Goal: Task Accomplishment & Management: Complete application form

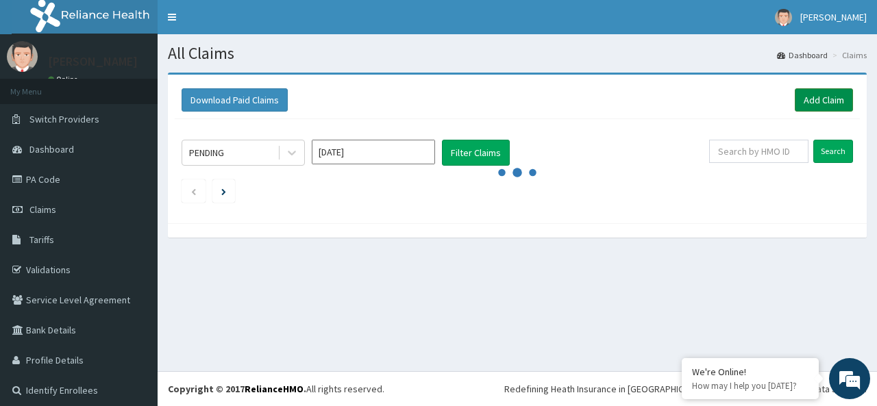
click at [805, 99] on link "Add Claim" at bounding box center [823, 99] width 58 height 23
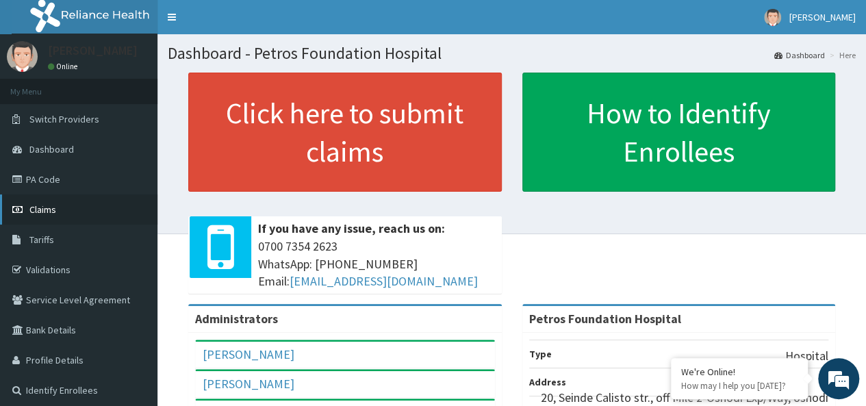
click at [43, 204] on span "Claims" at bounding box center [42, 209] width 27 height 12
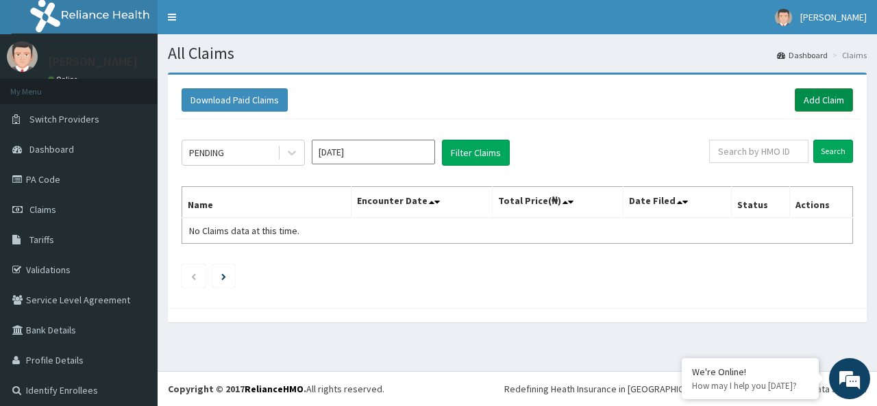
click at [827, 101] on link "Add Claim" at bounding box center [823, 99] width 58 height 23
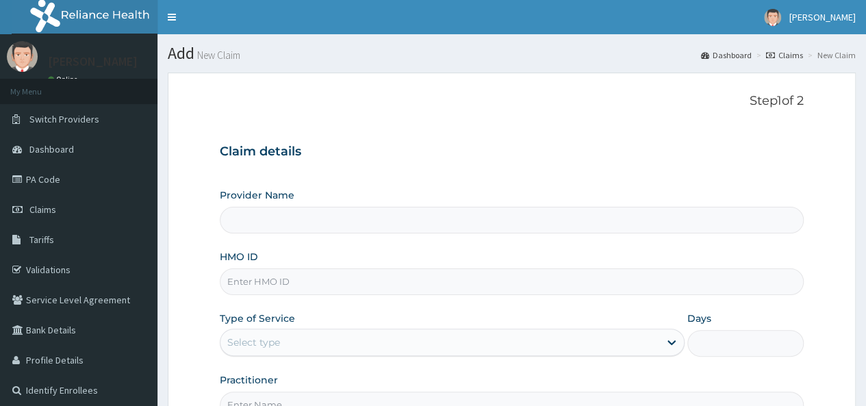
click at [397, 283] on input "HMO ID" at bounding box center [512, 281] width 584 height 27
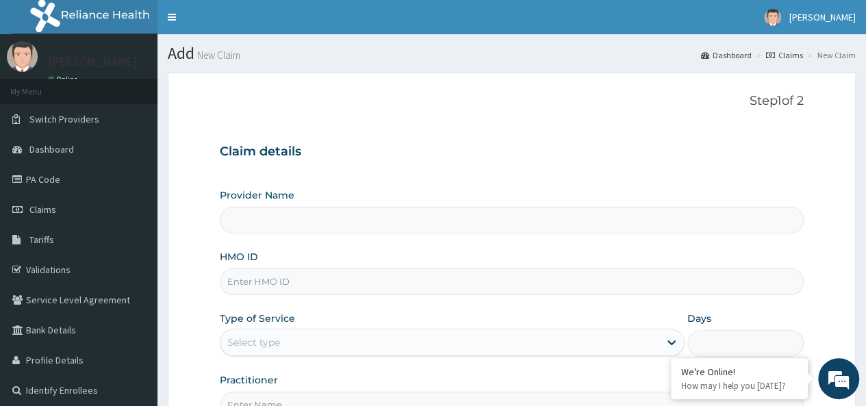
paste input "PLN/10028/C"
type input "PLN/10028/C"
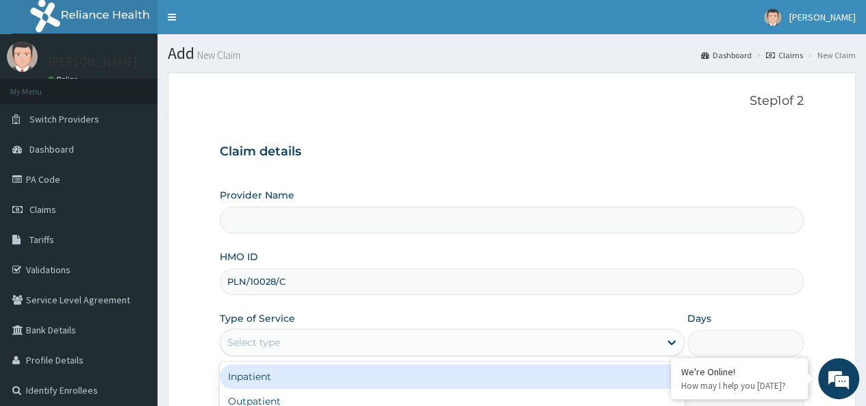
click at [413, 340] on div "Select type" at bounding box center [440, 342] width 439 height 22
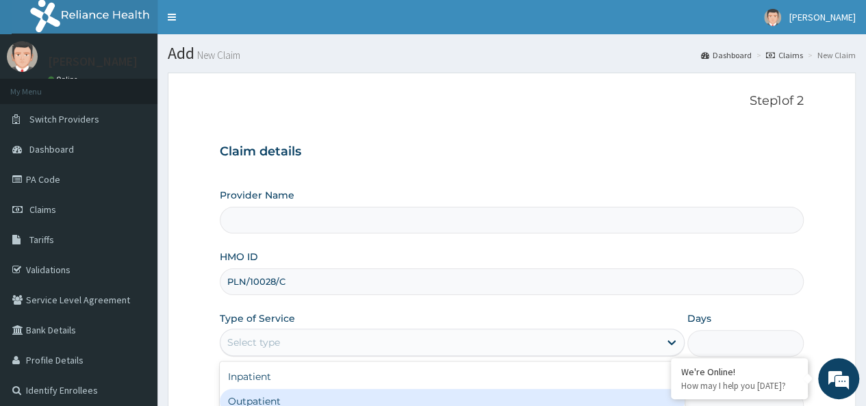
click at [412, 392] on div "Outpatient" at bounding box center [452, 401] width 465 height 25
type input "Petros Foundation Hospital"
type input "1"
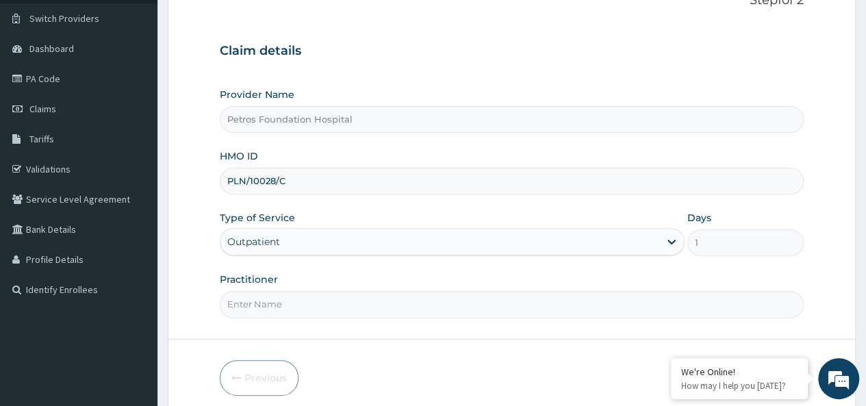
scroll to position [110, 0]
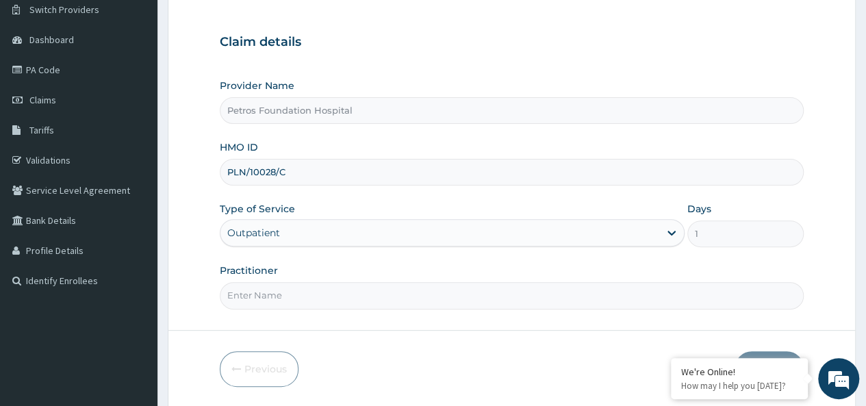
click at [628, 294] on input "Practitioner" at bounding box center [512, 295] width 584 height 27
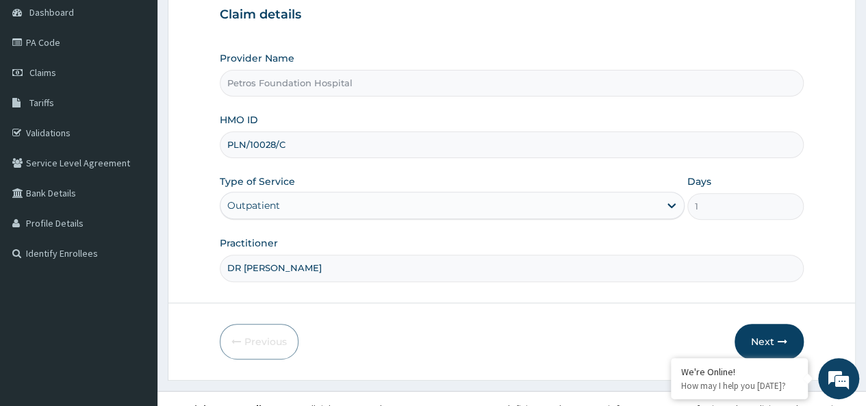
scroll to position [153, 0]
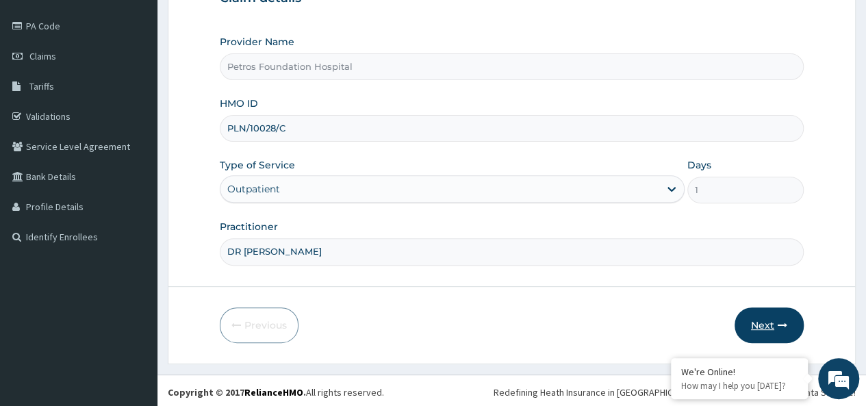
type input "DR PETER"
click at [766, 323] on button "Next" at bounding box center [769, 325] width 69 height 36
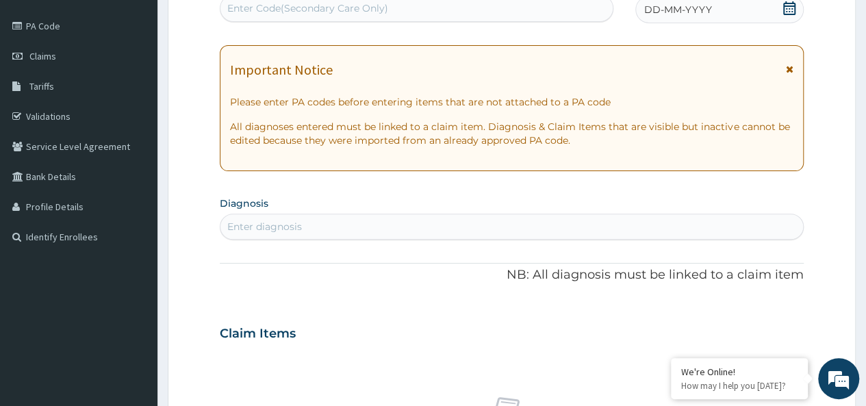
click at [793, 11] on icon at bounding box center [789, 8] width 12 height 14
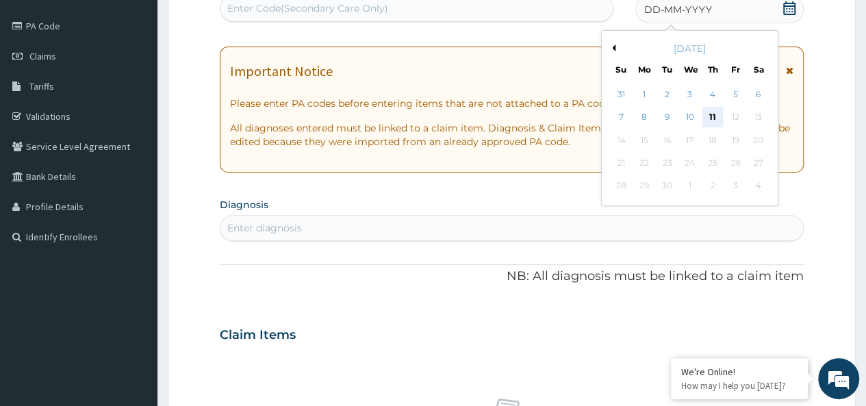
click at [716, 114] on div "11" at bounding box center [713, 118] width 21 height 21
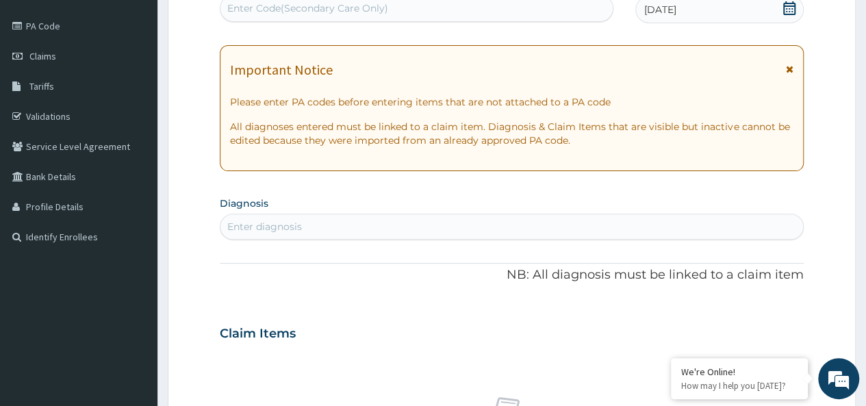
click at [538, 221] on div "Enter diagnosis" at bounding box center [512, 227] width 583 height 22
click at [453, 225] on div "SEPTICE SEPTICE" at bounding box center [498, 227] width 554 height 22
click at [407, 227] on div "SEPTICEM SEPTICEM" at bounding box center [498, 227] width 554 height 22
type input "SE"
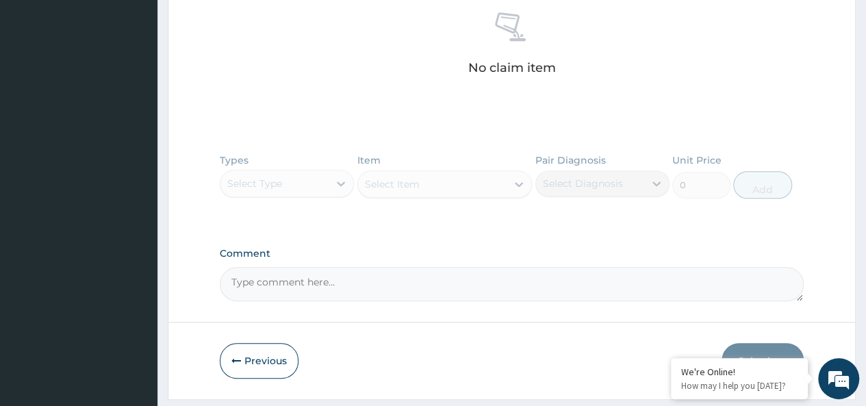
scroll to position [575, 0]
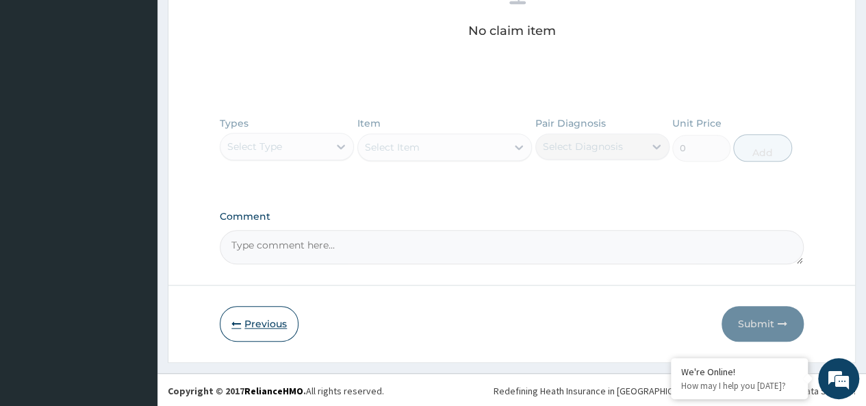
click at [267, 324] on button "Previous" at bounding box center [259, 324] width 79 height 36
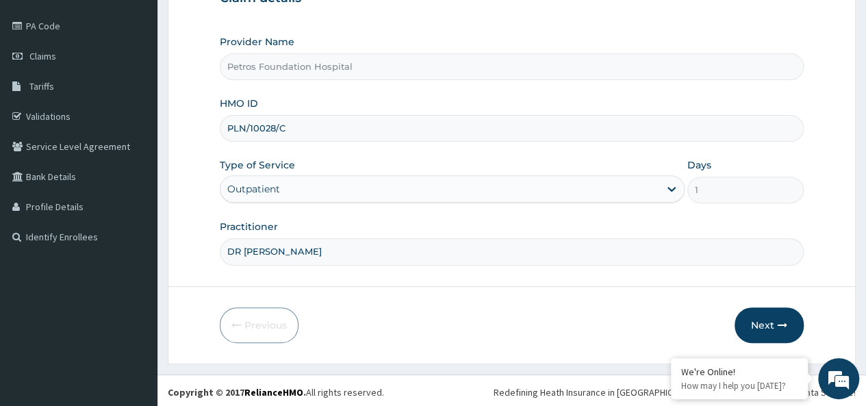
click at [333, 129] on input "PLN/10028/C" at bounding box center [512, 128] width 584 height 27
type input "P"
paste input "YSS/10173/A"
type input "YSS/10173/A"
click at [772, 317] on button "Next" at bounding box center [769, 325] width 69 height 36
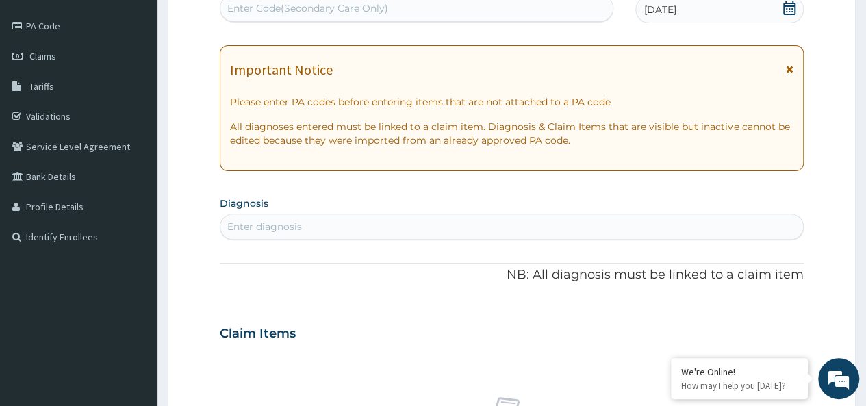
click at [603, 224] on div "Enter diagnosis" at bounding box center [512, 227] width 583 height 22
type input "E"
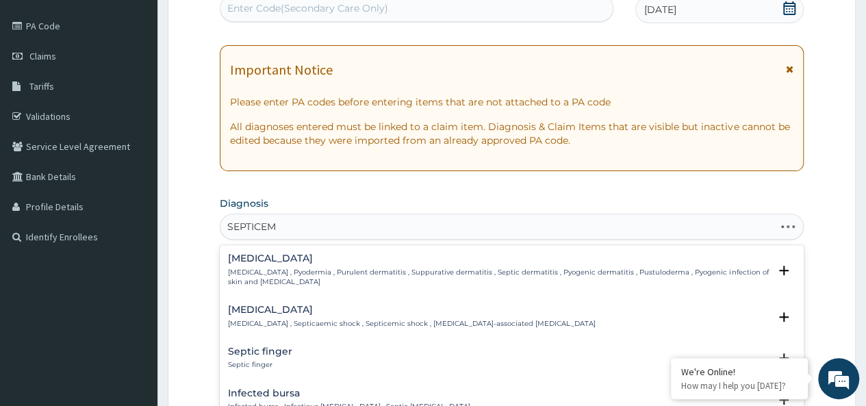
type input "SEPTICEMI"
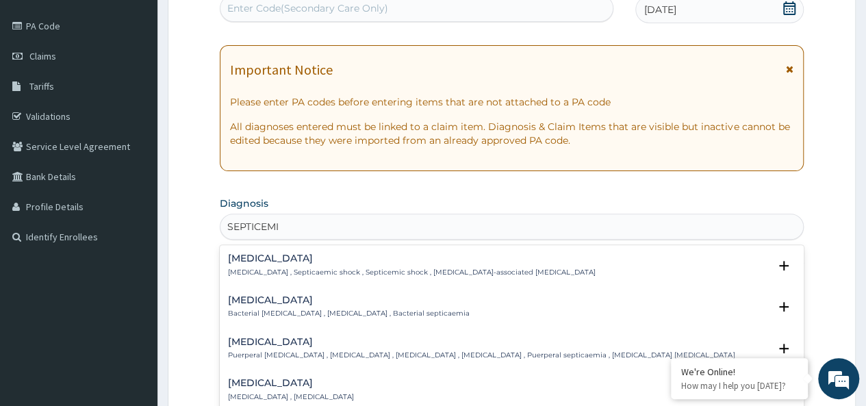
click at [328, 305] on div "Bacterial sepsis Bacterial septicemia , Bacterial sepsis , Bacterial septicaemia" at bounding box center [349, 307] width 242 height 24
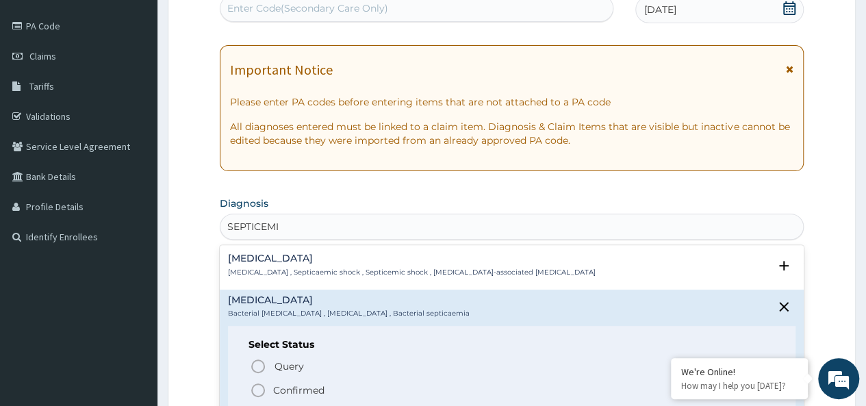
click at [259, 392] on icon "status option filled" at bounding box center [258, 390] width 16 height 16
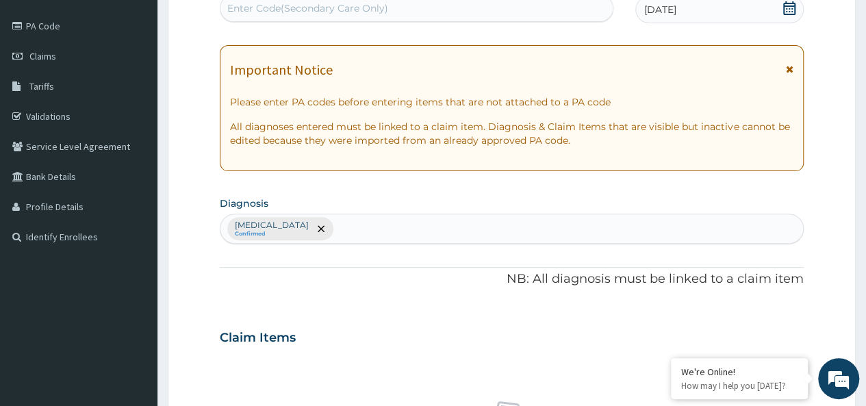
click at [865, 397] on section "Step 2 of 2 PA Code / Prescription Code Enter Code(Secondary Care Only) Encount…" at bounding box center [512, 354] width 709 height 890
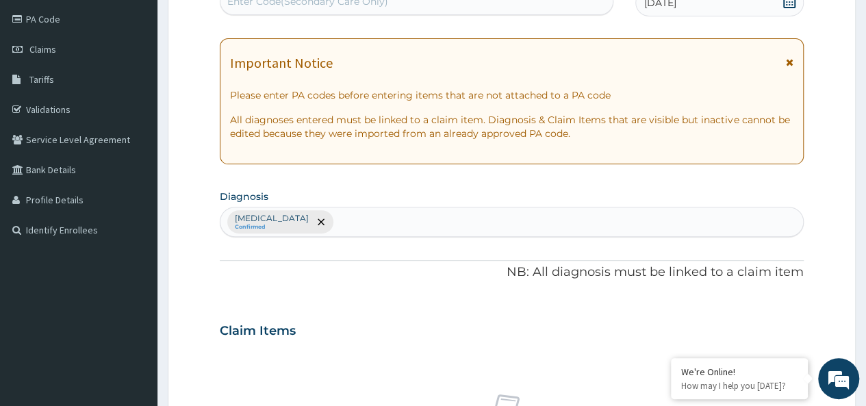
click at [865, 397] on section "Step 2 of 2 PA Code / Prescription Code Enter Code(Secondary Care Only) Encount…" at bounding box center [512, 347] width 709 height 890
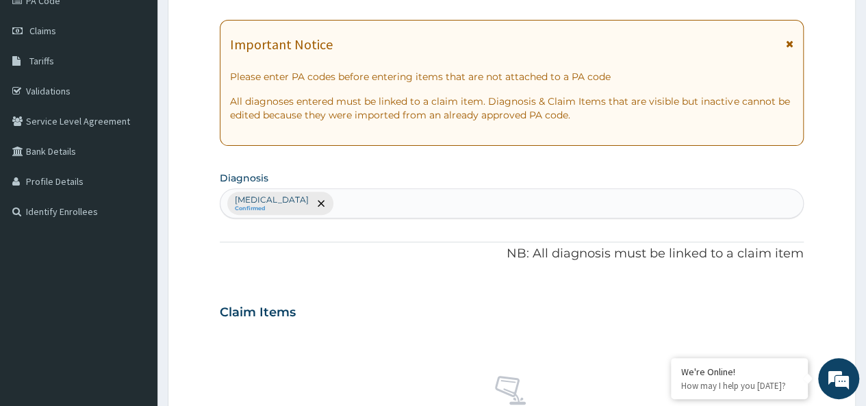
click at [865, 397] on section "Step 2 of 2 PA Code / Prescription Code Enter Code(Secondary Care Only) Encount…" at bounding box center [512, 329] width 709 height 890
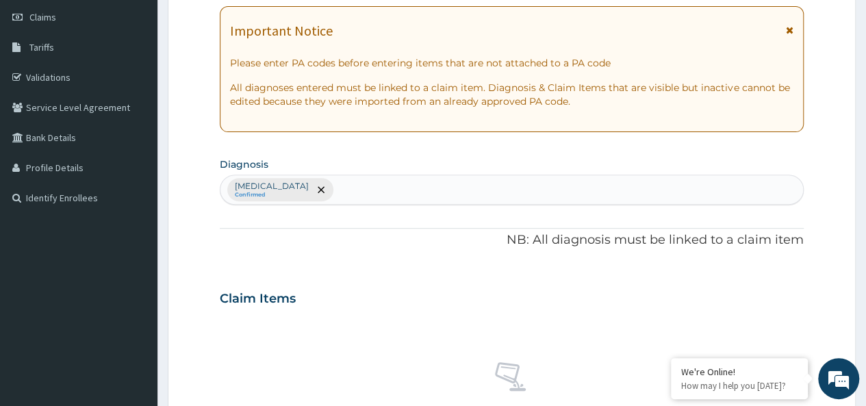
click at [865, 397] on section "Step 2 of 2 PA Code / Prescription Code Enter Code(Secondary Care Only) Encount…" at bounding box center [512, 315] width 709 height 890
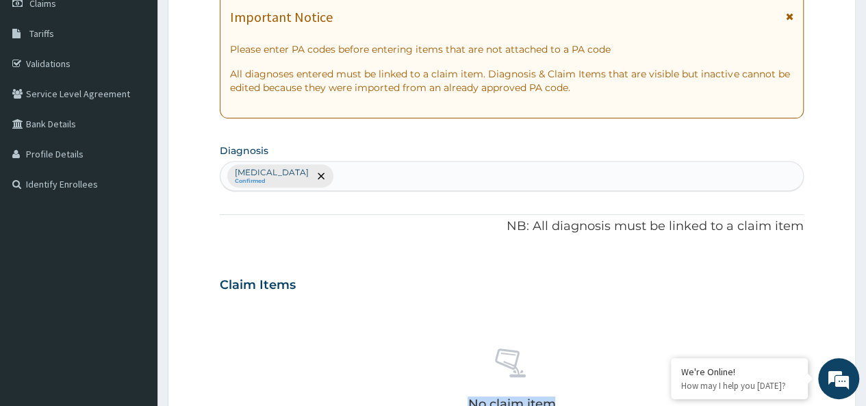
click at [865, 397] on section "Step 2 of 2 PA Code / Prescription Code Enter Code(Secondary Care Only) Encount…" at bounding box center [512, 301] width 709 height 890
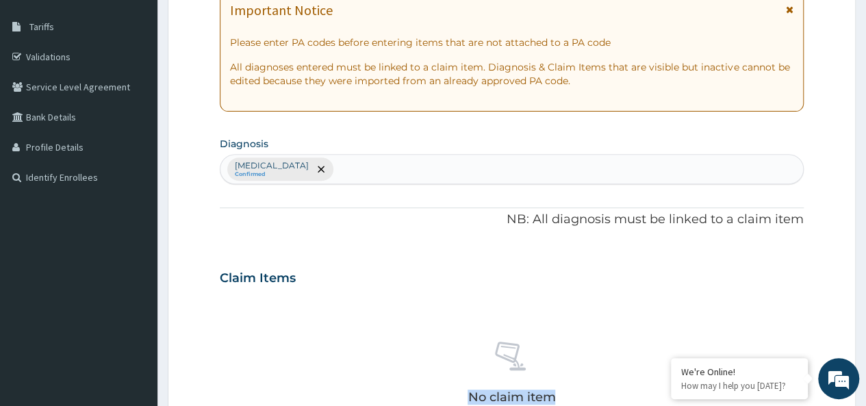
click at [865, 397] on section "Step 2 of 2 PA Code / Prescription Code Enter Code(Secondary Care Only) Encount…" at bounding box center [512, 294] width 709 height 890
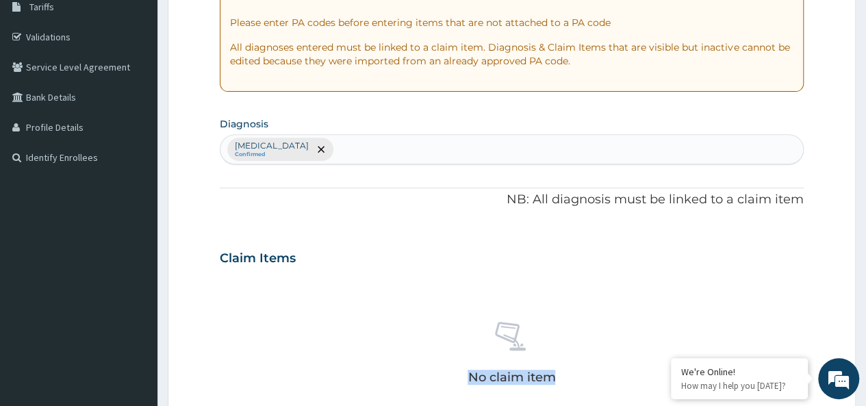
click at [865, 397] on section "Step 2 of 2 PA Code / Prescription Code Enter Code(Secondary Care Only) Encount…" at bounding box center [512, 274] width 709 height 890
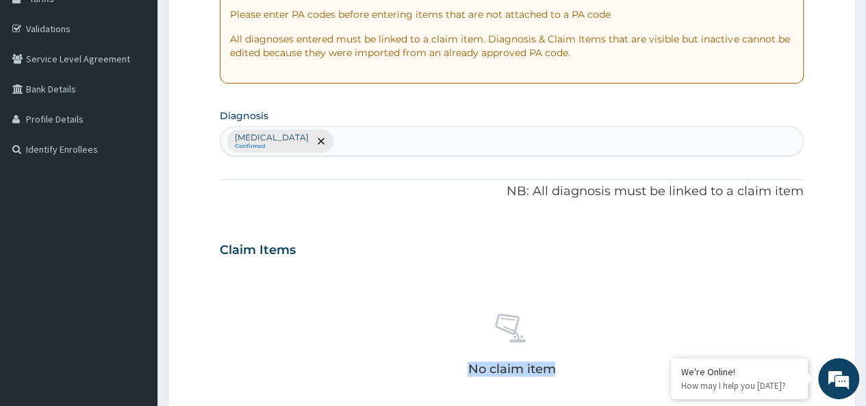
click at [865, 397] on section "Step 2 of 2 PA Code / Prescription Code Enter Code(Secondary Care Only) Encount…" at bounding box center [512, 266] width 709 height 890
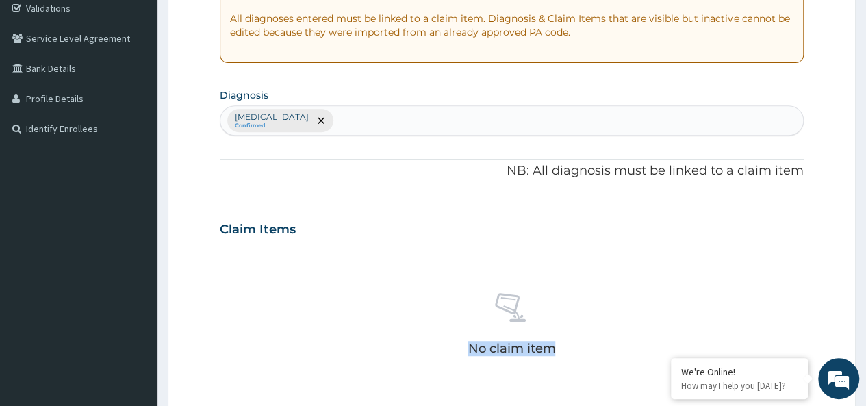
click at [865, 397] on section "Step 2 of 2 PA Code / Prescription Code Enter Code(Secondary Care Only) Encount…" at bounding box center [512, 246] width 709 height 890
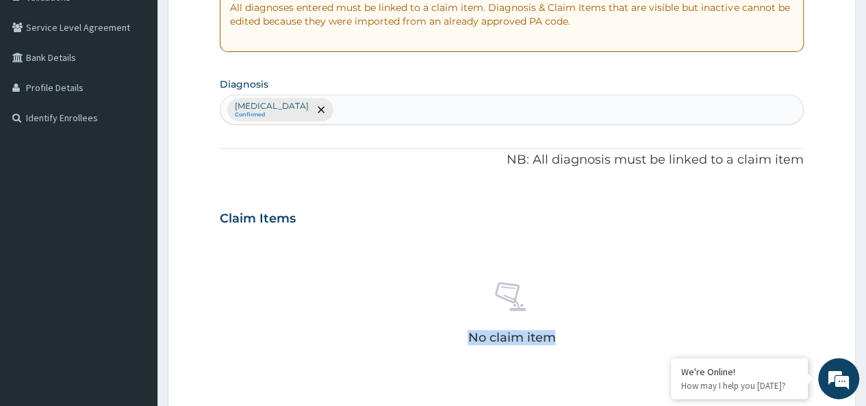
click at [865, 397] on section "Step 2 of 2 PA Code / Prescription Code Enter Code(Secondary Care Only) Encount…" at bounding box center [512, 235] width 709 height 890
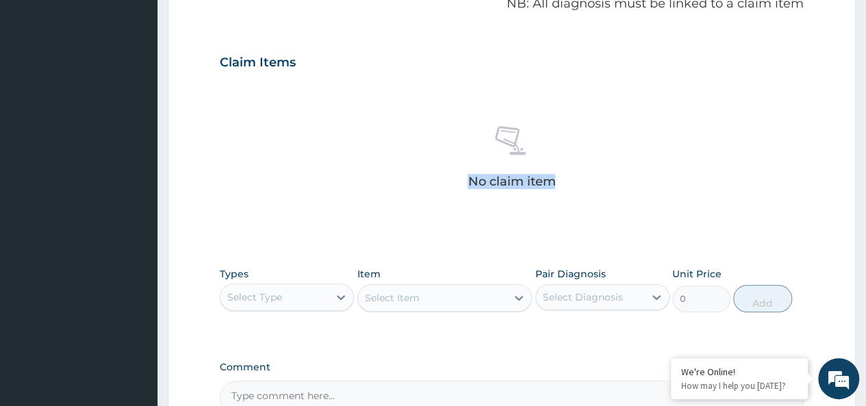
scroll to position [474, 0]
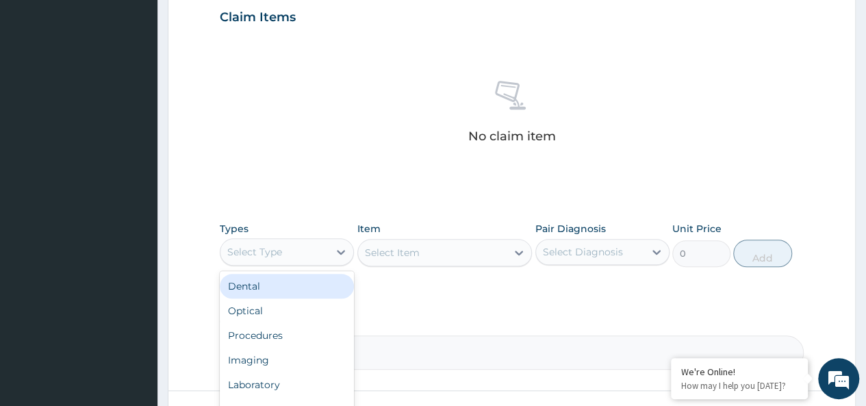
click at [301, 250] on div "Select Type" at bounding box center [275, 252] width 108 height 22
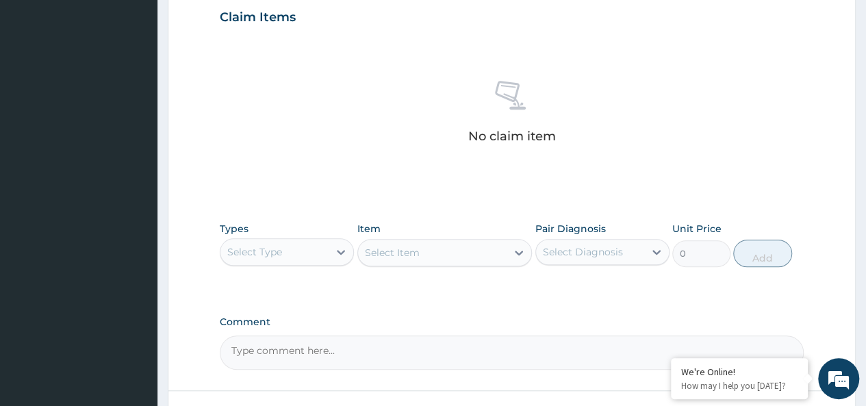
click at [284, 247] on div "Select Type" at bounding box center [275, 252] width 108 height 22
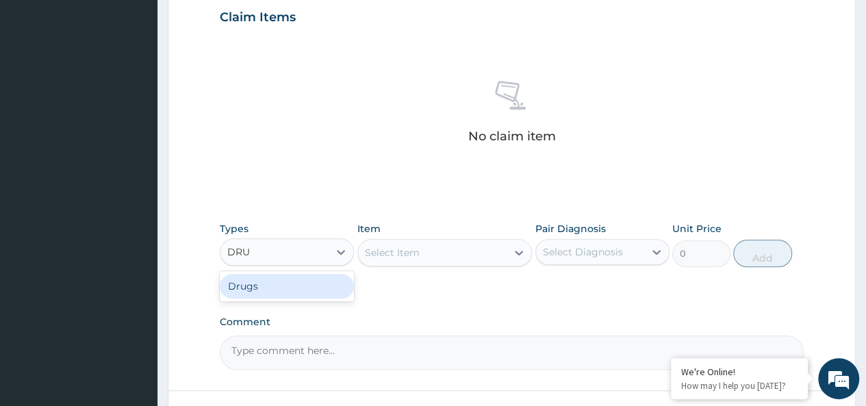
type input "DRUG"
click at [288, 286] on div "Drugs" at bounding box center [287, 286] width 134 height 25
click at [399, 259] on div "Select Item" at bounding box center [444, 252] width 175 height 27
click at [398, 250] on div "Select Item" at bounding box center [444, 252] width 175 height 27
click at [407, 251] on div "Select Item" at bounding box center [444, 252] width 175 height 27
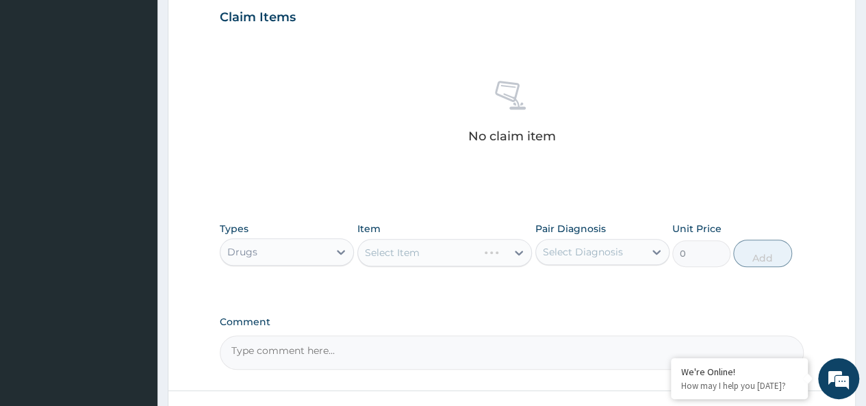
click at [407, 251] on div "Select Item" at bounding box center [444, 252] width 175 height 27
click at [410, 251] on div "Select Item" at bounding box center [444, 252] width 175 height 27
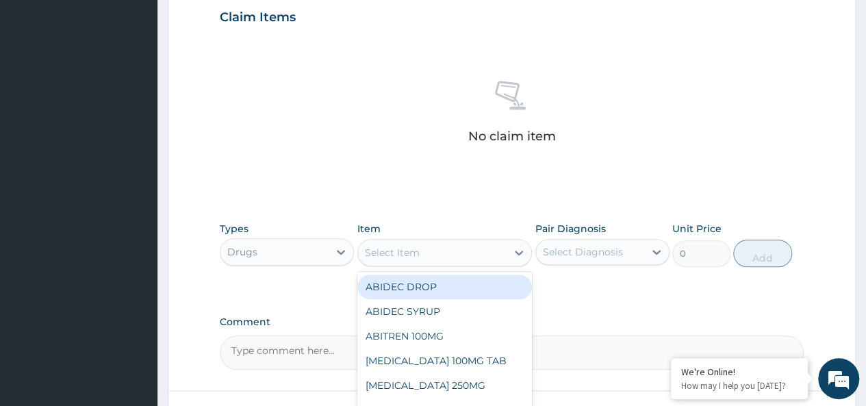
click at [410, 251] on div "Select Item" at bounding box center [392, 253] width 55 height 14
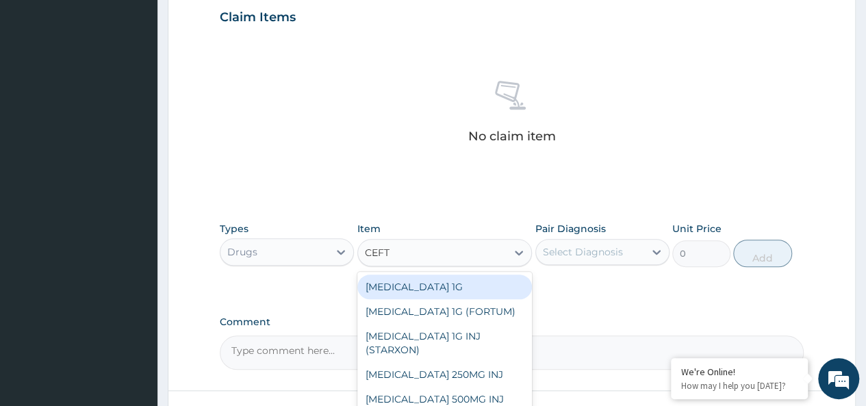
type input "CEFTR"
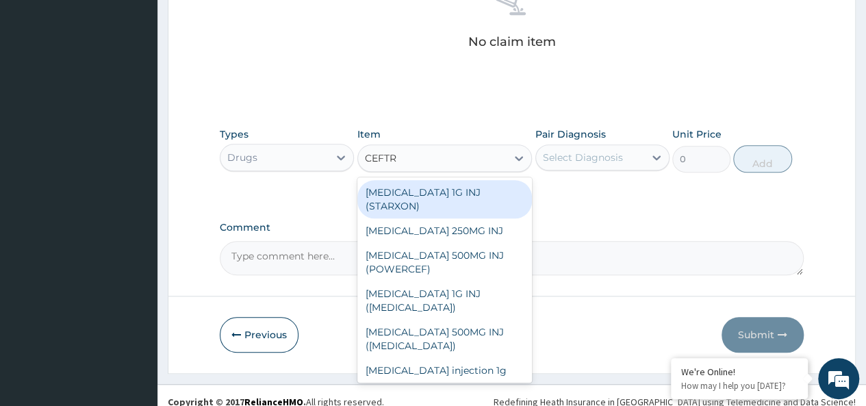
scroll to position [579, 0]
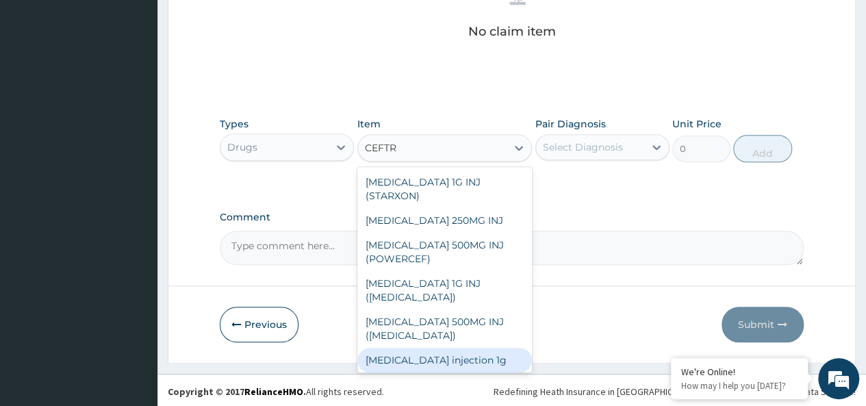
click at [474, 353] on div "Ceftriaxone injection 1g" at bounding box center [444, 360] width 175 height 25
type input "2000"
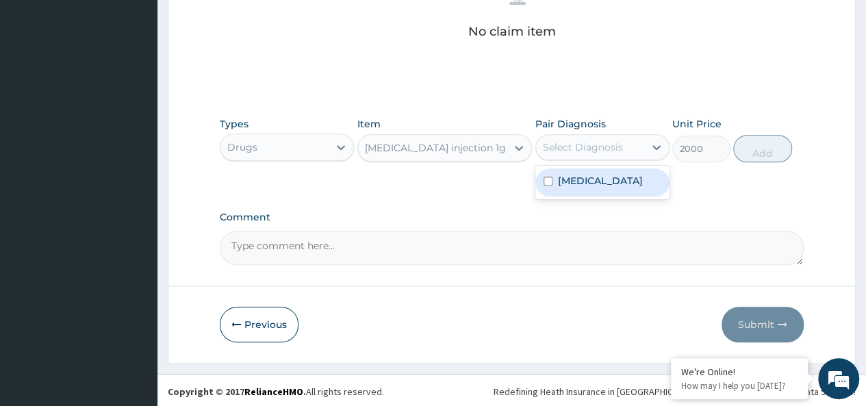
click at [577, 140] on div "Select Diagnosis" at bounding box center [583, 147] width 80 height 14
click at [582, 175] on label "Bacterial sepsis" at bounding box center [600, 181] width 85 height 14
checkbox input "true"
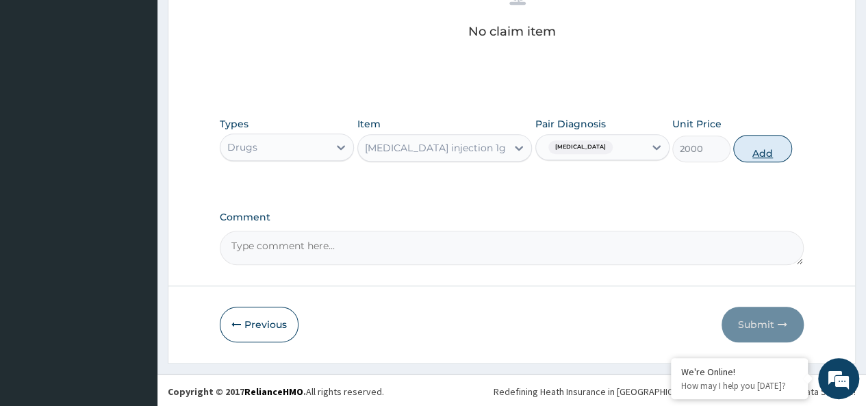
click at [760, 146] on button "Add" at bounding box center [762, 148] width 58 height 27
type input "0"
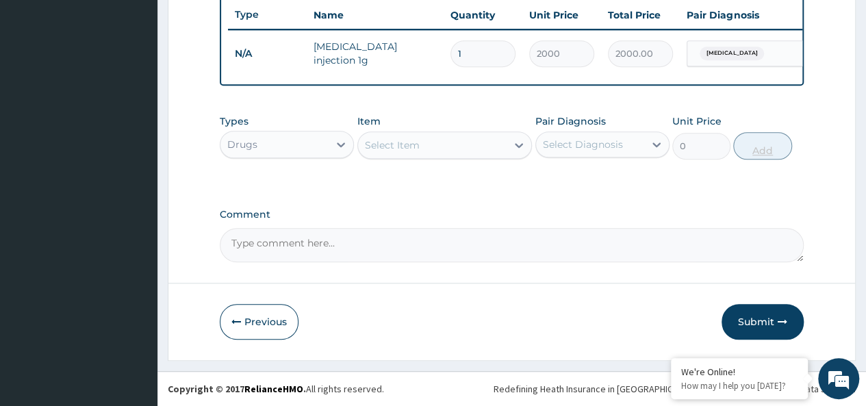
scroll to position [525, 0]
type input "2"
type input "4000.00"
type input "3"
type input "6000.00"
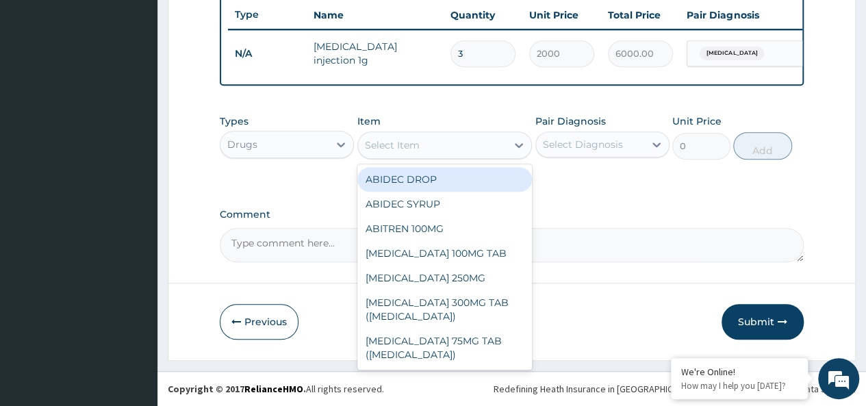
click at [443, 140] on div "Select Item" at bounding box center [432, 145] width 149 height 22
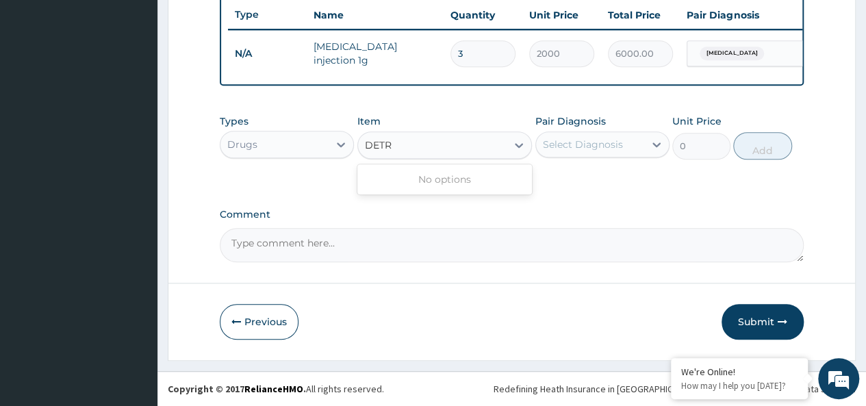
type input "DEXTR"
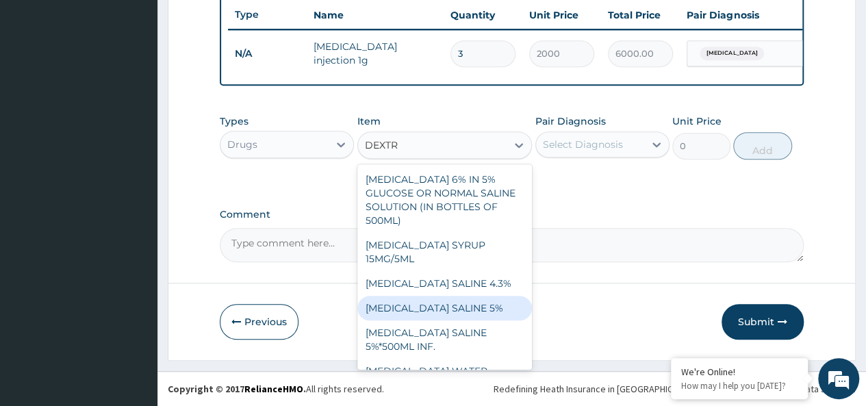
click at [457, 320] on div "DEXTROSE SALINE 5%" at bounding box center [444, 308] width 175 height 25
type input "1200"
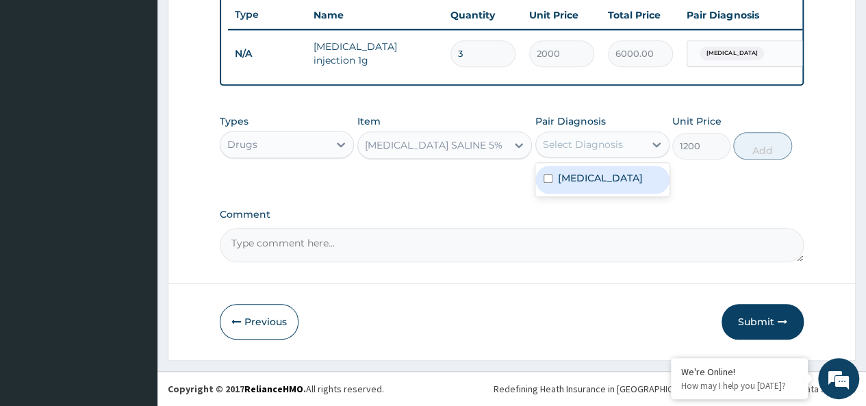
click at [612, 151] on div "Select Diagnosis" at bounding box center [583, 145] width 80 height 14
click at [607, 177] on label "Bacterial sepsis" at bounding box center [600, 178] width 85 height 14
checkbox input "true"
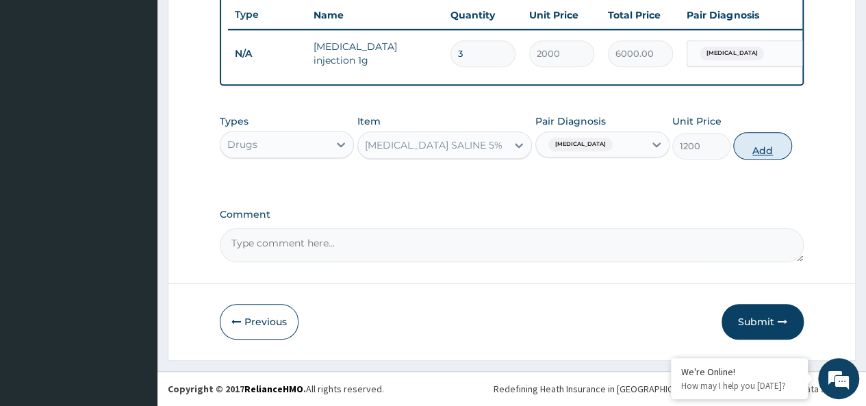
click at [760, 151] on button "Add" at bounding box center [762, 145] width 58 height 27
type input "0"
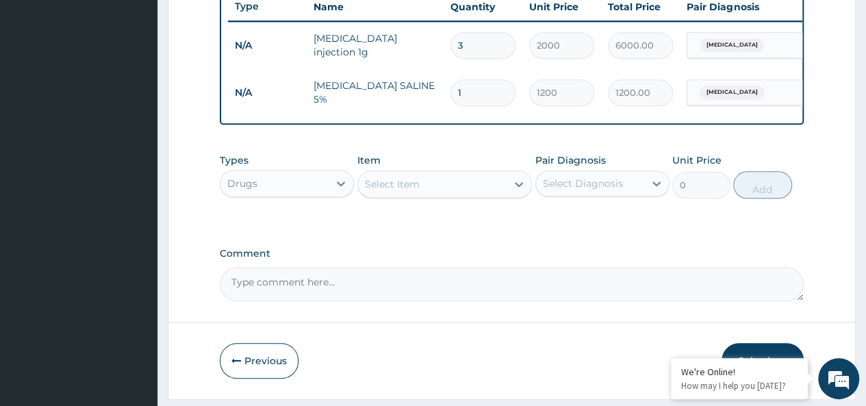
type input "2"
type input "2400.00"
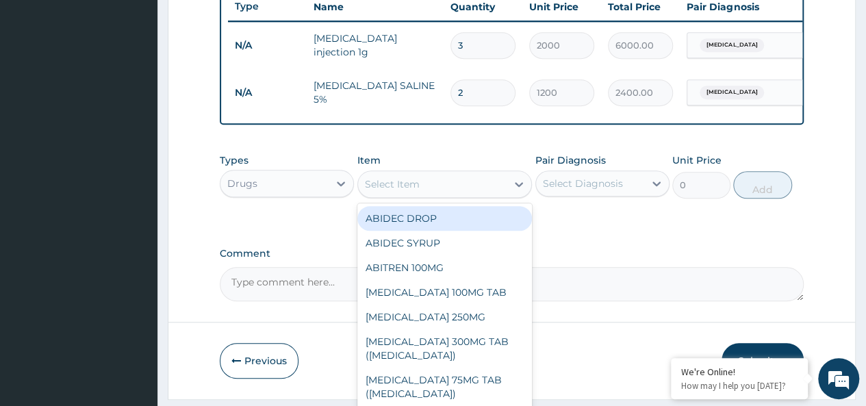
click at [401, 195] on div "Select Item" at bounding box center [432, 184] width 149 height 22
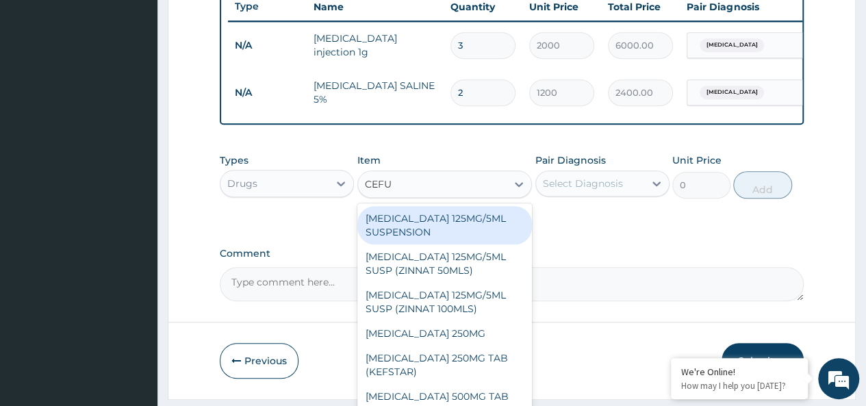
type input "CEFUR"
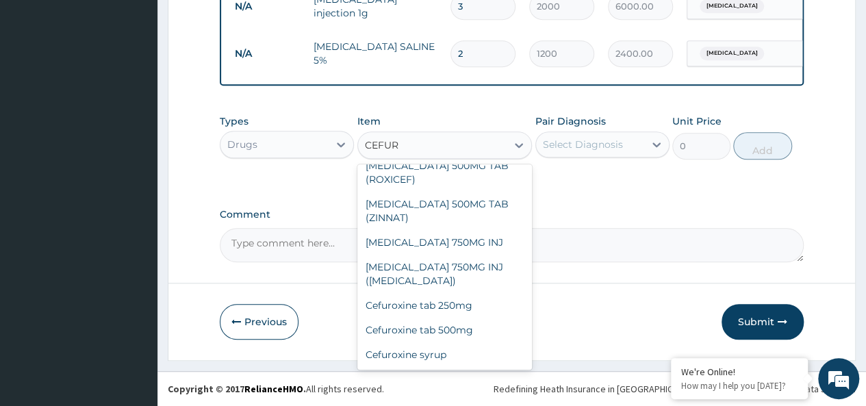
scroll to position [244, 0]
click at [475, 325] on div "Cefuroxine tab 500mg" at bounding box center [444, 330] width 175 height 25
type input "500"
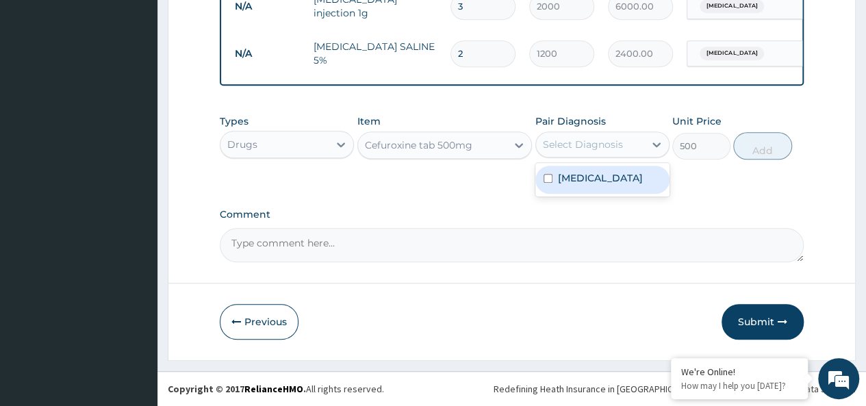
click at [631, 148] on div "Select Diagnosis" at bounding box center [590, 145] width 108 height 22
click at [629, 181] on label "[MEDICAL_DATA]" at bounding box center [600, 178] width 85 height 14
checkbox input "true"
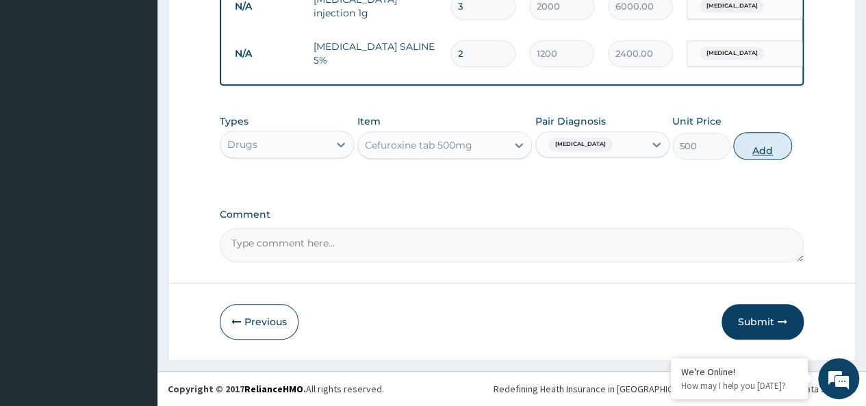
click at [755, 147] on button "Add" at bounding box center [762, 145] width 58 height 27
type input "0"
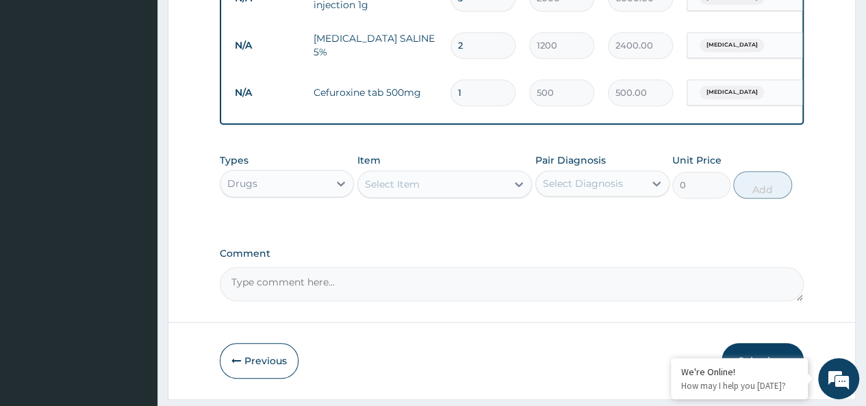
click at [479, 92] on input "1" at bounding box center [483, 92] width 65 height 27
type input "10"
type input "5000.00"
type input "10"
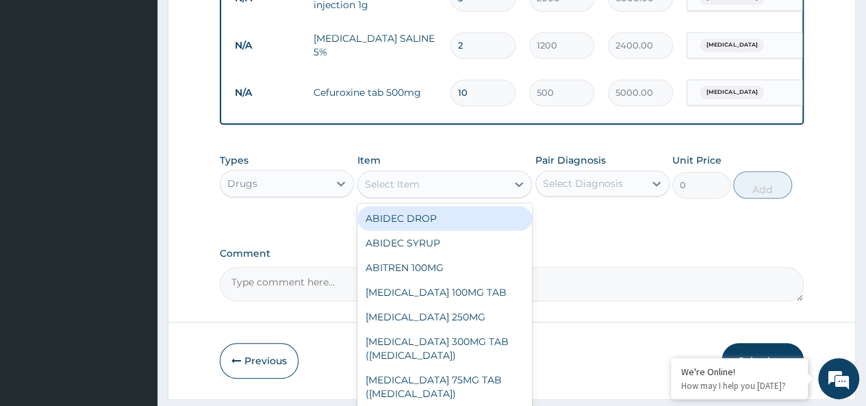
click at [417, 191] on div "Select Item" at bounding box center [392, 184] width 55 height 14
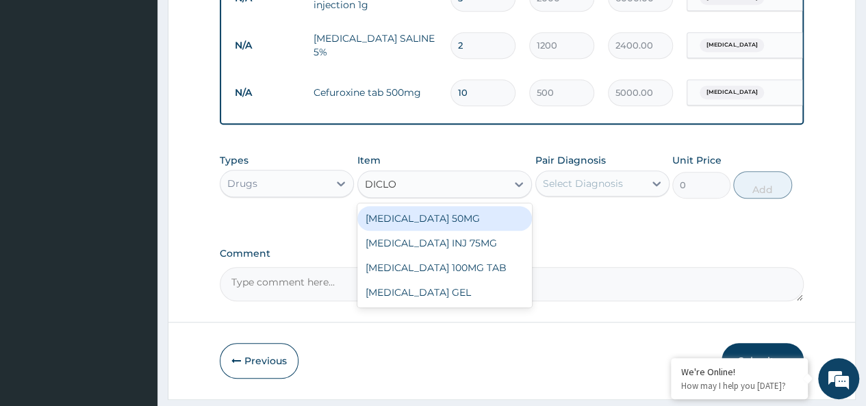
type input "DICLOF"
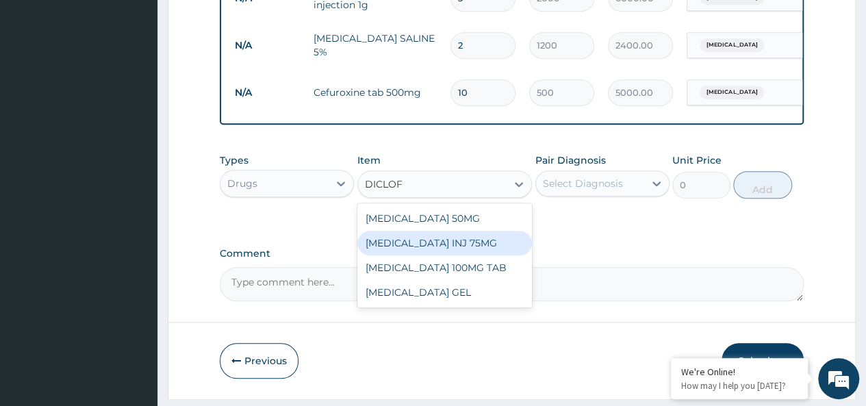
click at [448, 246] on div "[MEDICAL_DATA] INJ 75MG" at bounding box center [444, 243] width 175 height 25
type input "600"
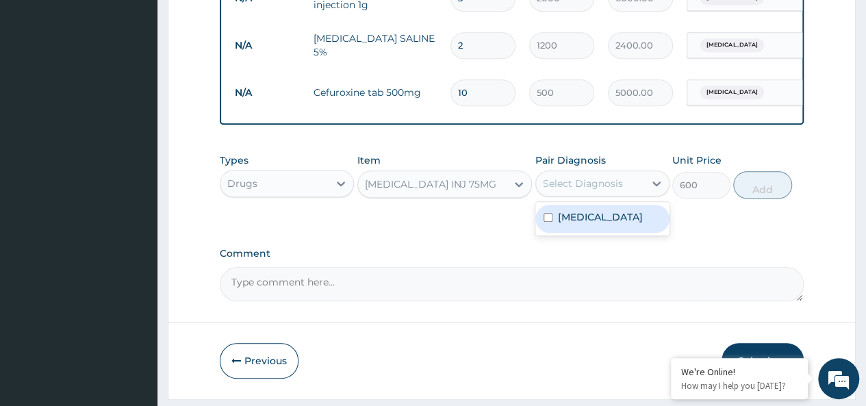
click at [567, 194] on div "Select Diagnosis" at bounding box center [590, 184] width 108 height 22
click at [576, 223] on label "[MEDICAL_DATA]" at bounding box center [600, 217] width 85 height 14
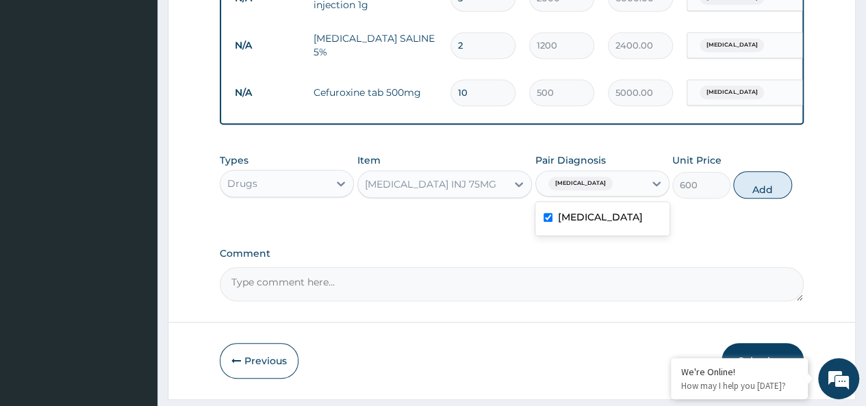
checkbox input "true"
click at [770, 197] on button "Add" at bounding box center [762, 184] width 58 height 27
type input "0"
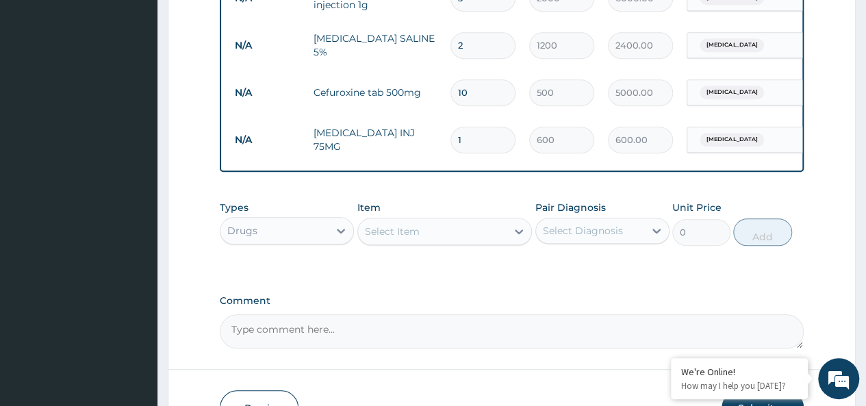
scroll to position [667, 0]
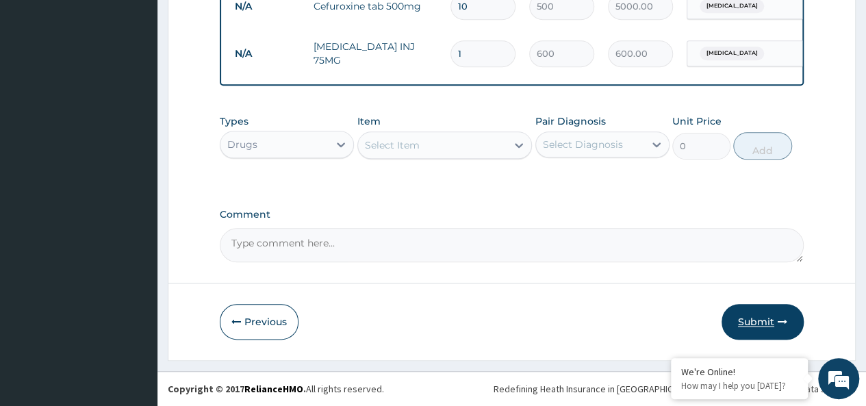
click at [757, 321] on button "Submit" at bounding box center [763, 322] width 82 height 36
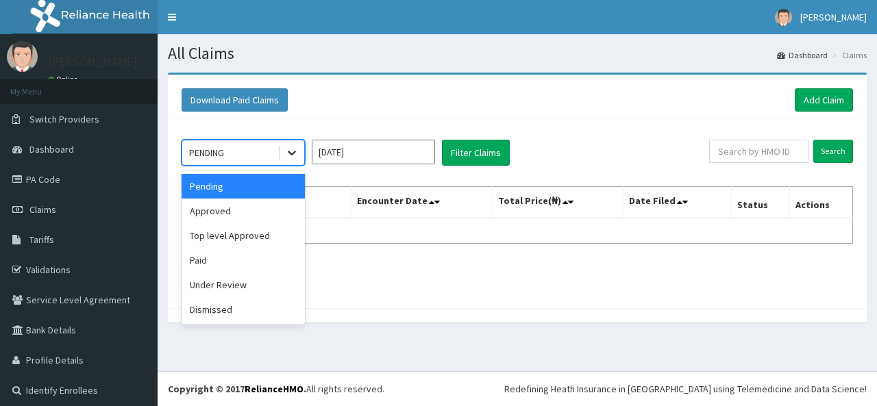
click at [294, 155] on icon at bounding box center [292, 153] width 14 height 14
click at [268, 216] on div "Approved" at bounding box center [242, 211] width 123 height 25
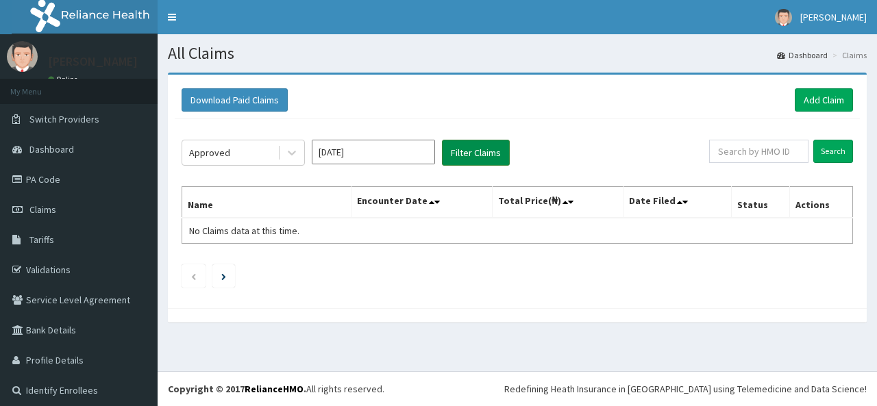
click at [469, 156] on button "Filter Claims" at bounding box center [476, 153] width 68 height 26
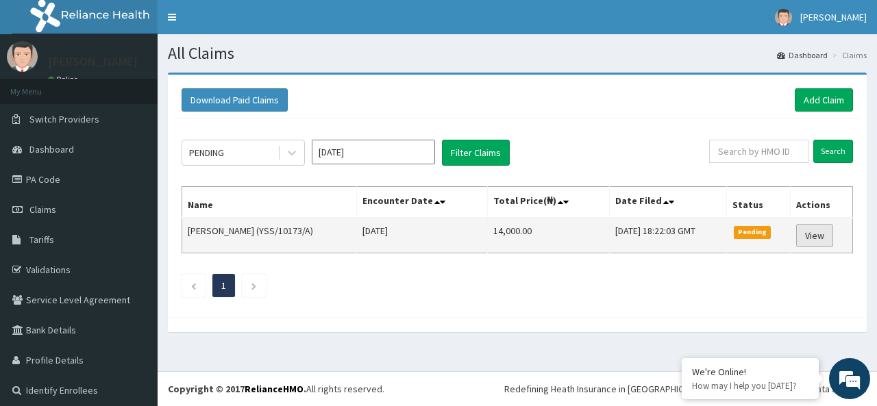
click at [801, 234] on link "View" at bounding box center [814, 235] width 37 height 23
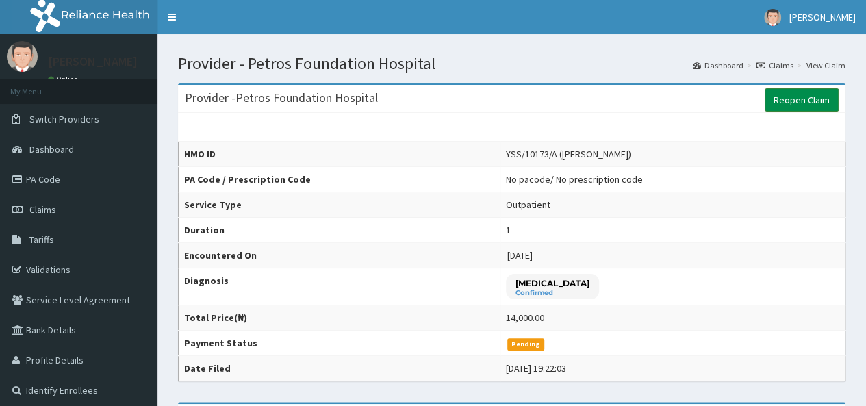
click at [801, 99] on link "Reopen Claim" at bounding box center [802, 99] width 74 height 23
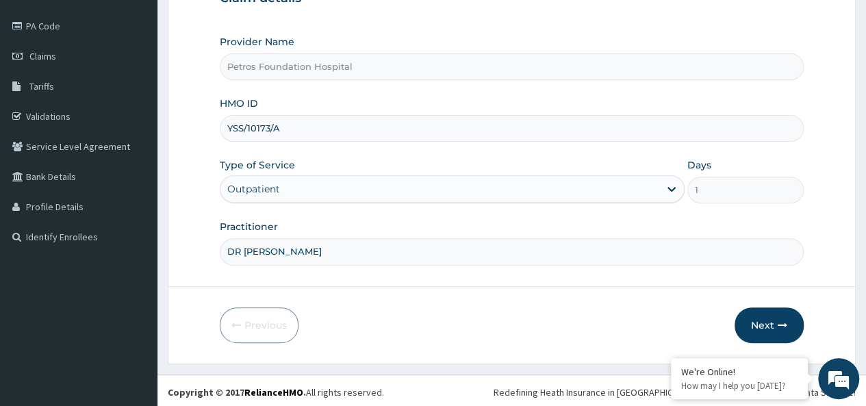
scroll to position [153, 0]
click at [773, 323] on button "Next" at bounding box center [769, 325] width 69 height 36
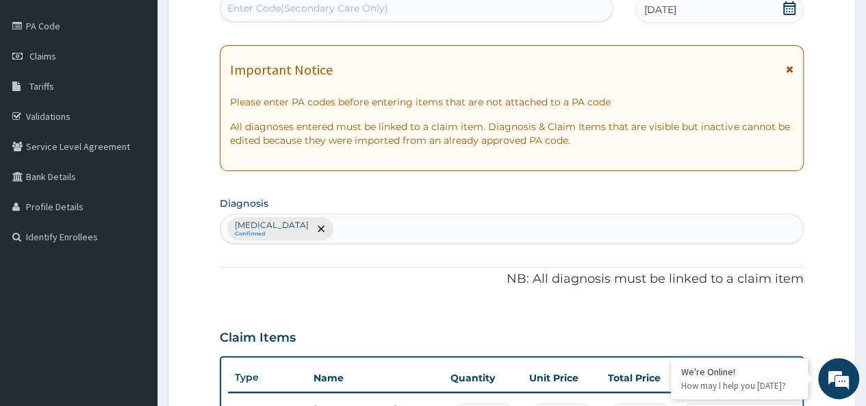
click at [511, 227] on div "Bacterial sepsis Confirmed" at bounding box center [512, 228] width 583 height 29
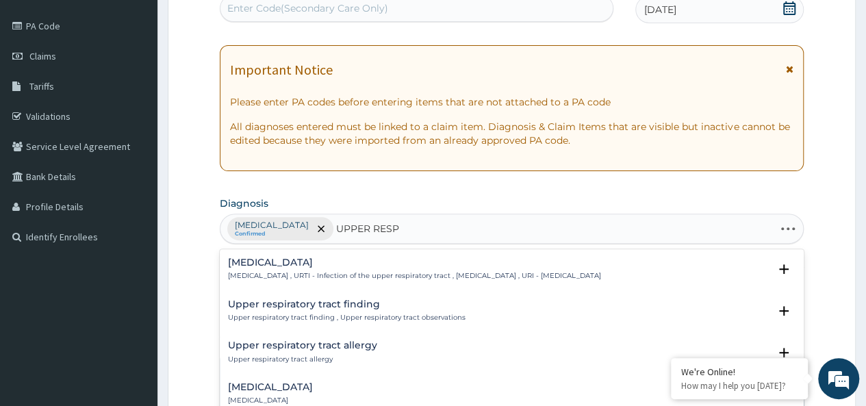
type input "UPPER RESPI"
click at [342, 259] on h4 "Upper respiratory infection" at bounding box center [414, 262] width 373 height 10
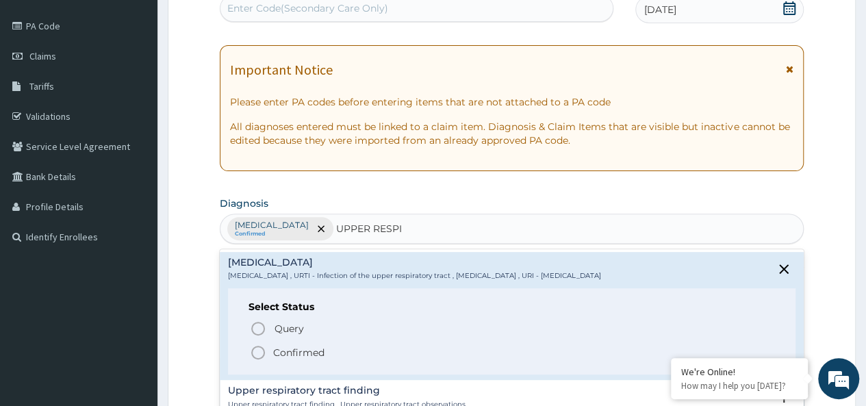
click at [262, 349] on icon "status option filled" at bounding box center [258, 352] width 16 height 16
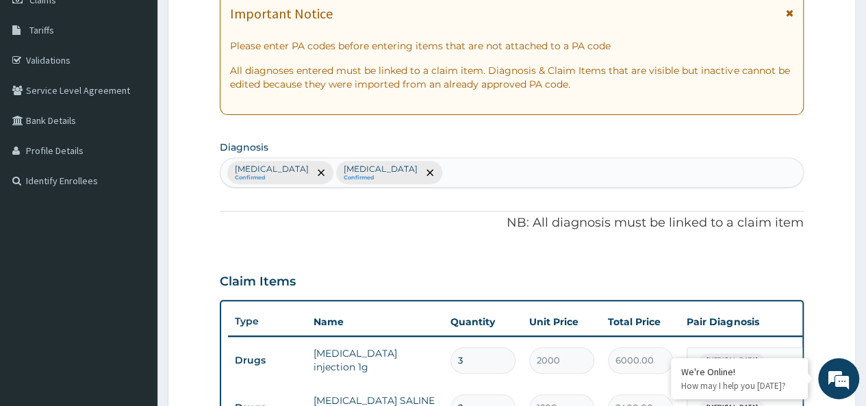
scroll to position [208, 0]
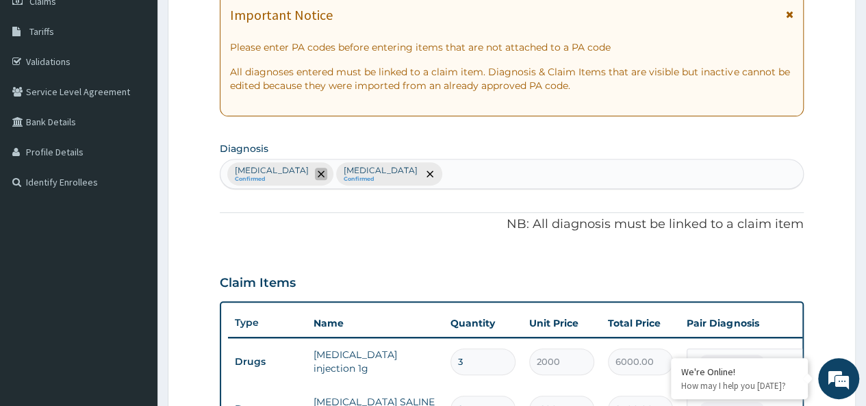
click at [318, 174] on icon "remove selection option" at bounding box center [321, 174] width 7 height 7
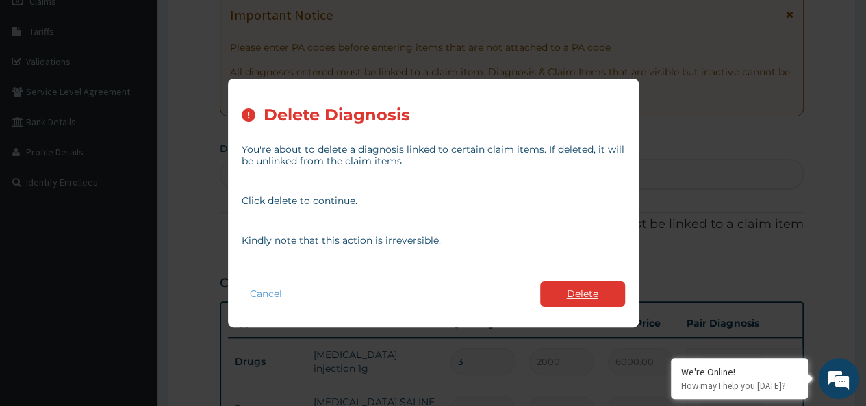
click at [570, 292] on button "Delete" at bounding box center [582, 293] width 85 height 25
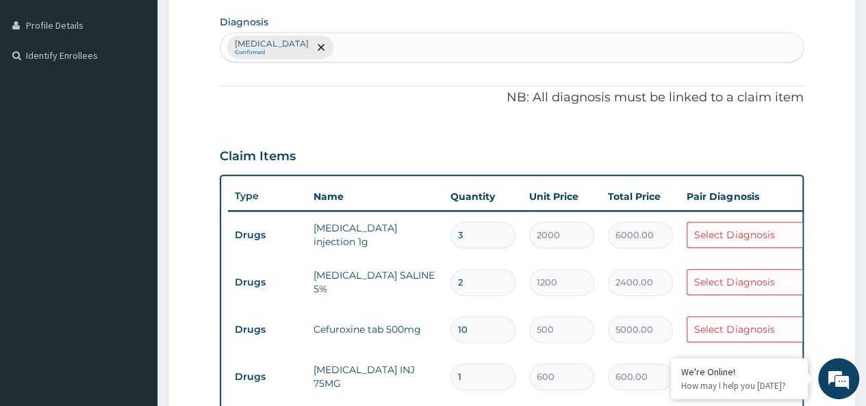
scroll to position [338, 0]
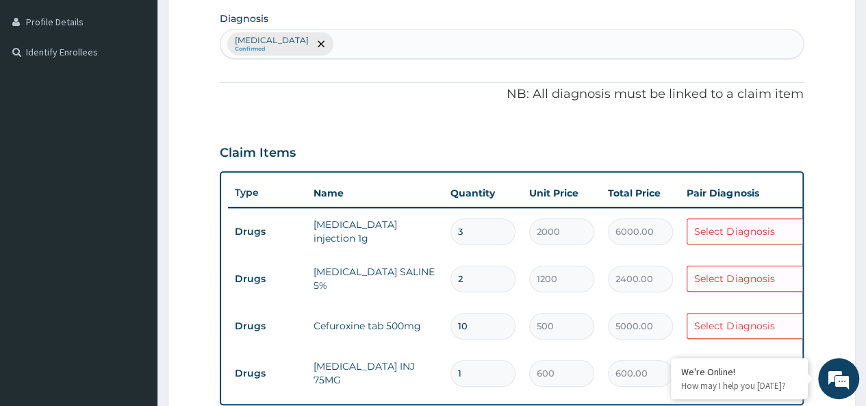
click at [764, 234] on div "Select Diagnosis" at bounding box center [734, 232] width 80 height 14
click at [677, 255] on tr "Drugs DEXTROSE SALINE 5% 2 1200 2400.00 Select Diagnosis Delete" at bounding box center [563, 278] width 671 height 47
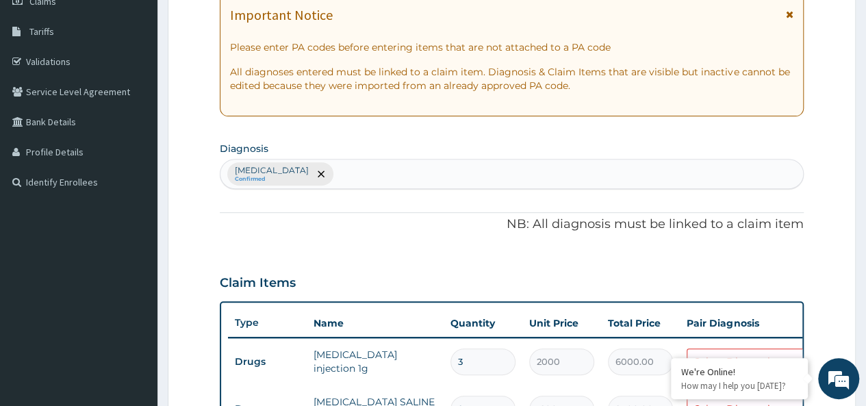
scroll to position [153, 0]
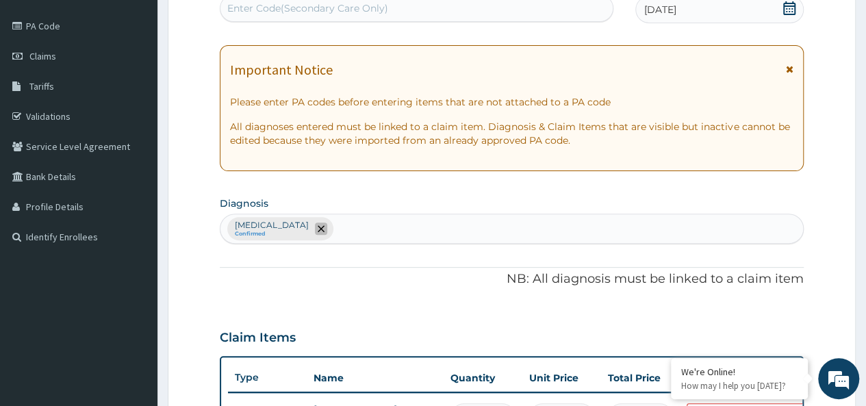
click at [325, 229] on icon "remove selection option" at bounding box center [321, 228] width 7 height 7
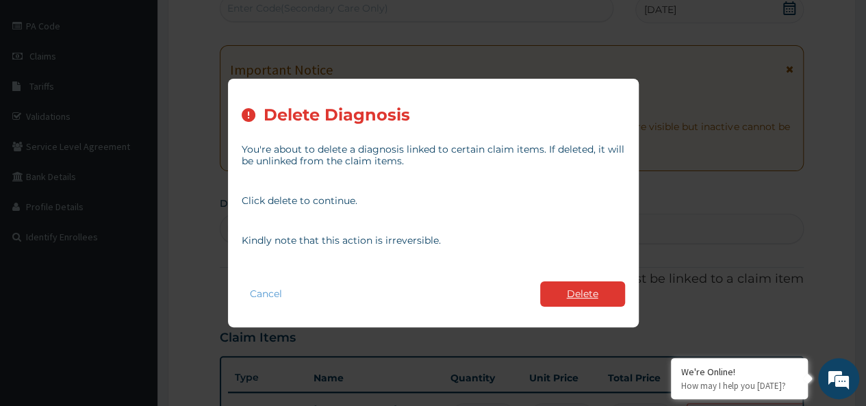
click at [590, 295] on button "Delete" at bounding box center [582, 293] width 85 height 25
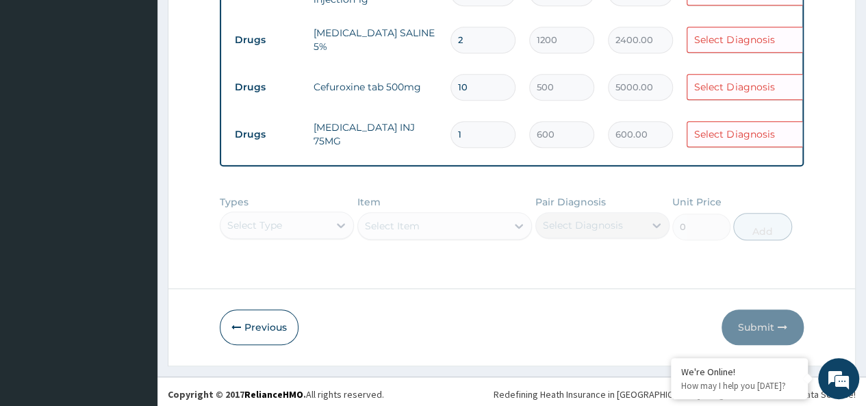
scroll to position [588, 0]
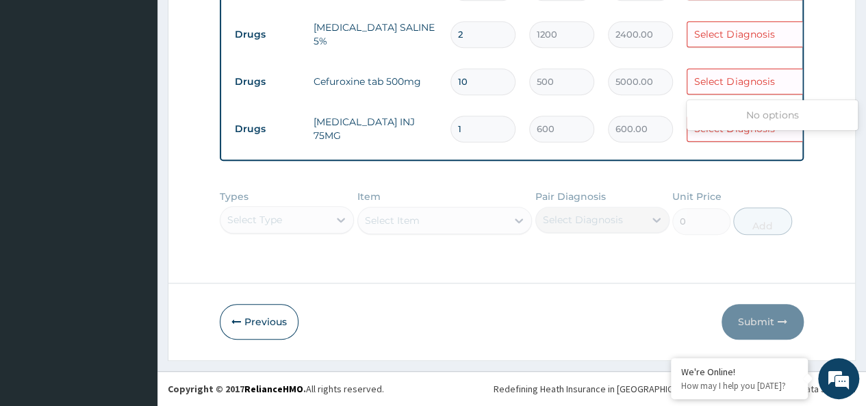
click at [761, 75] on div "Select Diagnosis" at bounding box center [734, 82] width 80 height 14
click at [782, 106] on div "No options" at bounding box center [772, 115] width 171 height 25
click at [675, 77] on td "5000.00" at bounding box center [640, 82] width 79 height 40
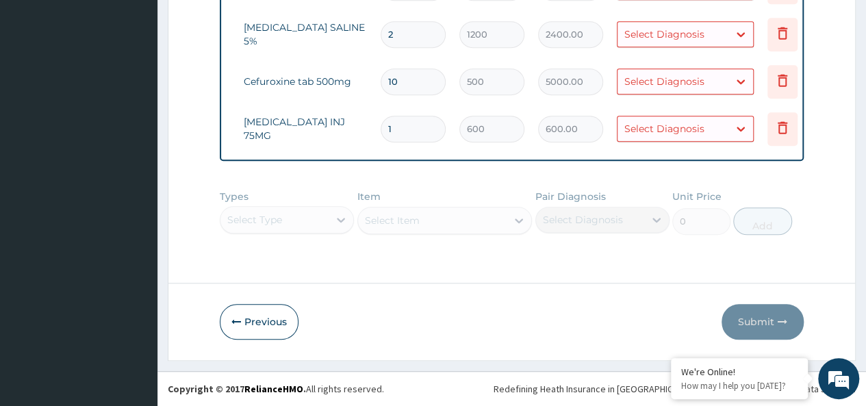
scroll to position [0, 103]
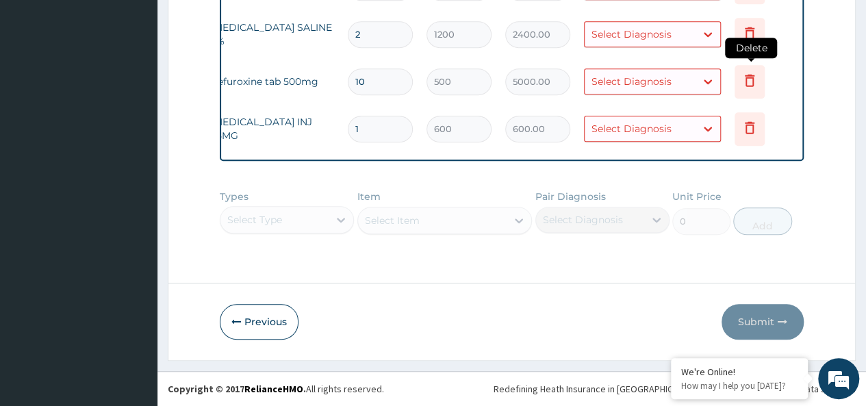
click at [746, 74] on icon at bounding box center [750, 80] width 10 height 12
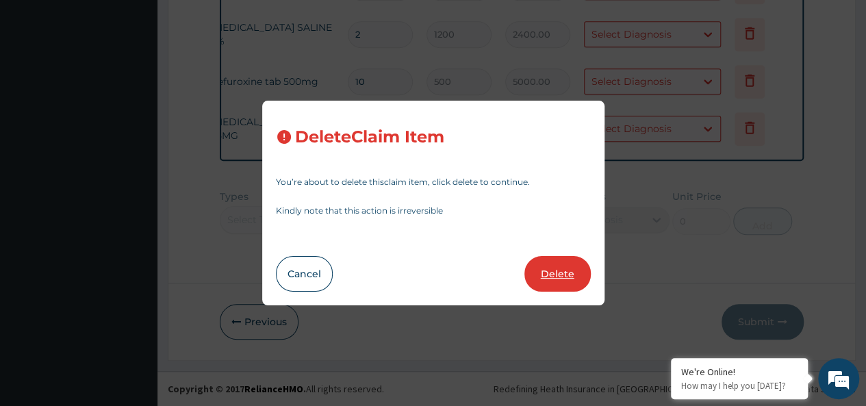
click at [557, 273] on button "Delete" at bounding box center [558, 274] width 66 height 36
type input "1"
type input "600"
type input "600.00"
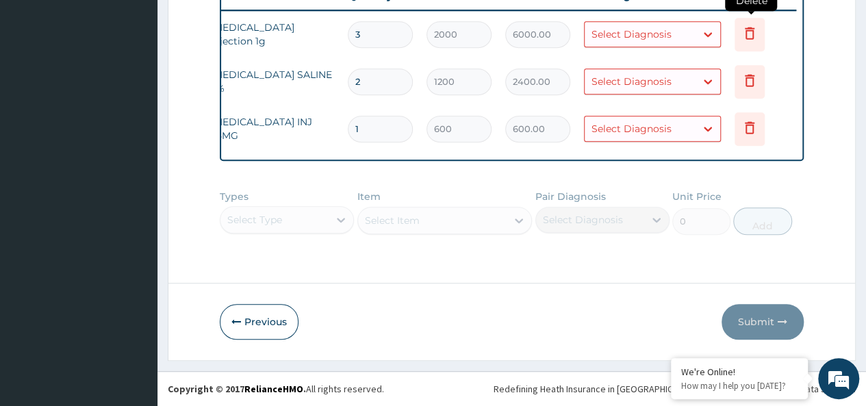
click at [748, 25] on icon at bounding box center [750, 33] width 16 height 16
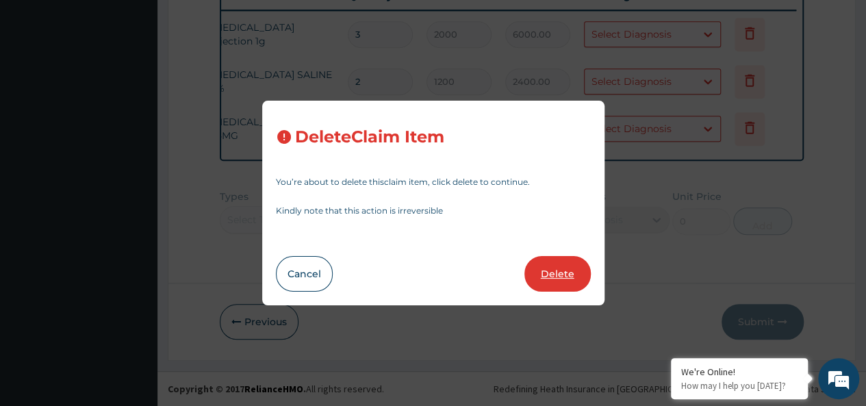
click at [562, 268] on button "Delete" at bounding box center [558, 274] width 66 height 36
type input "2"
type input "1200"
type input "2400.00"
type input "1"
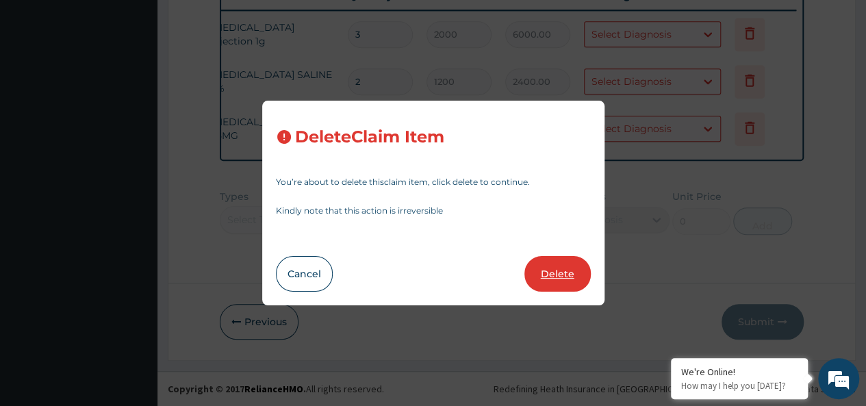
type input "600"
type input "600.00"
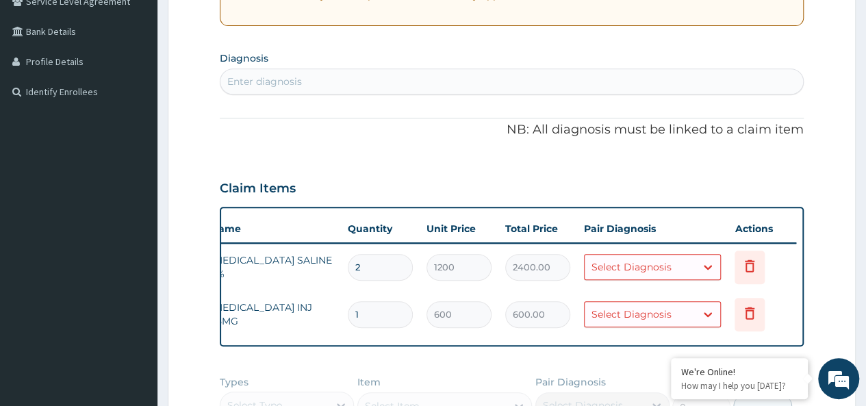
scroll to position [290, 0]
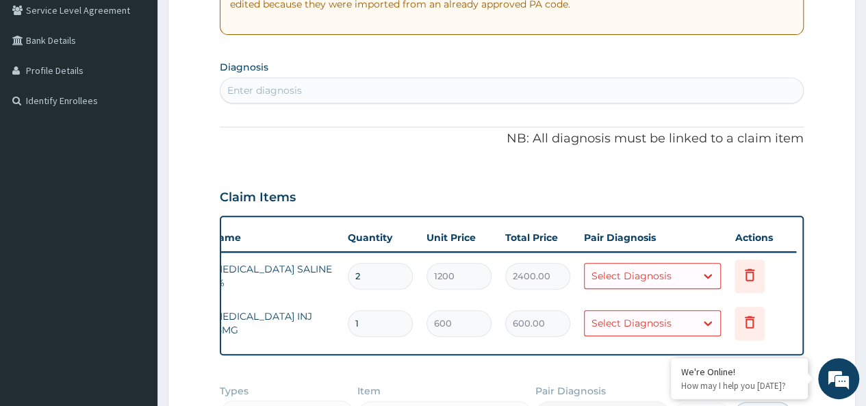
click at [604, 92] on div "Enter diagnosis" at bounding box center [512, 90] width 583 height 22
type input "UPPER RESPI"
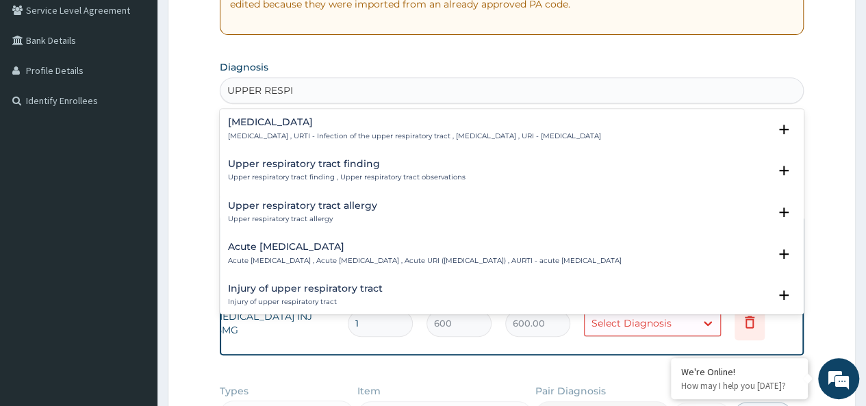
click at [383, 136] on p "Upper respiratory infection , URTI - Infection of the upper respiratory tract ,…" at bounding box center [414, 136] width 373 height 10
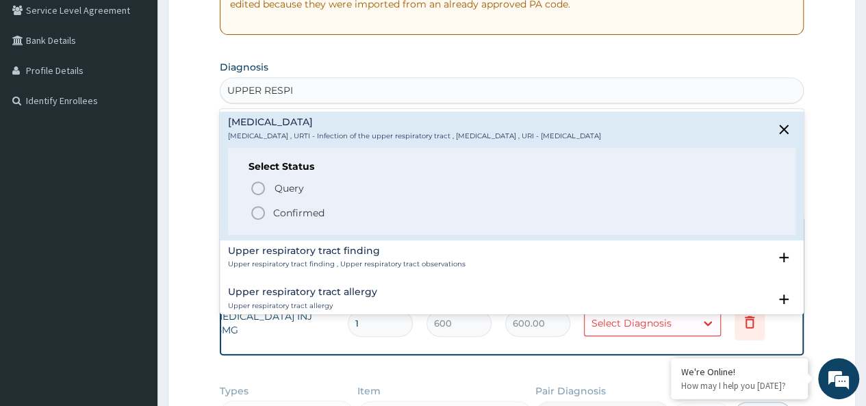
click at [262, 209] on icon "status option filled" at bounding box center [258, 213] width 16 height 16
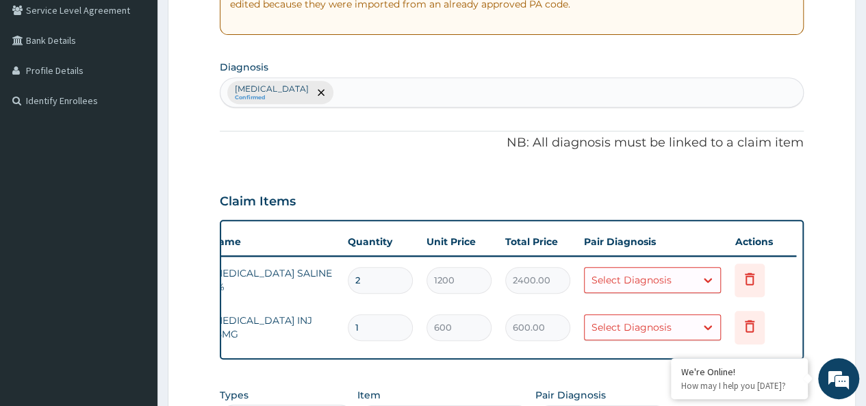
click at [436, 89] on div "Upper respiratory infection Confirmed" at bounding box center [512, 92] width 583 height 29
type input "U"
type input "S"
type input "MYALGIA"
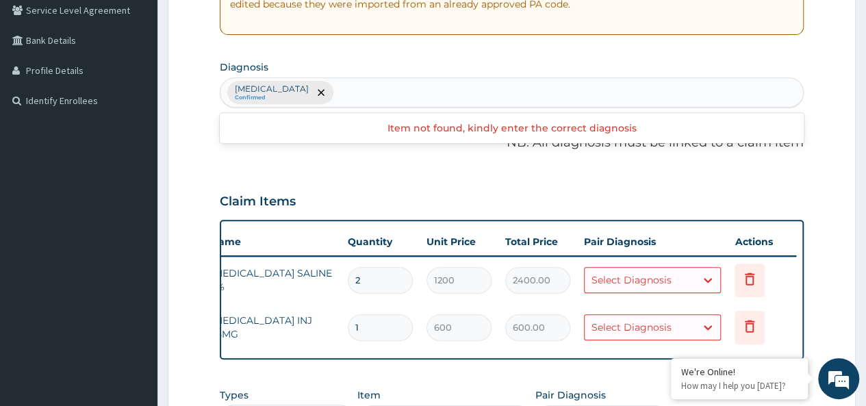
scroll to position [0, 0]
click at [635, 88] on div "Upper respiratory infection Confirmed" at bounding box center [512, 92] width 583 height 29
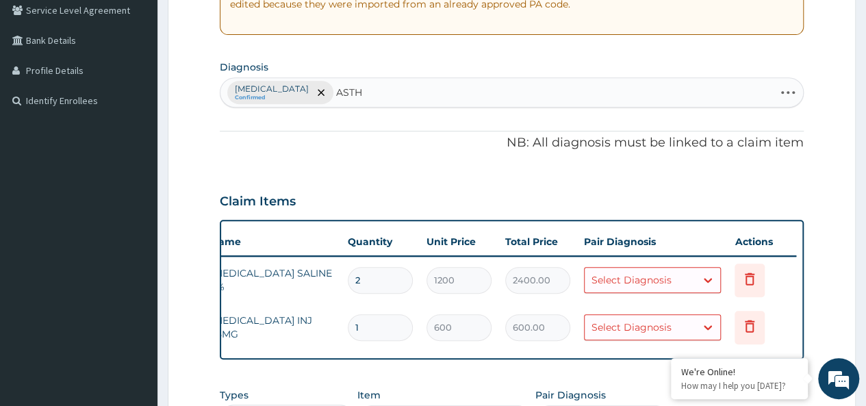
type input "ASTHE"
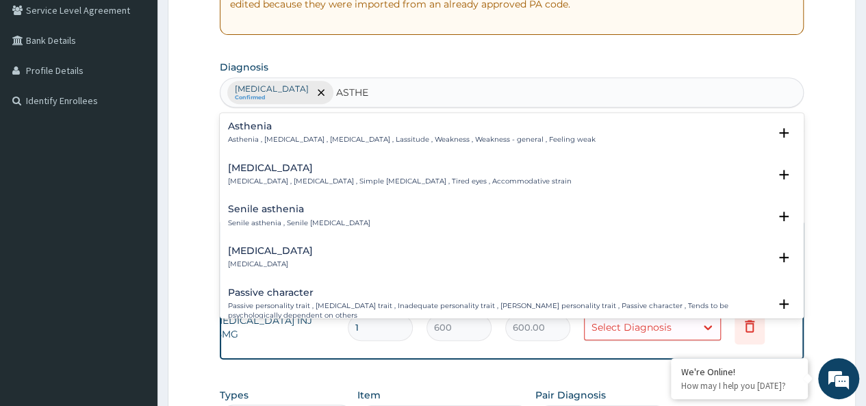
click at [295, 135] on p "Asthenia , General weakness , Debility , Lassitude , Weakness , Weakness - gene…" at bounding box center [412, 140] width 368 height 10
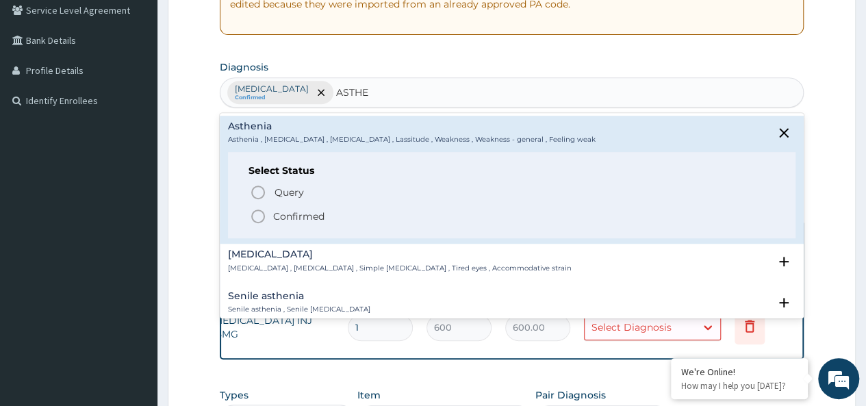
click at [262, 213] on icon "status option filled" at bounding box center [258, 216] width 16 height 16
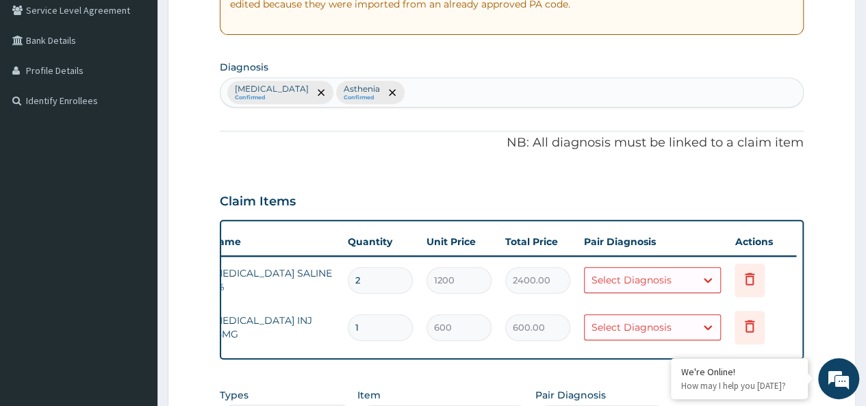
click at [382, 324] on input "1" at bounding box center [380, 327] width 65 height 27
type input "0.00"
type input "2"
type input "1200.00"
type input "2"
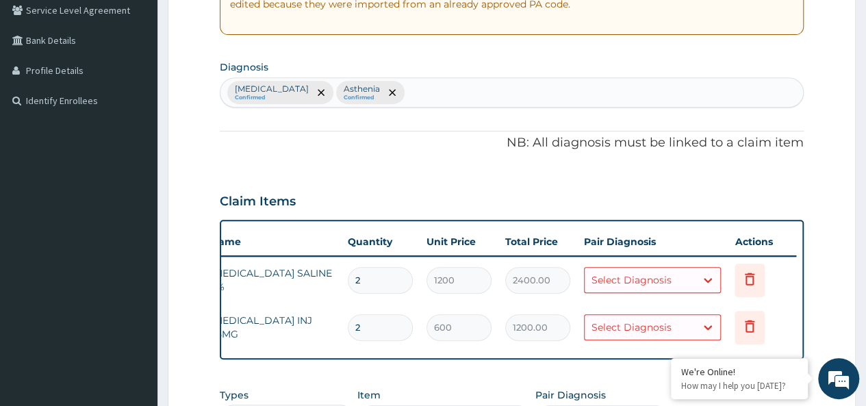
click at [486, 88] on div "Upper respiratory infection Confirmed Asthenia Confirmed" at bounding box center [512, 92] width 583 height 29
click at [466, 91] on input "MENTHDEX" at bounding box center [436, 93] width 59 height 14
type input "MENTHODEX"
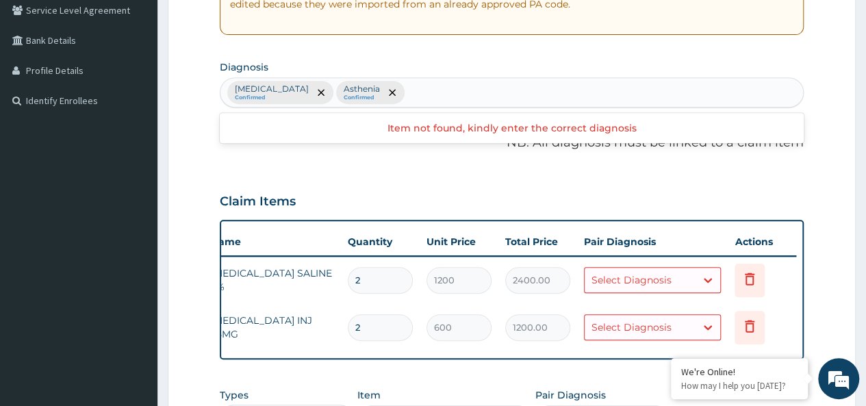
click at [535, 88] on div "Upper respiratory infection Confirmed Asthenia Confirmed" at bounding box center [512, 92] width 583 height 29
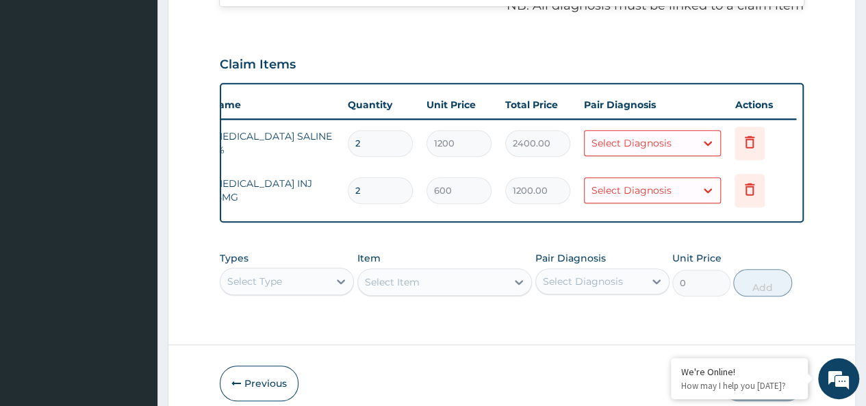
scroll to position [38, 0]
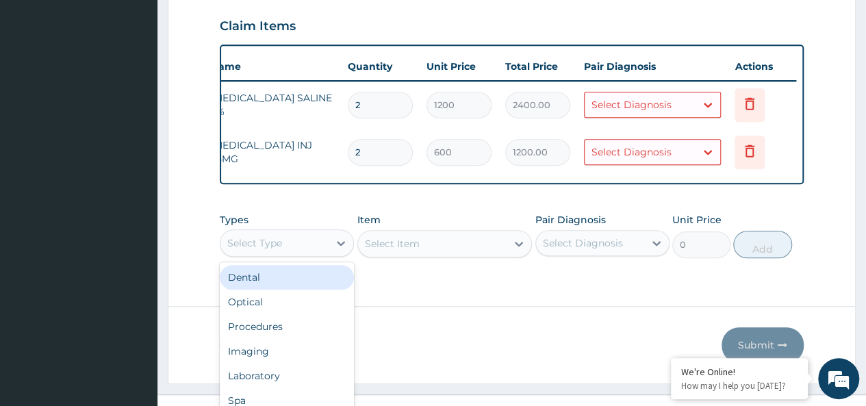
click at [302, 257] on div "option Dental focused, 1 of 10. 10 results available. Use Up and Down to choose…" at bounding box center [287, 242] width 134 height 27
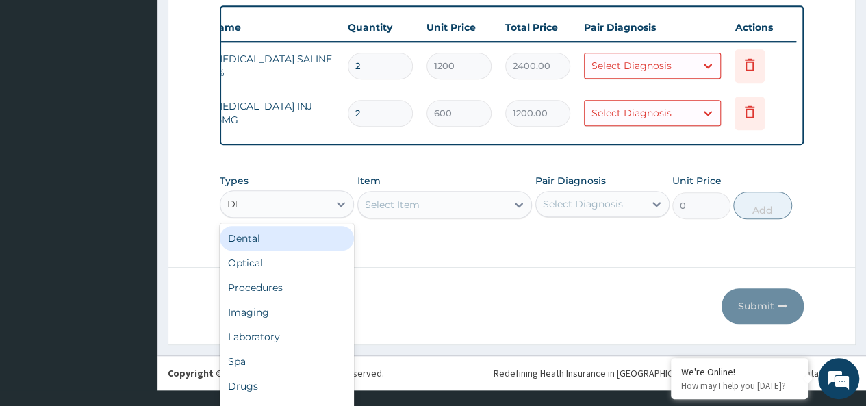
scroll to position [0, 0]
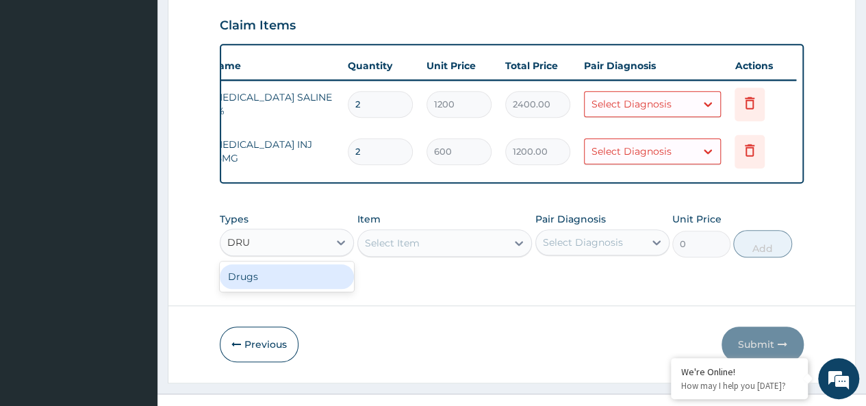
type input "DRUG"
click at [284, 289] on div "Drugs" at bounding box center [287, 276] width 134 height 25
click at [418, 257] on div "Select Item" at bounding box center [444, 242] width 175 height 27
click at [426, 253] on div "Select Item" at bounding box center [444, 242] width 175 height 27
click at [453, 251] on div "Select Item" at bounding box center [444, 242] width 175 height 27
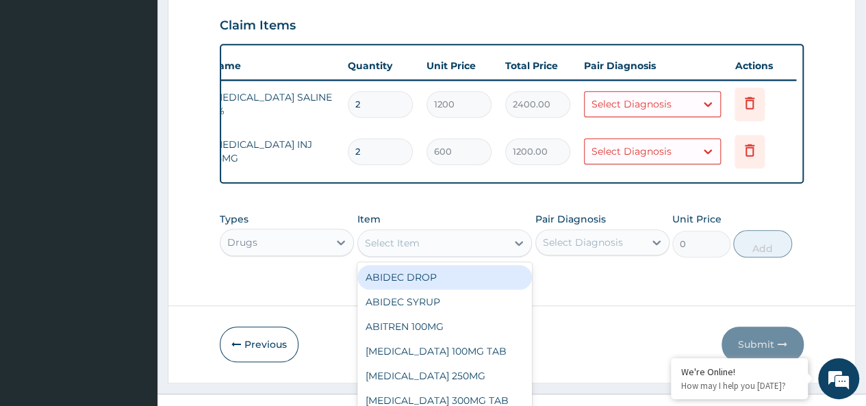
click at [453, 251] on div "option ABIDEC DROP focused, 1 of 911. 911 results available. Use Up and Down to…" at bounding box center [444, 242] width 175 height 27
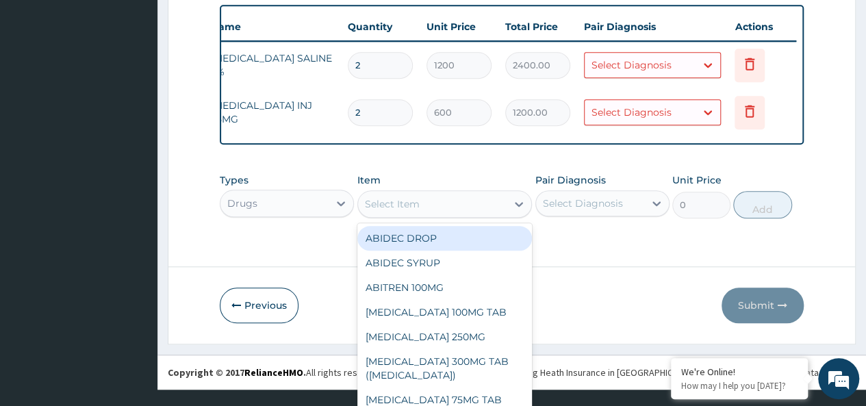
scroll to position [496, 0]
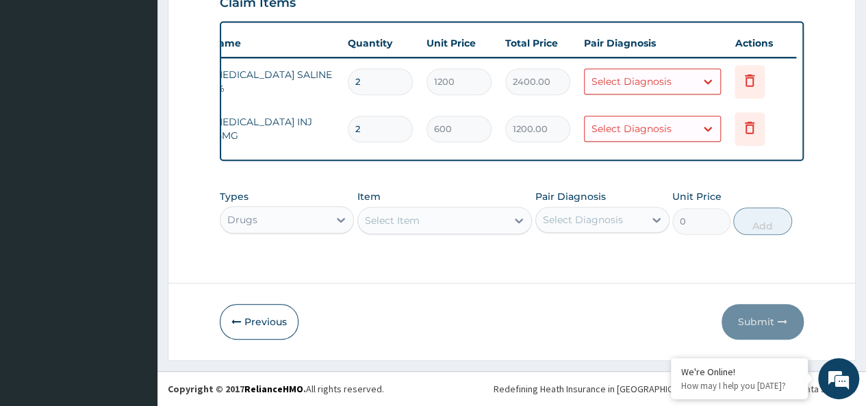
click at [437, 212] on div "Select Item" at bounding box center [432, 221] width 149 height 22
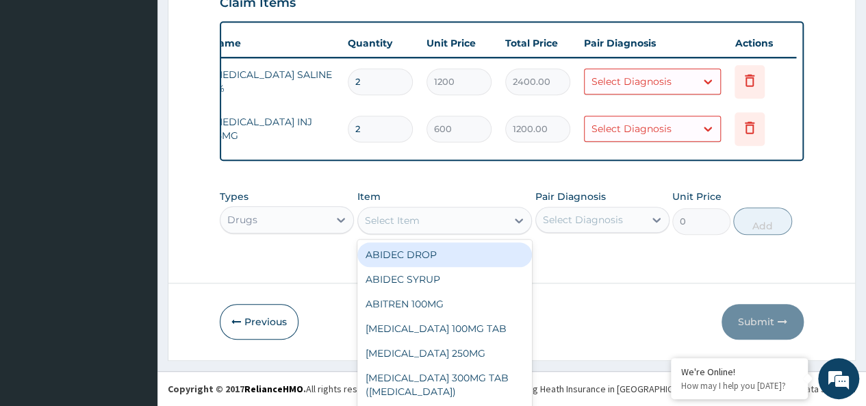
click at [437, 212] on div "option ABIDEC DROP focused, 1 of 911. 911 results available. Use Up and Down to…" at bounding box center [444, 220] width 175 height 27
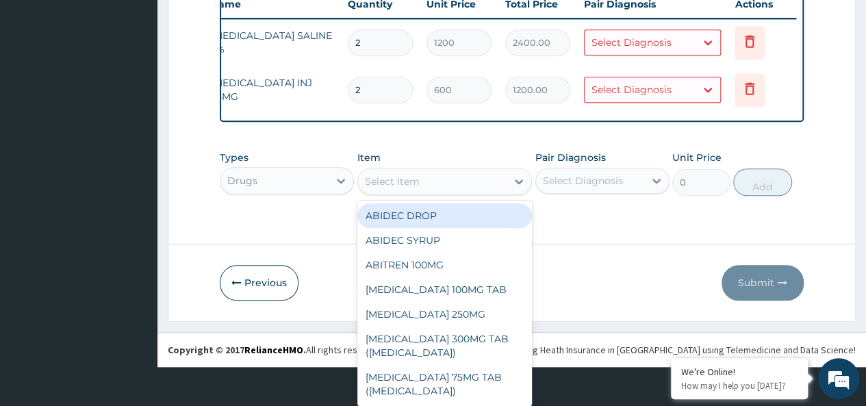
scroll to position [40, 0]
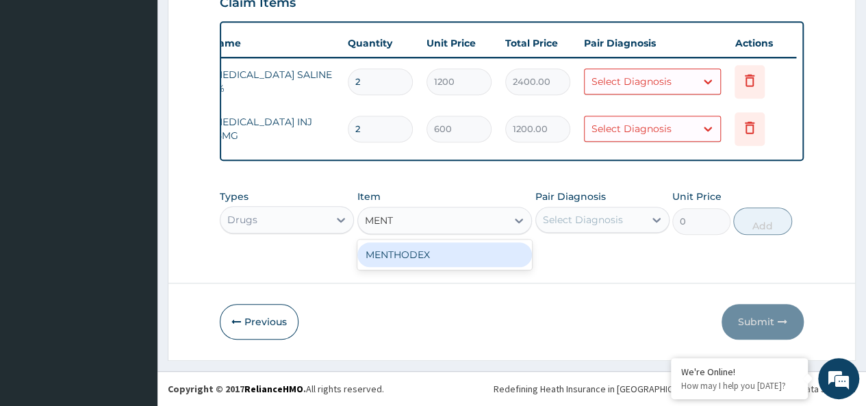
type input "MENTH"
click at [431, 249] on div "MENTHODEX" at bounding box center [444, 254] width 175 height 25
type input "1500"
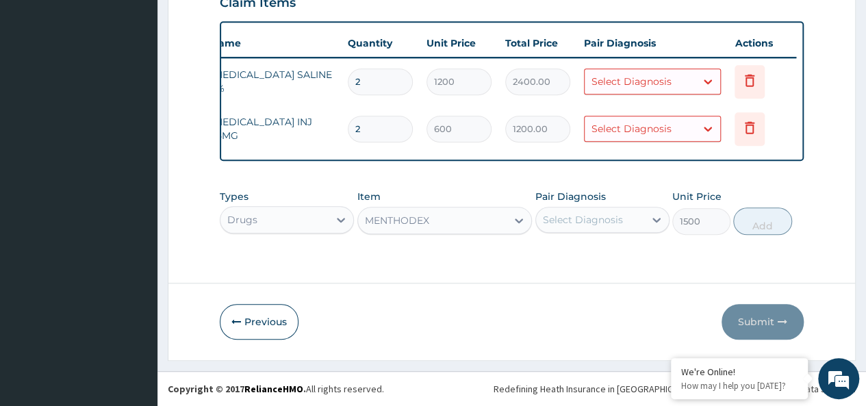
click at [568, 224] on div "Select Diagnosis" at bounding box center [583, 220] width 80 height 14
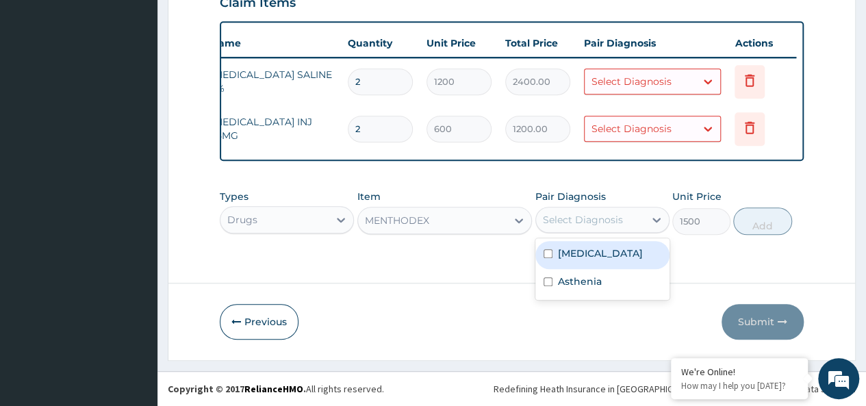
click at [577, 254] on label "Upper respiratory infection" at bounding box center [600, 254] width 85 height 14
checkbox input "true"
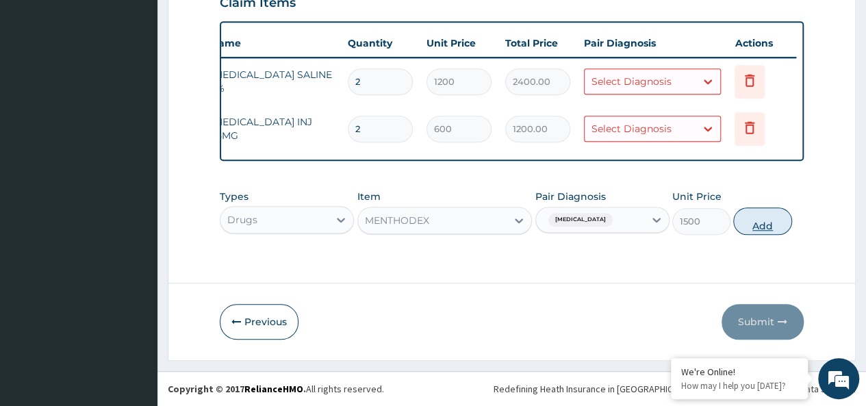
click at [769, 225] on button "Add" at bounding box center [762, 220] width 58 height 27
type input "0"
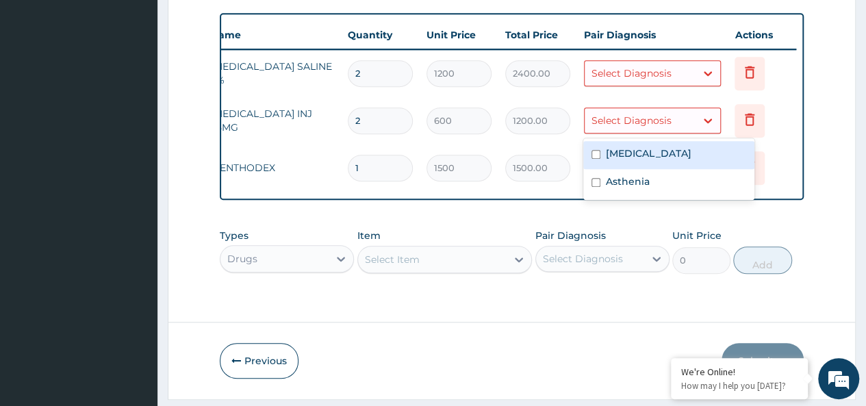
click at [671, 125] on div "Select Diagnosis" at bounding box center [640, 121] width 111 height 22
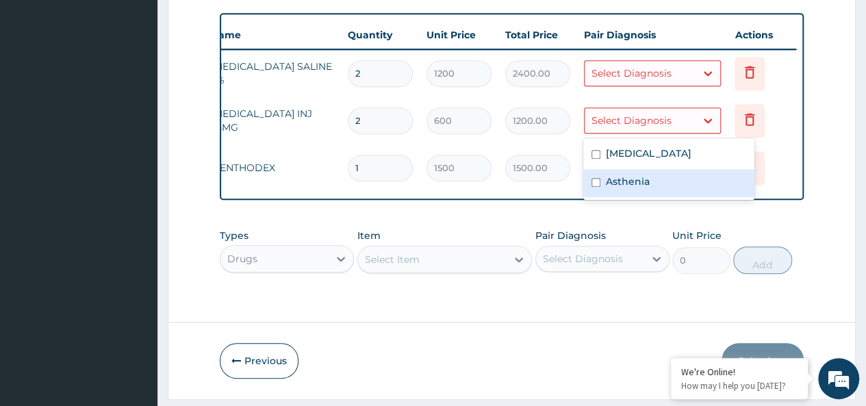
click at [659, 175] on div "Asthenia" at bounding box center [668, 183] width 171 height 28
checkbox input "true"
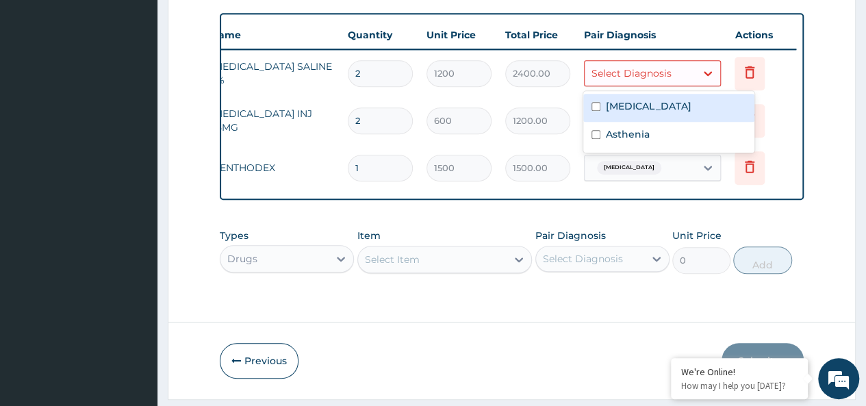
click at [664, 71] on div "Select Diagnosis" at bounding box center [632, 73] width 80 height 14
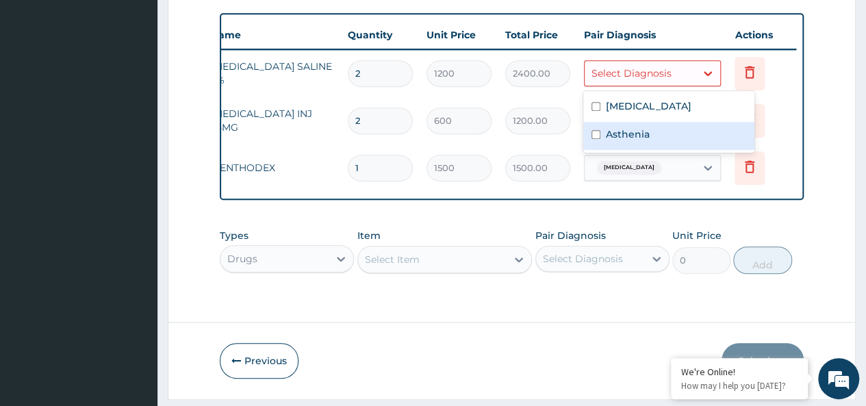
click at [657, 125] on div "Asthenia" at bounding box center [668, 136] width 171 height 28
checkbox input "true"
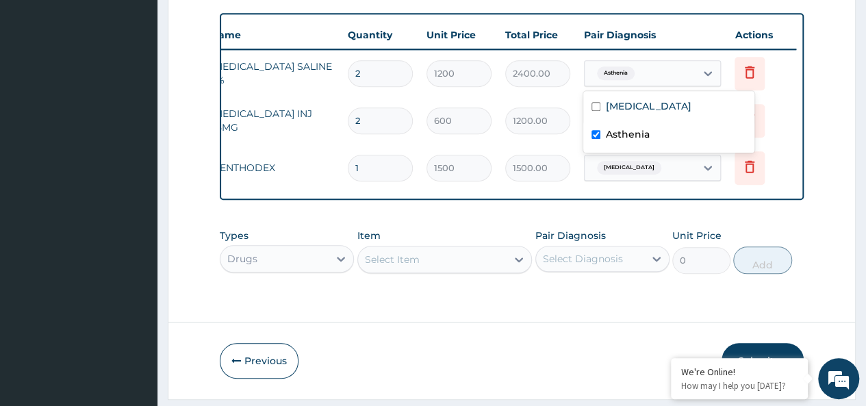
scroll to position [544, 0]
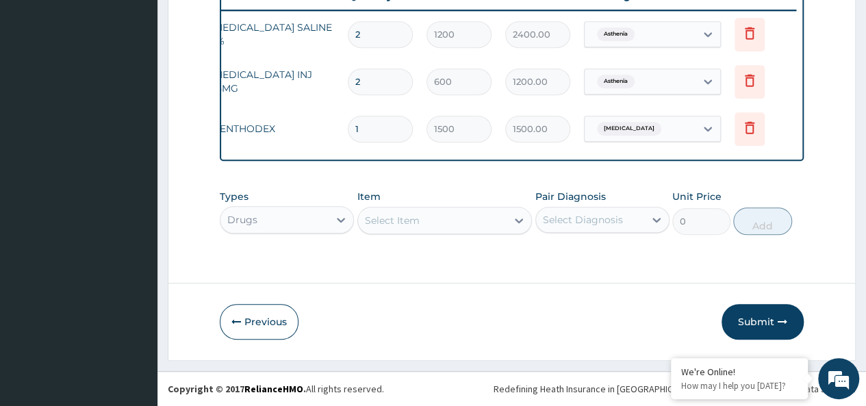
click at [767, 317] on button "Submit" at bounding box center [763, 322] width 82 height 36
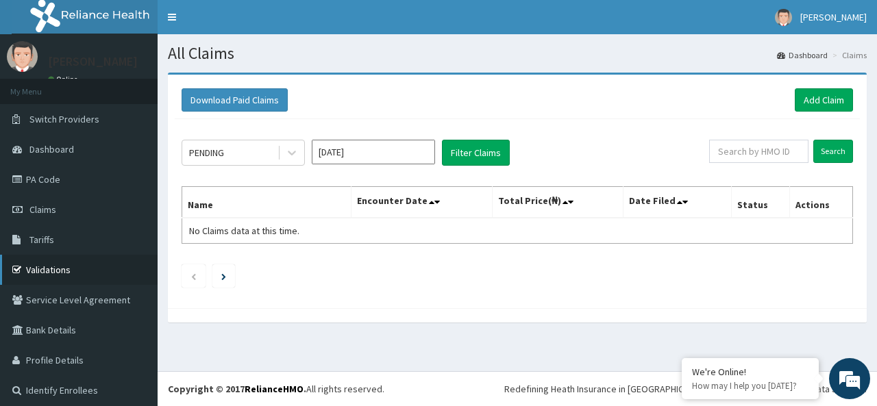
click at [41, 272] on link "Validations" at bounding box center [79, 270] width 158 height 30
click at [831, 96] on link "Add Claim" at bounding box center [823, 99] width 58 height 23
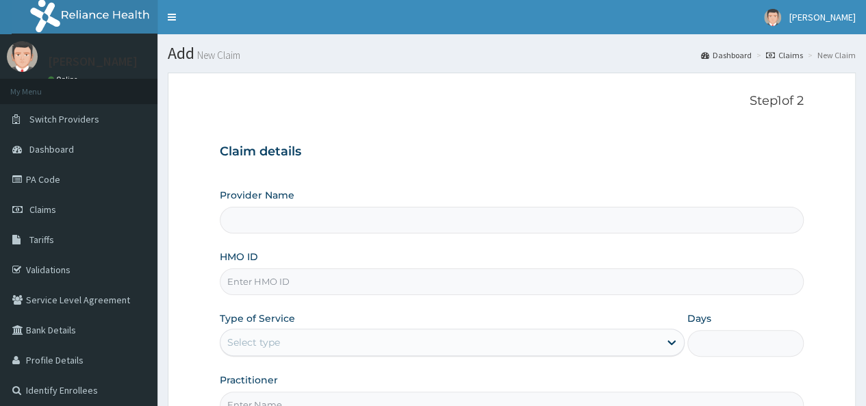
click at [383, 282] on input "HMO ID" at bounding box center [512, 281] width 584 height 27
paste input "YSS/10172/A"
type input "YSS/10172/A"
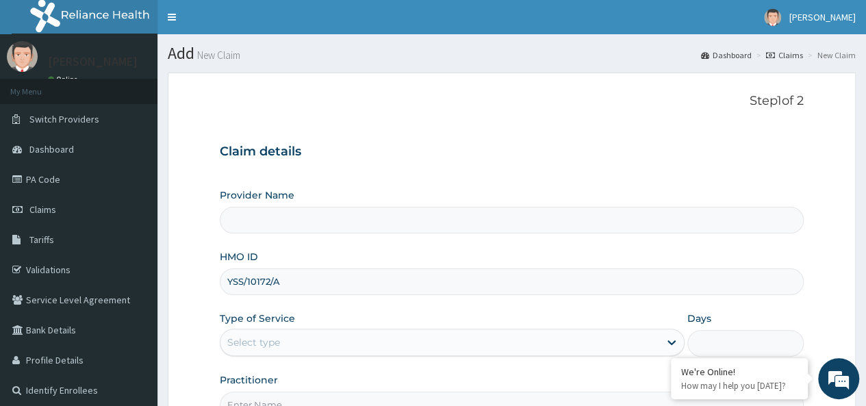
type input "Petros Foundation Hospital"
type input "YSS/10172/A"
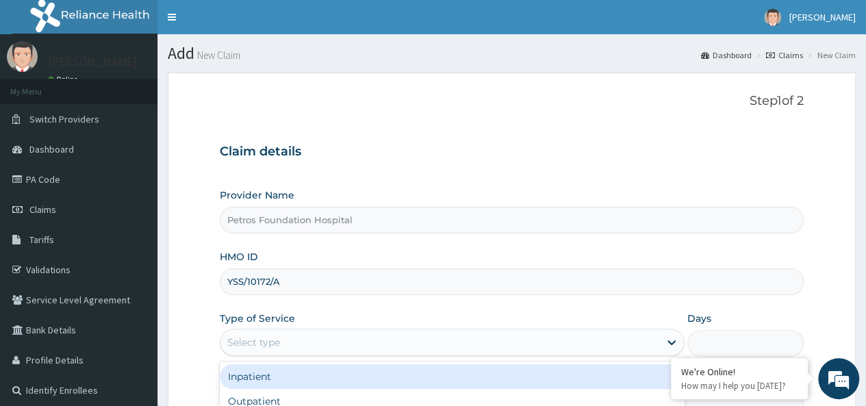
click at [367, 333] on div "Select type" at bounding box center [440, 342] width 439 height 22
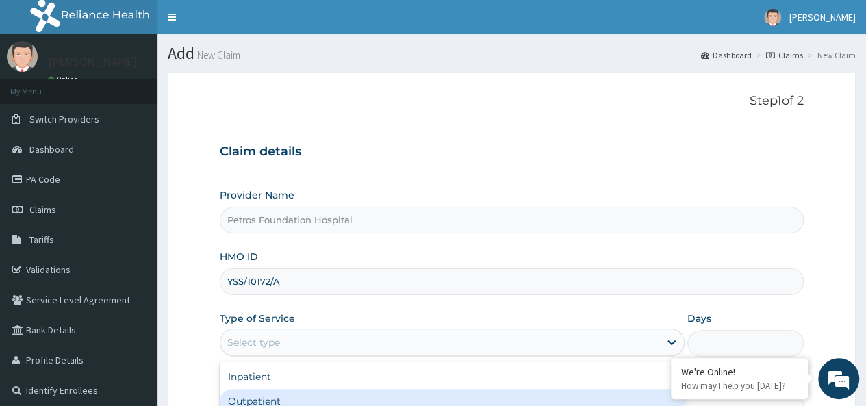
click at [355, 390] on div "Outpatient" at bounding box center [452, 401] width 465 height 25
type input "1"
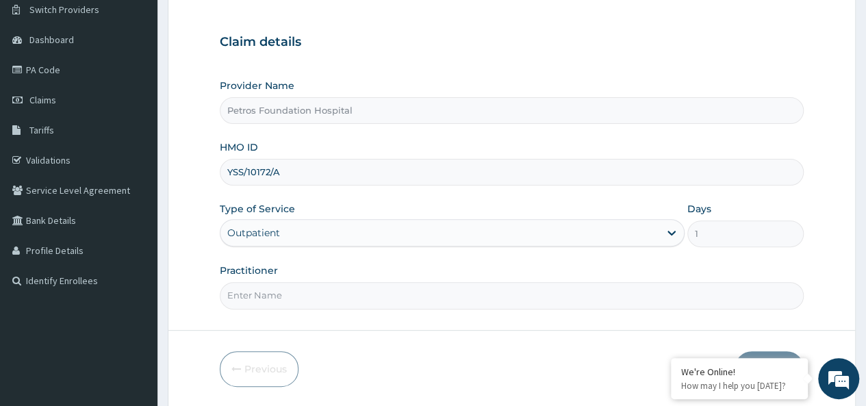
click at [659, 294] on input "Practitioner" at bounding box center [512, 295] width 584 height 27
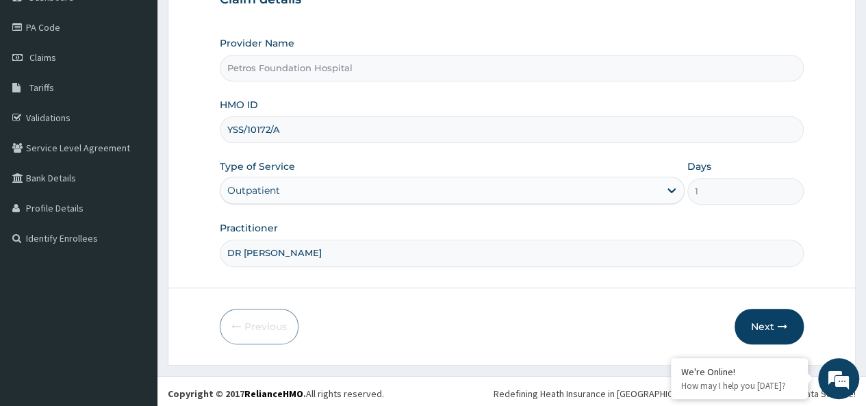
click at [866, 401] on html "R EL Toggle navigation PETER OGUNMADE PETER OGUNMADE - petroshospitals@yahoo.co…" at bounding box center [433, 129] width 866 height 563
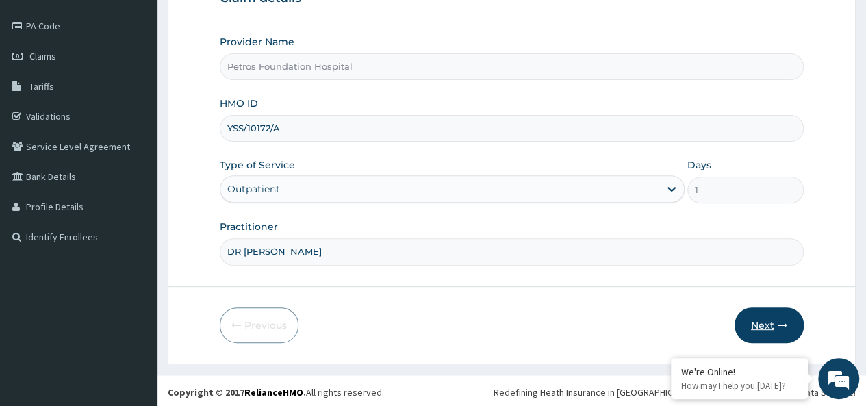
type input "DR PETER"
click at [774, 320] on button "Next" at bounding box center [769, 325] width 69 height 36
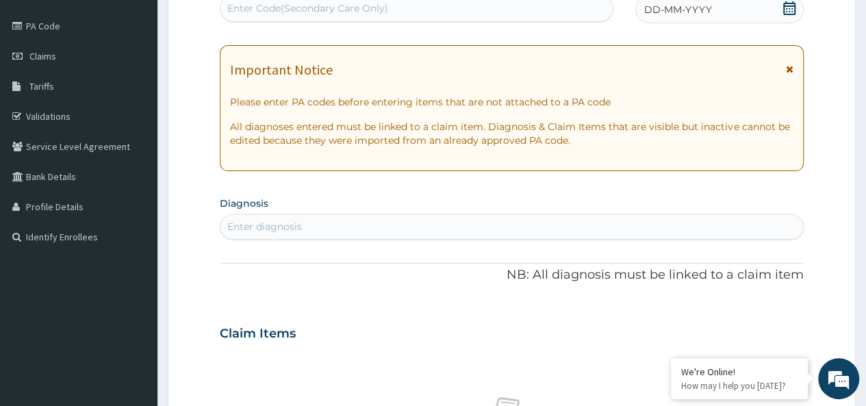
click at [792, 6] on icon at bounding box center [790, 8] width 14 height 14
click at [583, 225] on div "Enter diagnosis" at bounding box center [512, 227] width 583 height 22
type input "MALARIA"
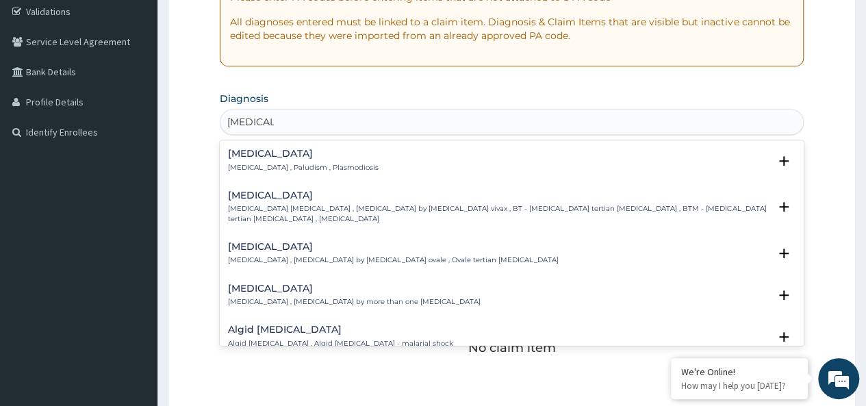
scroll to position [263, 0]
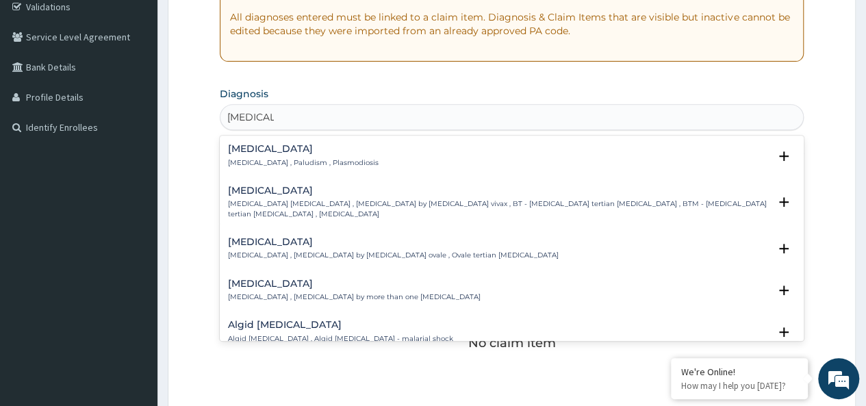
click at [281, 281] on h4 "Mixed malaria" at bounding box center [354, 284] width 253 height 10
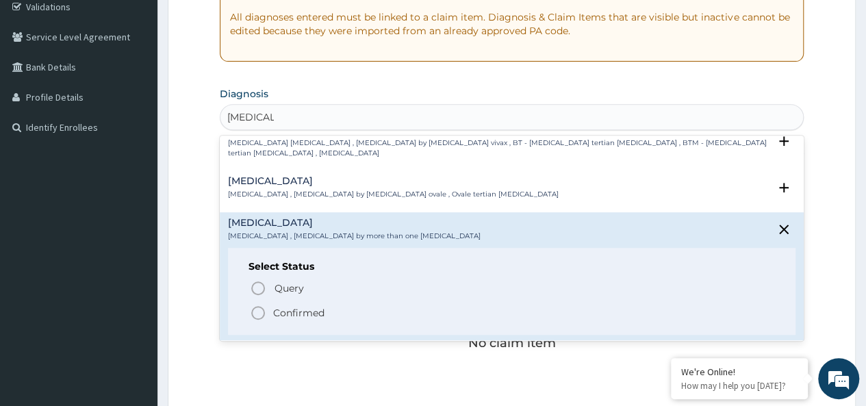
scroll to position [82, 0]
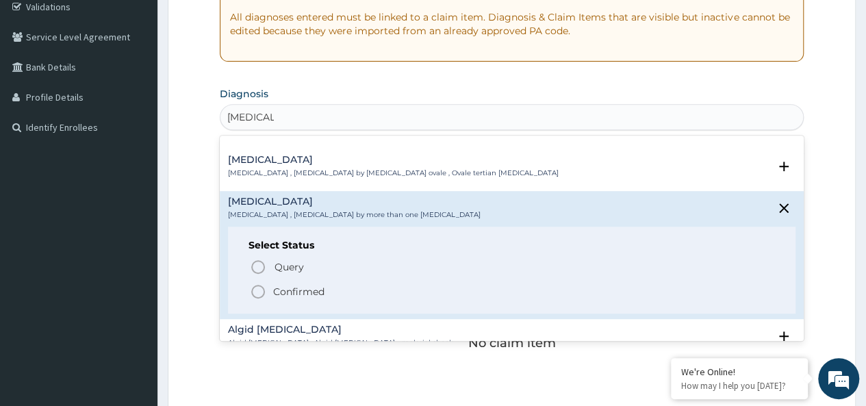
click at [260, 289] on icon "status option filled" at bounding box center [258, 292] width 16 height 16
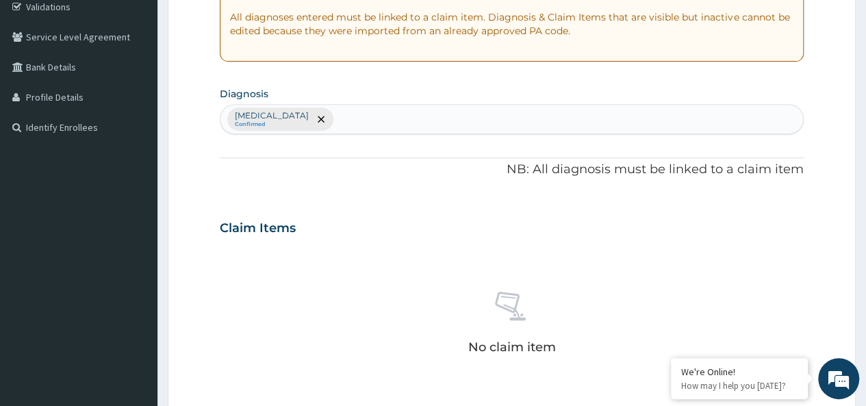
click at [440, 114] on div "Mixed malaria Confirmed" at bounding box center [512, 119] width 583 height 29
type input "EPTICE"
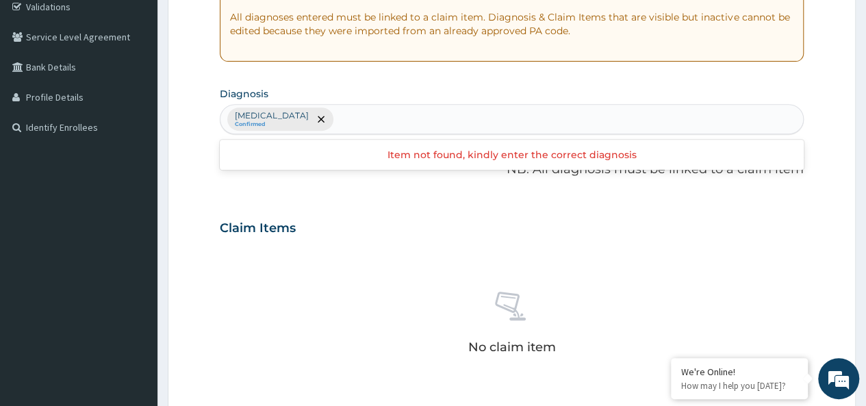
click at [319, 117] on div "Mixed malaria Confirmed" at bounding box center [512, 119] width 583 height 29
type input "SEPTICE"
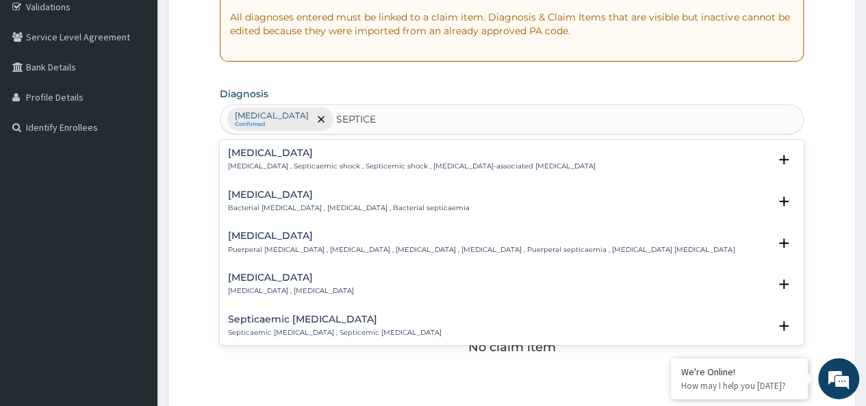
click at [304, 196] on h4 "Bacterial sepsis" at bounding box center [349, 195] width 242 height 10
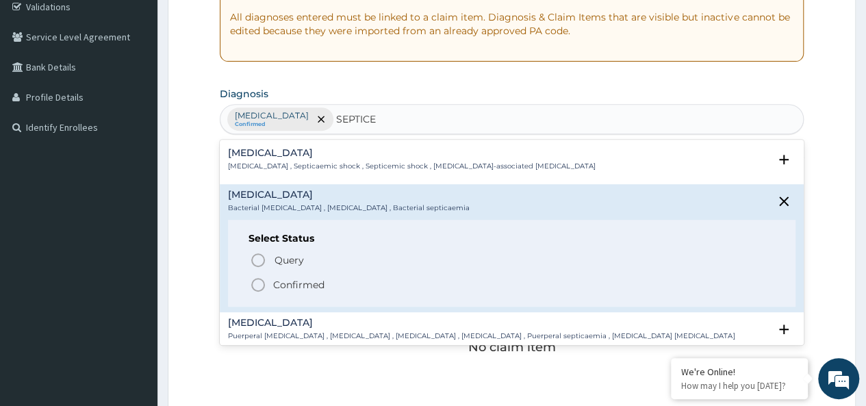
click at [257, 278] on icon "status option filled" at bounding box center [258, 285] width 16 height 16
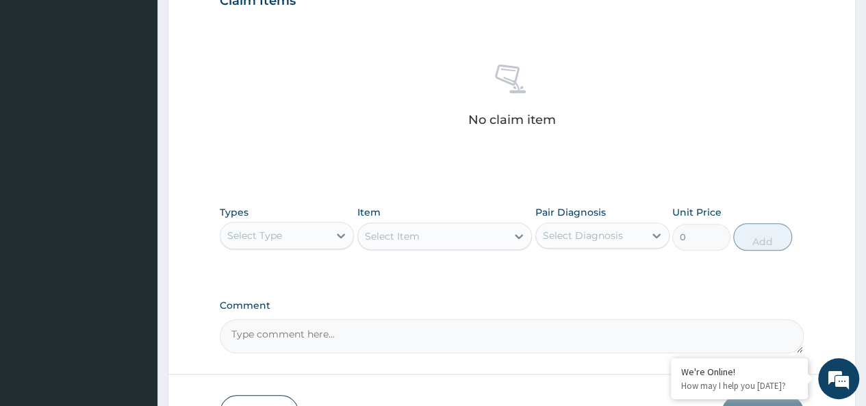
scroll to position [492, 0]
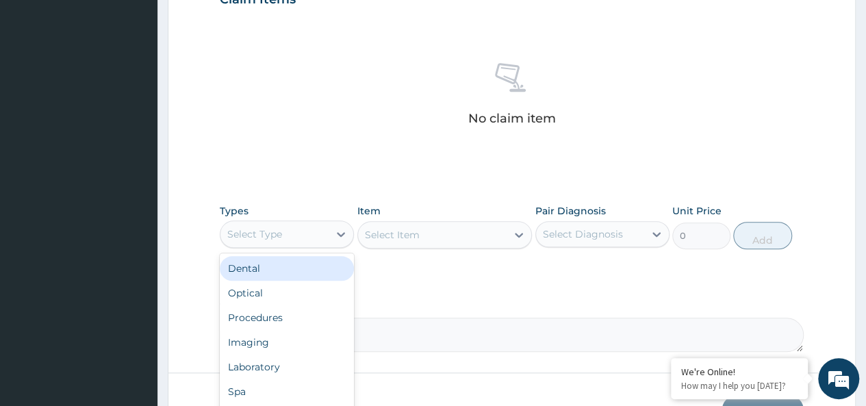
click at [315, 238] on div "Select Type" at bounding box center [275, 234] width 108 height 22
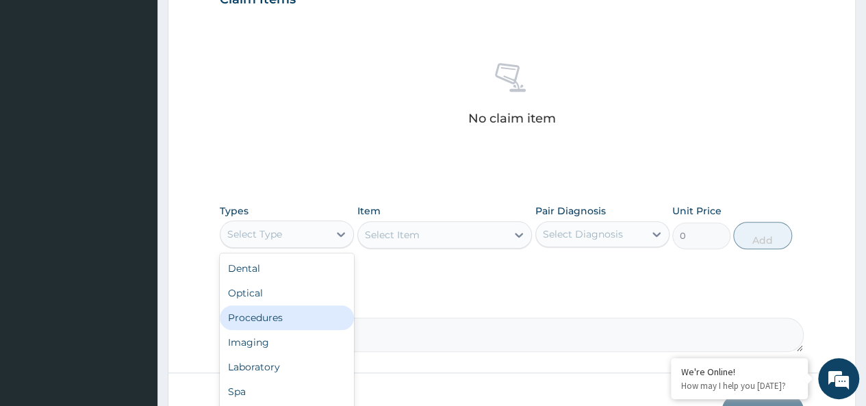
click at [309, 311] on div "Procedures" at bounding box center [287, 317] width 134 height 25
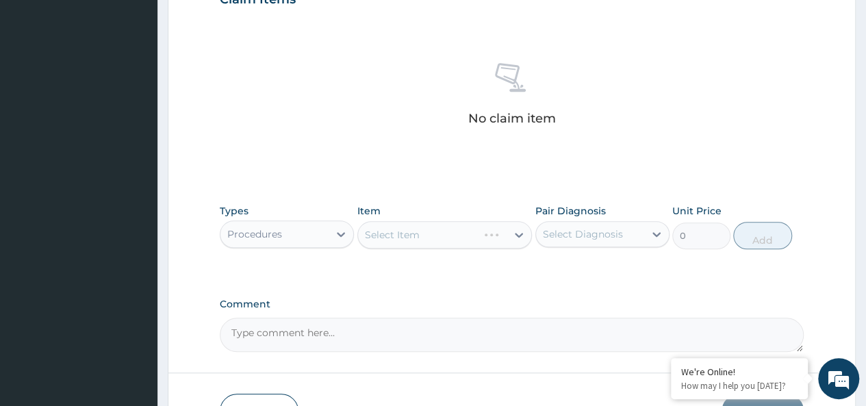
click at [436, 237] on div "Select Item" at bounding box center [444, 234] width 175 height 27
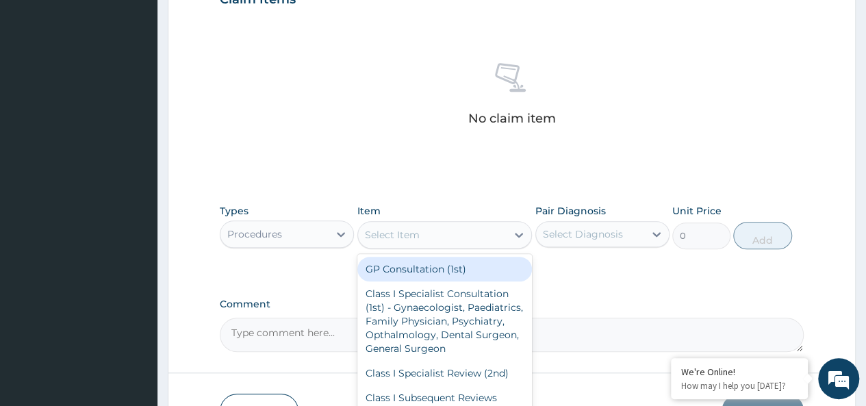
click at [436, 237] on div "Select Item" at bounding box center [432, 235] width 149 height 22
type input "GP"
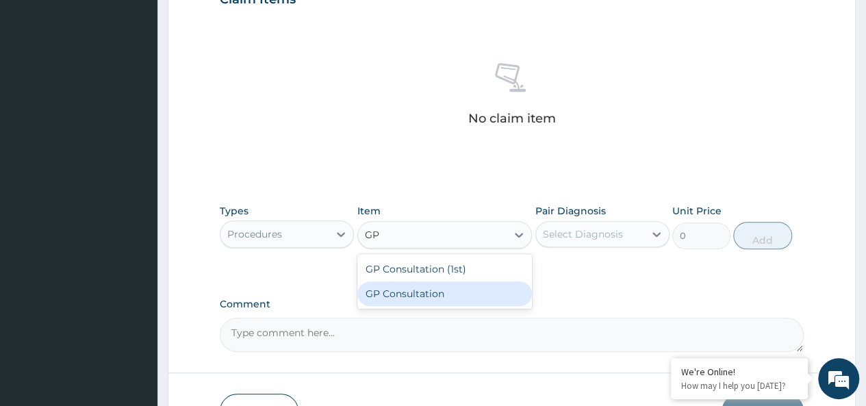
click at [427, 285] on div "GP Consultation" at bounding box center [444, 293] width 175 height 25
type input "2500"
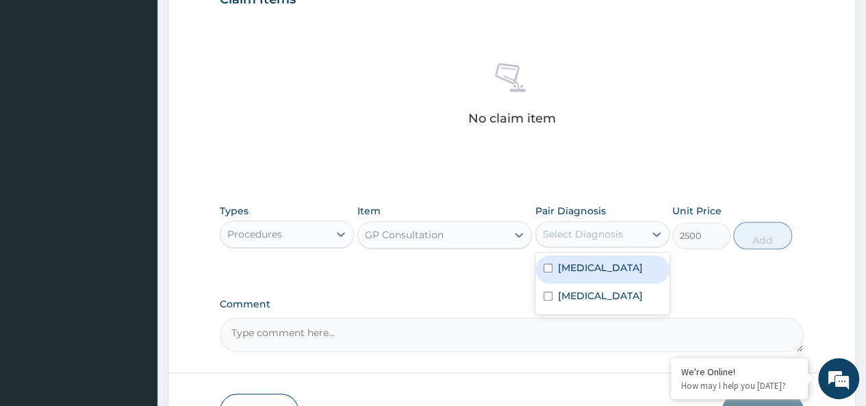
click at [585, 234] on div "Select Diagnosis" at bounding box center [583, 234] width 80 height 14
click at [594, 264] on label "Mixed malaria" at bounding box center [600, 268] width 85 height 14
checkbox input "true"
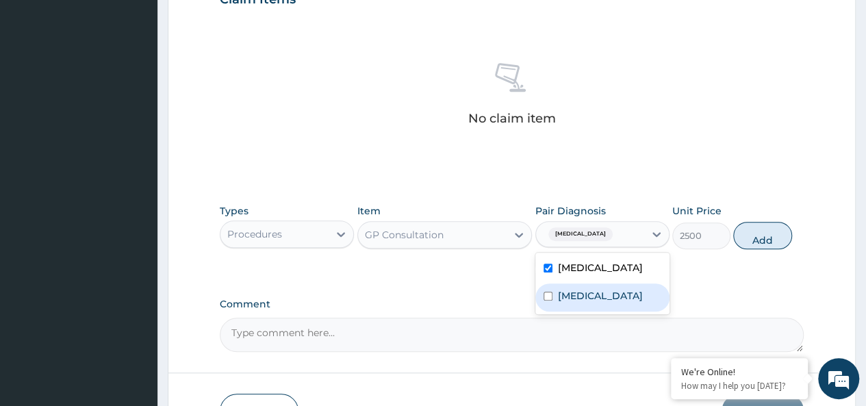
click at [597, 286] on div "Bacterial sepsis" at bounding box center [603, 298] width 134 height 28
checkbox input "true"
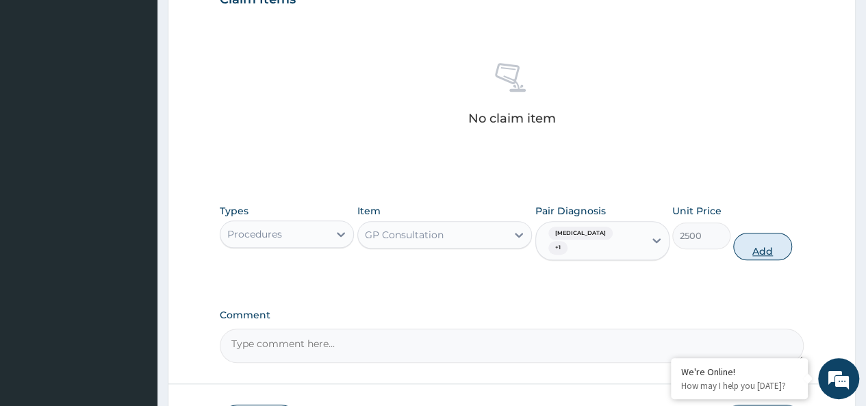
click at [762, 233] on button "Add" at bounding box center [762, 246] width 58 height 27
type input "0"
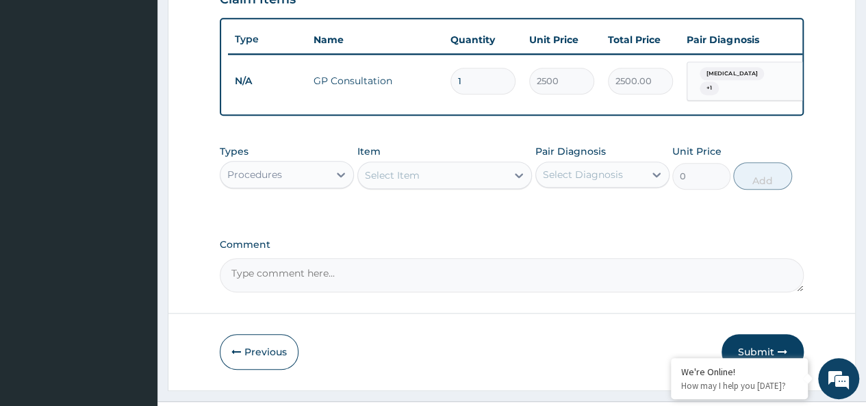
click at [315, 180] on div "Procedures" at bounding box center [275, 175] width 108 height 22
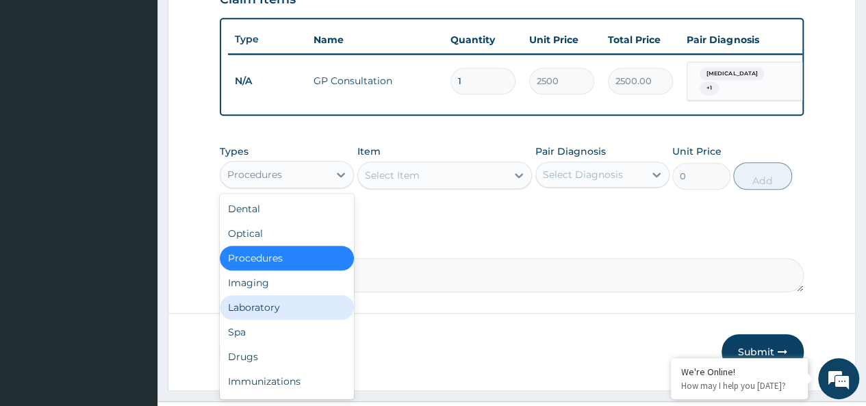
click at [299, 305] on div "Laboratory" at bounding box center [287, 307] width 134 height 25
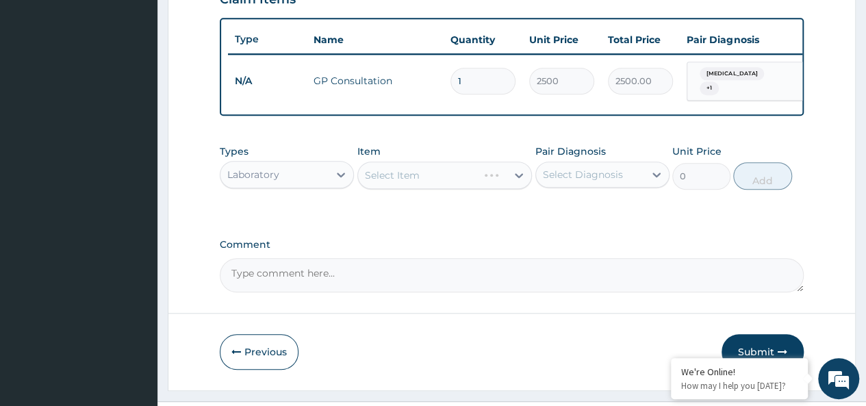
click at [438, 177] on div "Select Item" at bounding box center [444, 175] width 175 height 27
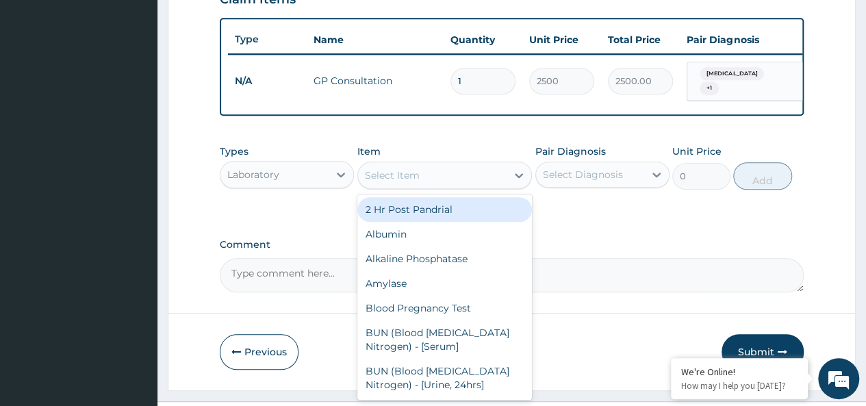
click at [438, 177] on div "Select Item" at bounding box center [432, 175] width 149 height 22
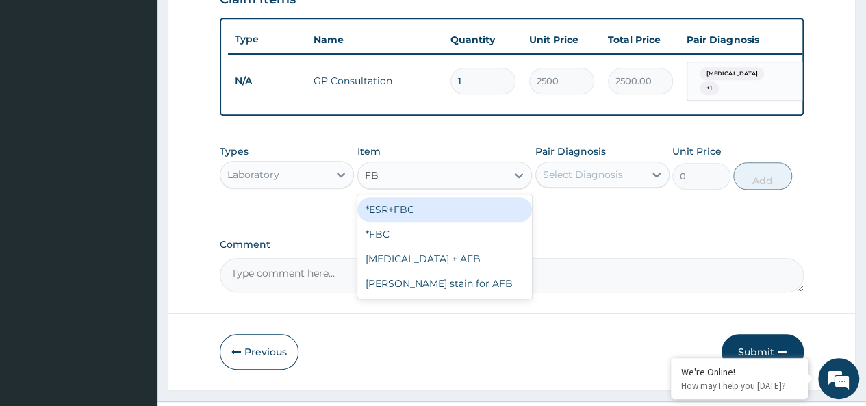
type input "FBC"
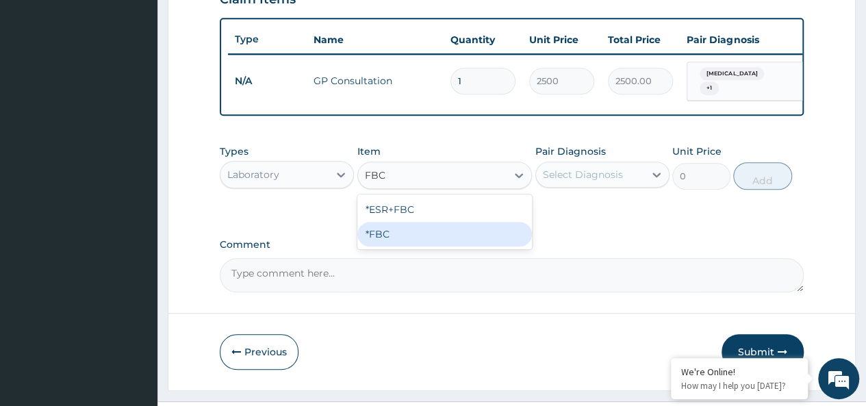
click at [441, 232] on div "*FBC" at bounding box center [444, 234] width 175 height 25
type input "2000"
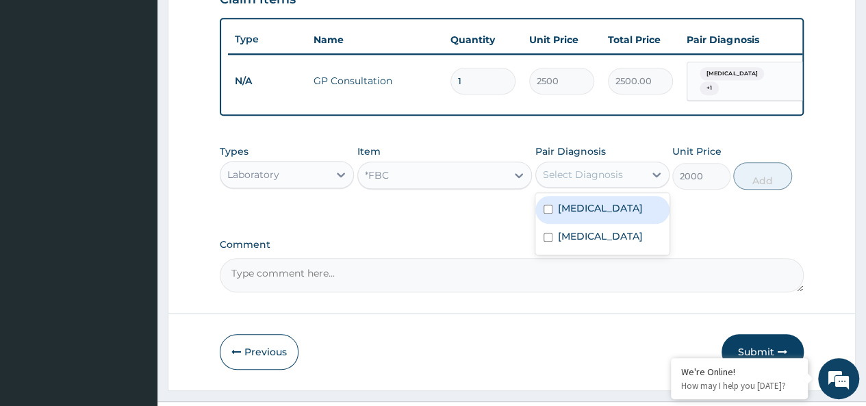
click at [588, 181] on div "Select Diagnosis" at bounding box center [583, 175] width 80 height 14
click at [594, 215] on label "Mixed malaria" at bounding box center [600, 208] width 85 height 14
checkbox input "true"
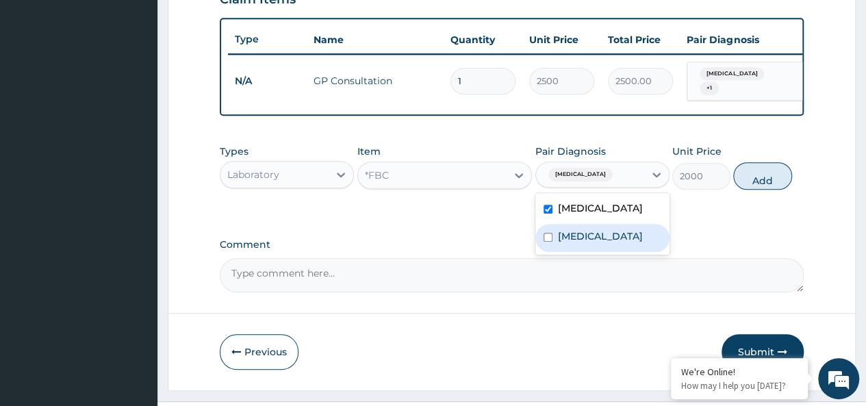
click at [603, 236] on label "Bacterial sepsis" at bounding box center [600, 236] width 85 height 14
checkbox input "true"
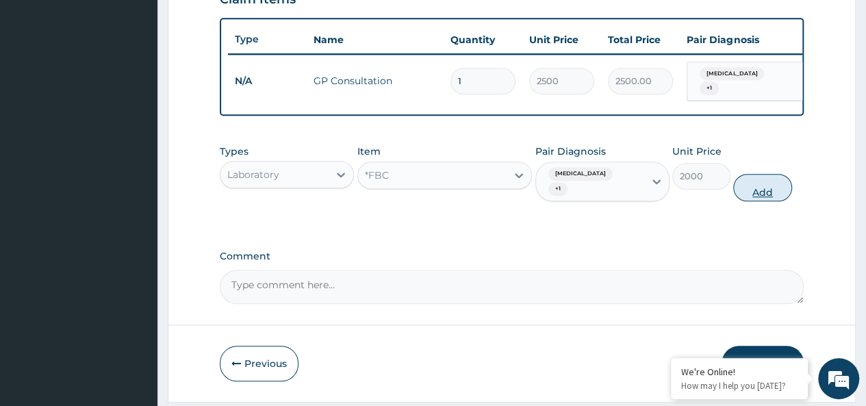
click at [751, 185] on button "Add" at bounding box center [762, 187] width 58 height 27
type input "0"
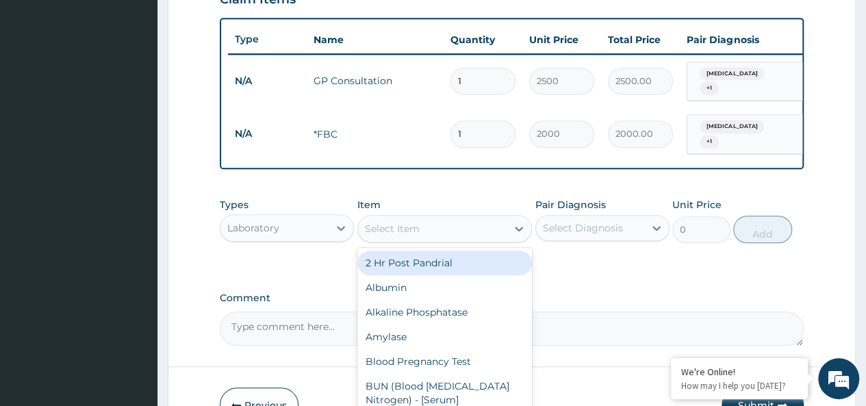
click at [436, 225] on div "Select Item" at bounding box center [432, 229] width 149 height 22
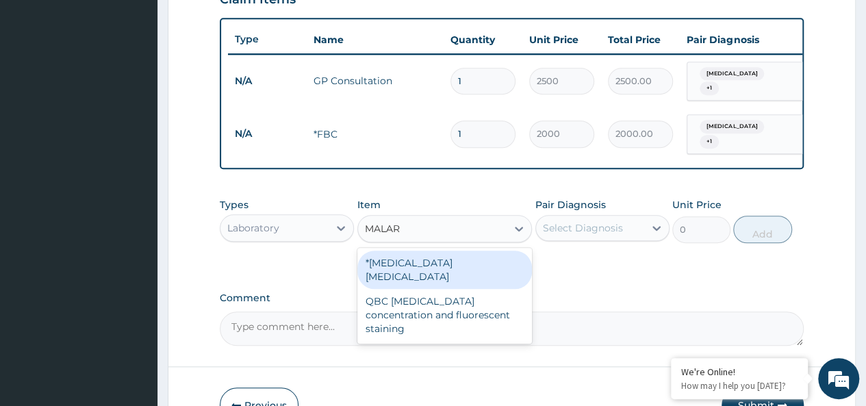
type input "MALARI"
click at [436, 260] on div "*Malaria parasite" at bounding box center [444, 270] width 175 height 38
type input "1000"
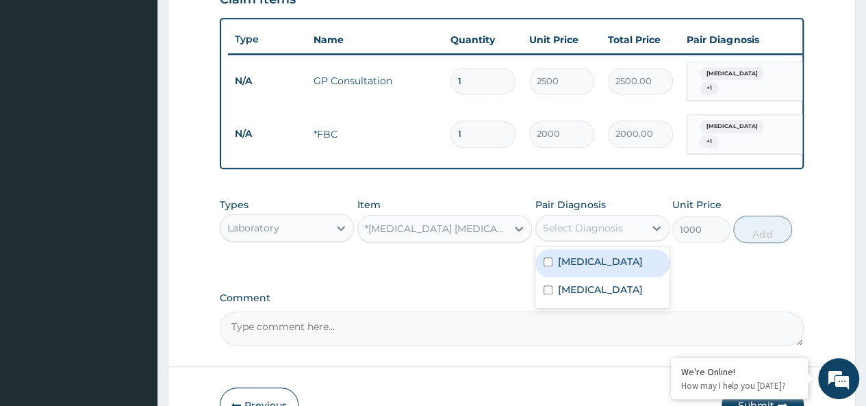
click at [577, 221] on div "Select Diagnosis" at bounding box center [583, 228] width 80 height 14
click at [582, 260] on label "Mixed malaria" at bounding box center [600, 262] width 85 height 14
checkbox input "true"
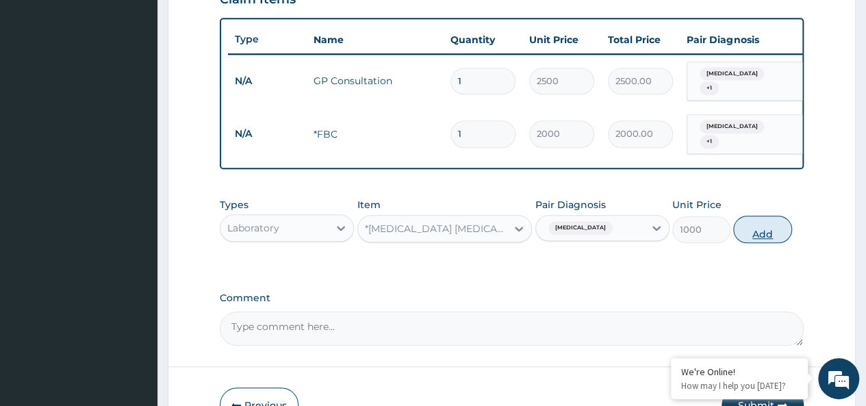
click at [755, 228] on button "Add" at bounding box center [762, 229] width 58 height 27
type input "0"
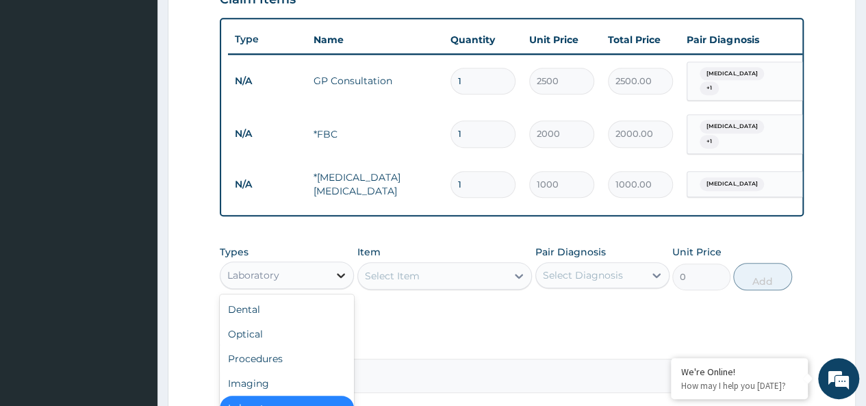
click at [329, 272] on div "Laboratory" at bounding box center [275, 275] width 108 height 22
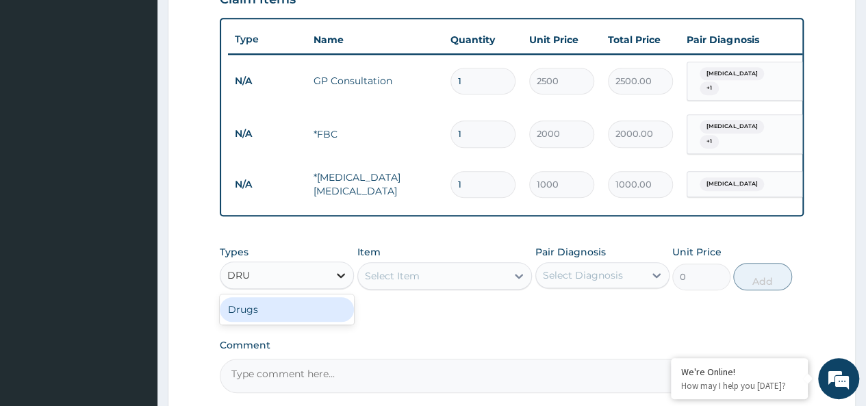
type input "DRUG"
click at [311, 303] on div "Drugs" at bounding box center [287, 309] width 134 height 25
click at [416, 268] on div "Select Item" at bounding box center [444, 275] width 175 height 27
click at [457, 275] on div "Select Item" at bounding box center [432, 276] width 149 height 22
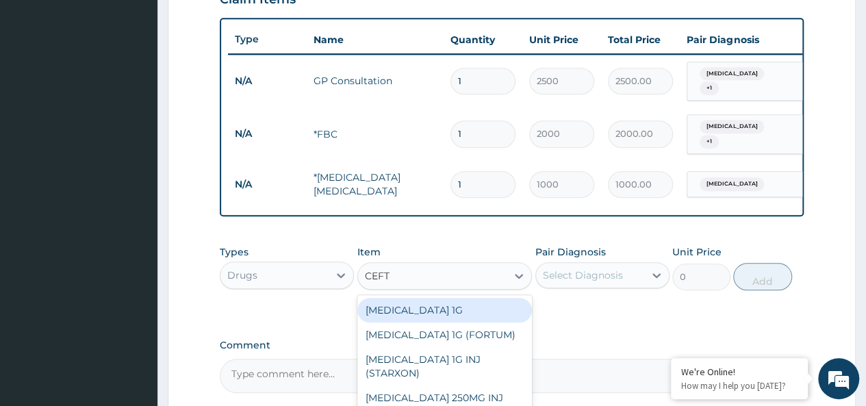
type input "CEFTR"
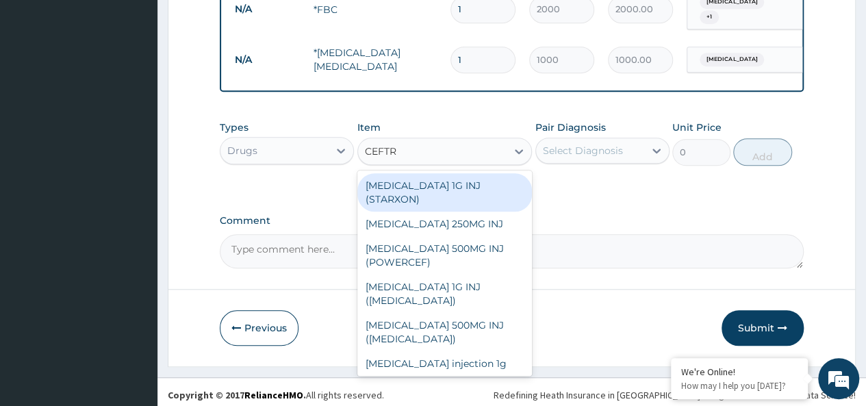
scroll to position [619, 0]
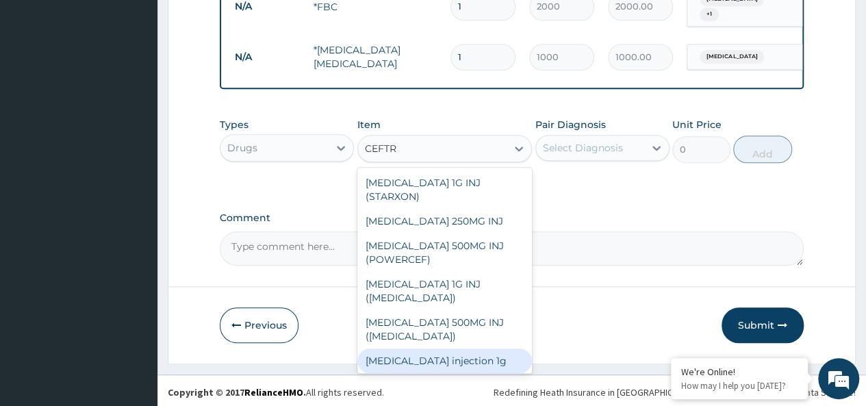
click at [457, 351] on div "Ceftriaxone injection 1g" at bounding box center [444, 361] width 175 height 25
type input "2000"
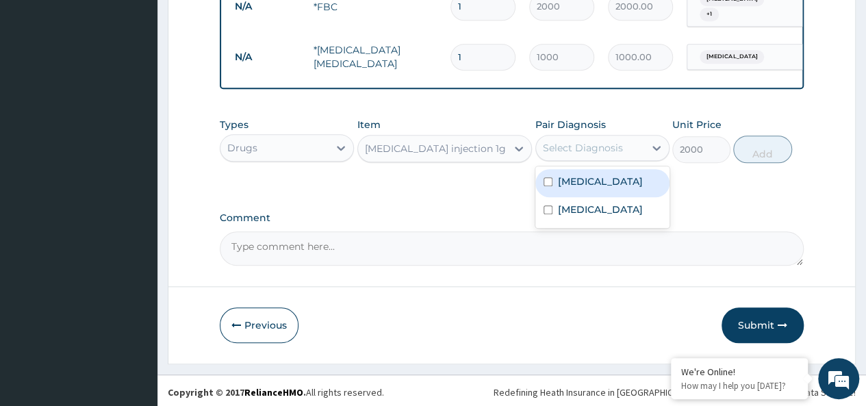
click at [564, 146] on div "Select Diagnosis" at bounding box center [583, 148] width 80 height 14
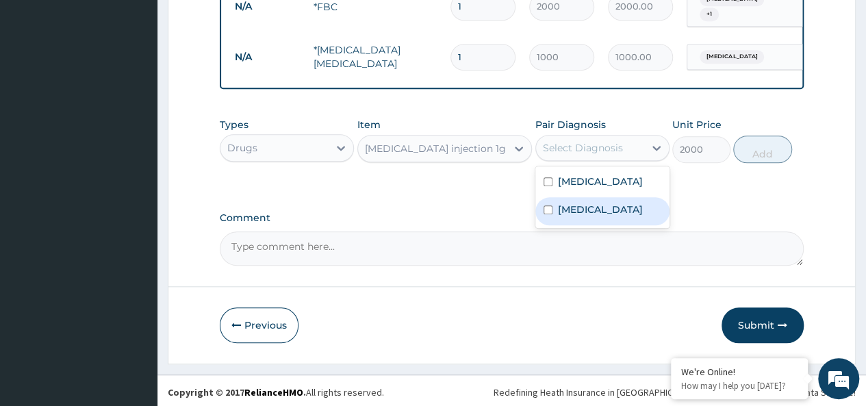
click at [583, 203] on label "Bacterial sepsis" at bounding box center [600, 210] width 85 height 14
checkbox input "true"
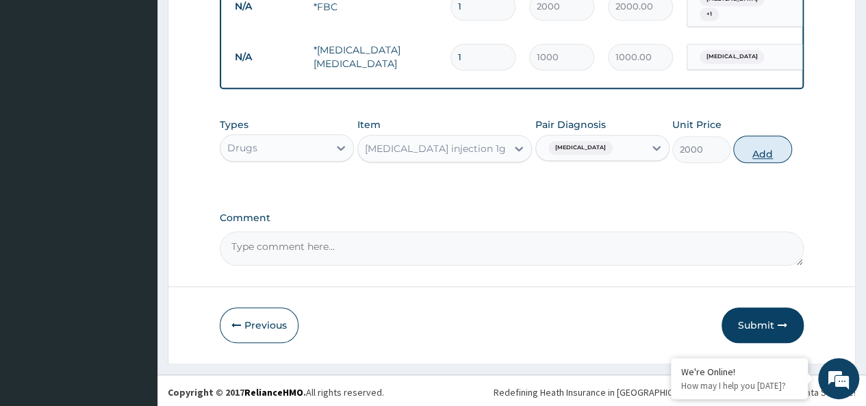
click at [768, 151] on button "Add" at bounding box center [762, 149] width 58 height 27
type input "0"
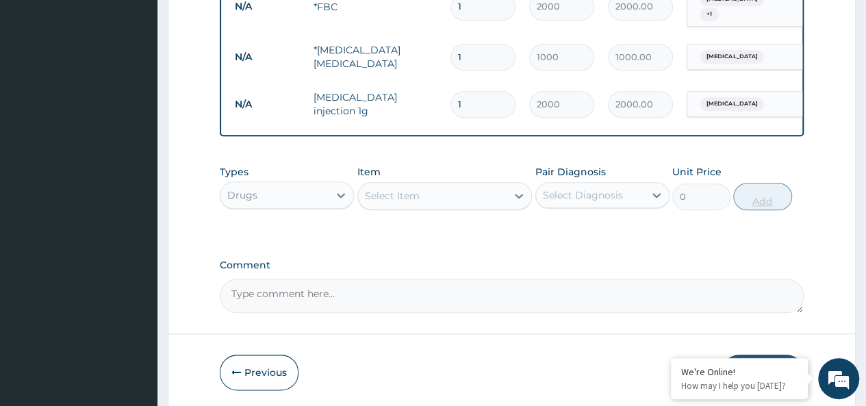
type input "2"
type input "4000.00"
type input "3"
type input "6000.00"
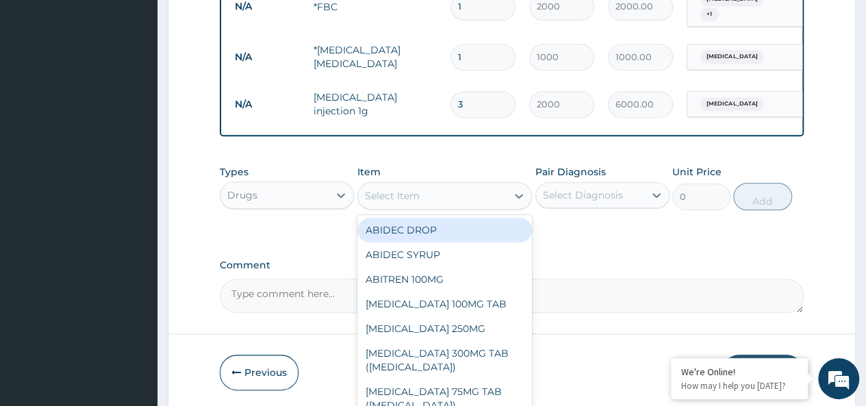
click at [468, 189] on div "Select Item" at bounding box center [432, 196] width 149 height 22
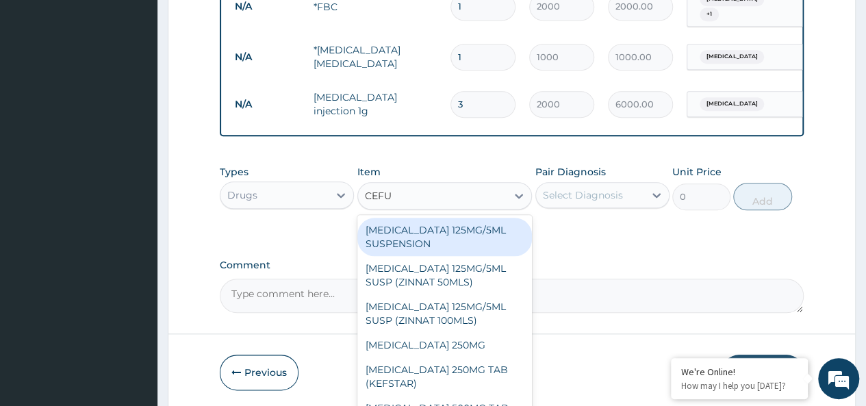
type input "CEFUR"
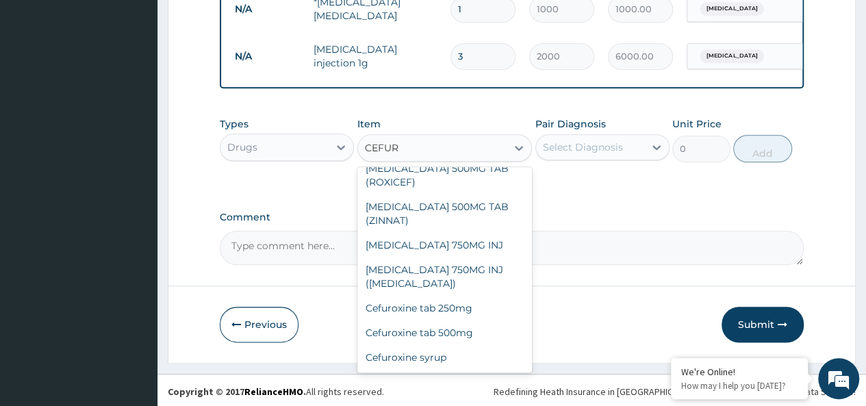
scroll to position [244, 0]
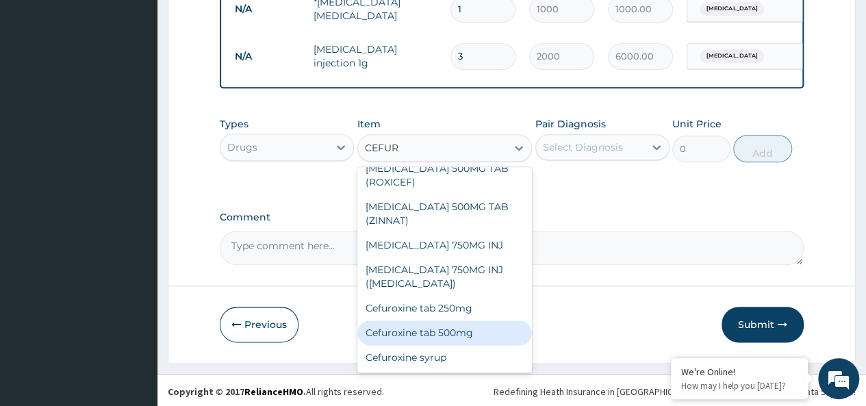
click at [462, 333] on div "Cefuroxine tab 500mg" at bounding box center [444, 332] width 175 height 25
type input "500"
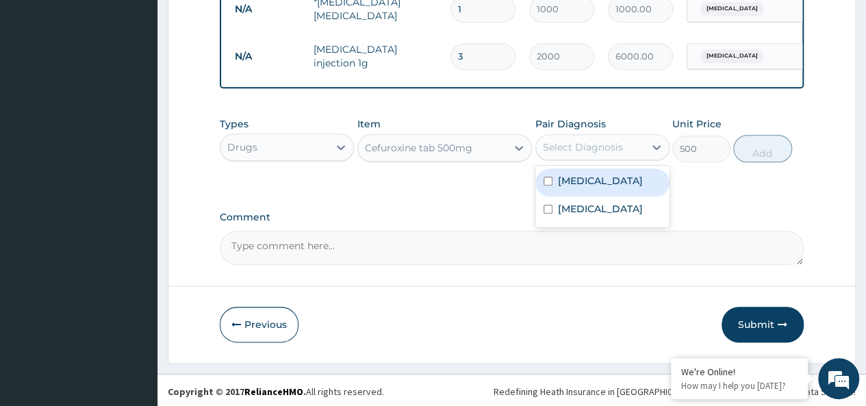
click at [612, 146] on div "Select Diagnosis" at bounding box center [583, 147] width 80 height 14
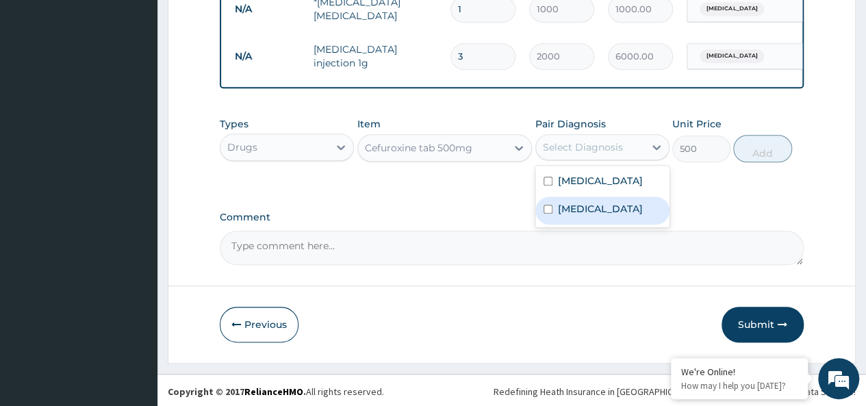
click at [608, 205] on label "Bacterial sepsis" at bounding box center [600, 209] width 85 height 14
checkbox input "true"
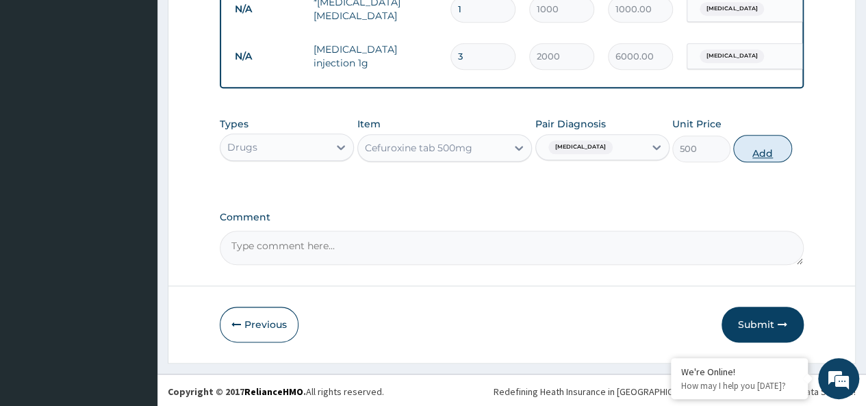
click at [767, 149] on button "Add" at bounding box center [762, 148] width 58 height 27
type input "0"
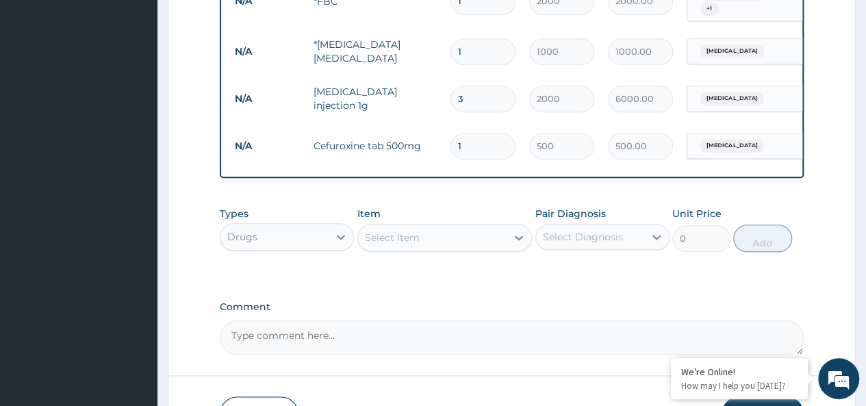
scroll to position [612, 0]
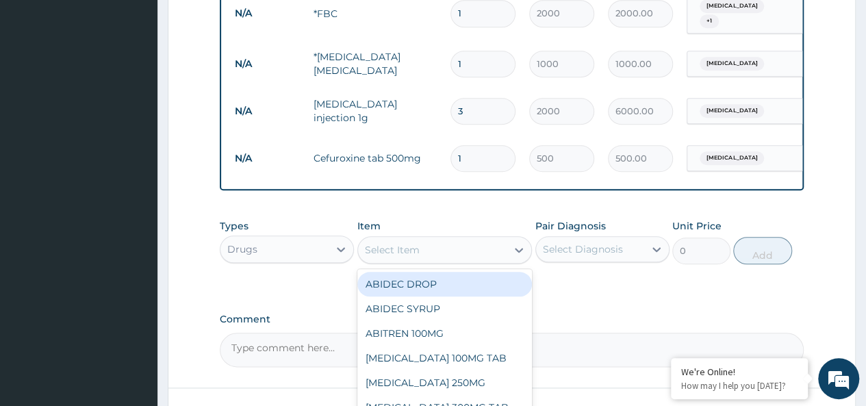
click at [446, 249] on div "Select Item" at bounding box center [432, 250] width 149 height 22
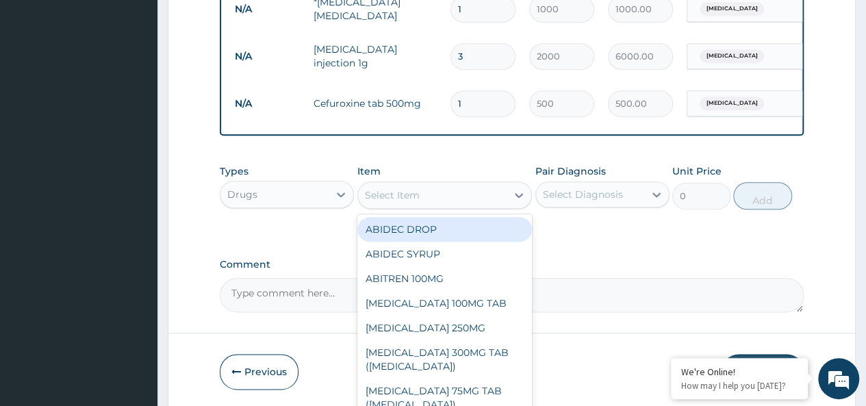
scroll to position [694, 0]
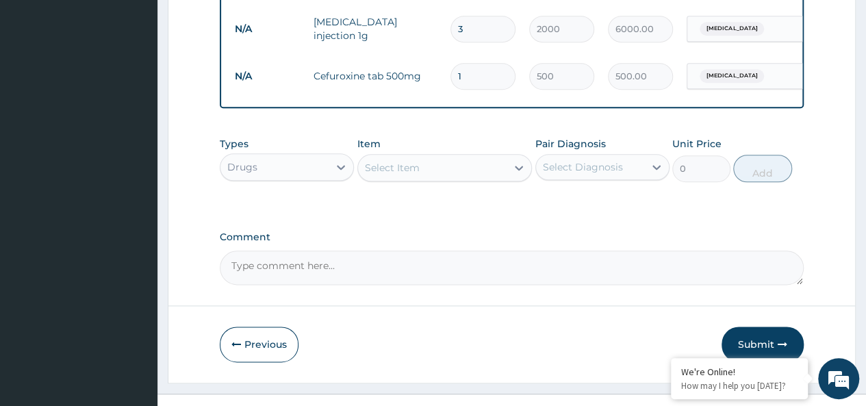
click at [475, 169] on div "Select Item" at bounding box center [432, 168] width 149 height 22
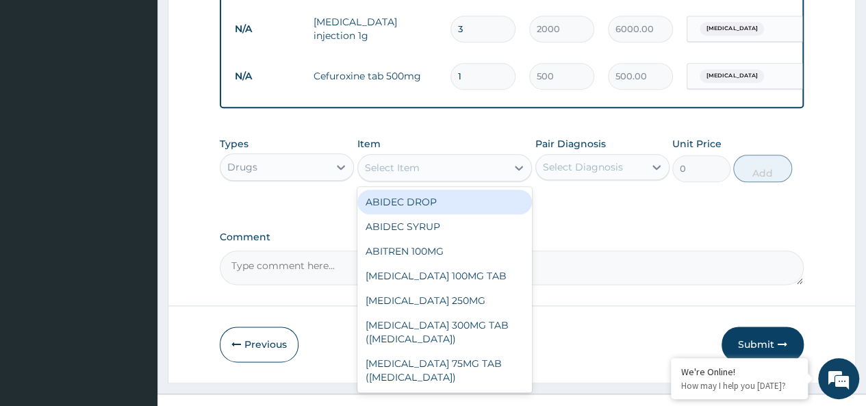
click at [475, 169] on div "Select Item" at bounding box center [432, 168] width 149 height 22
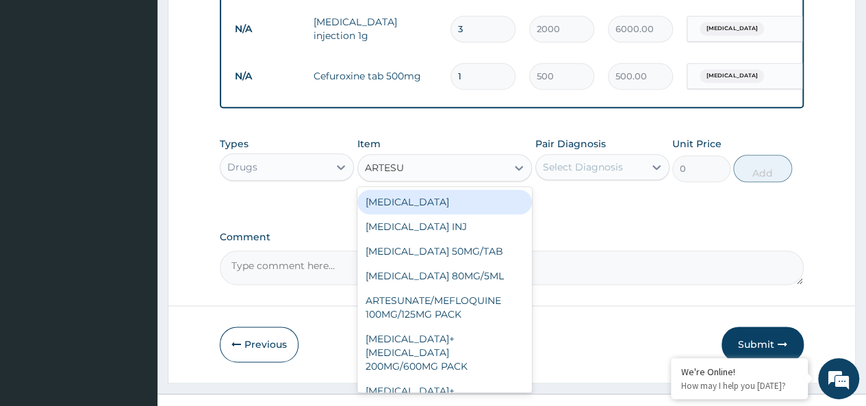
type input "ARTESUN"
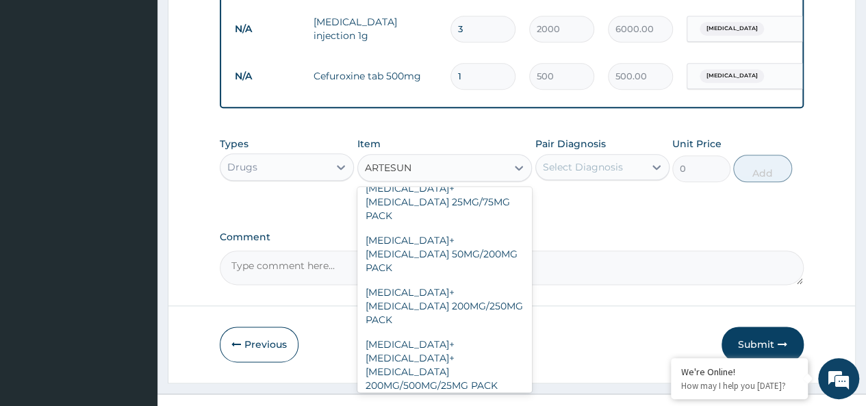
scroll to position [213, 0]
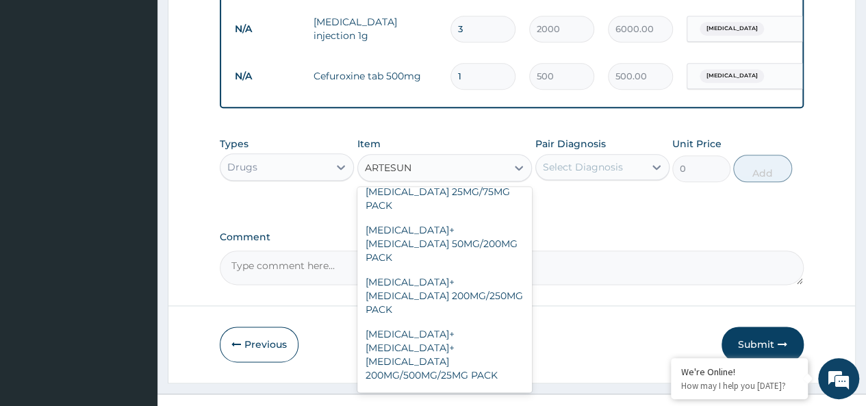
type input "3000"
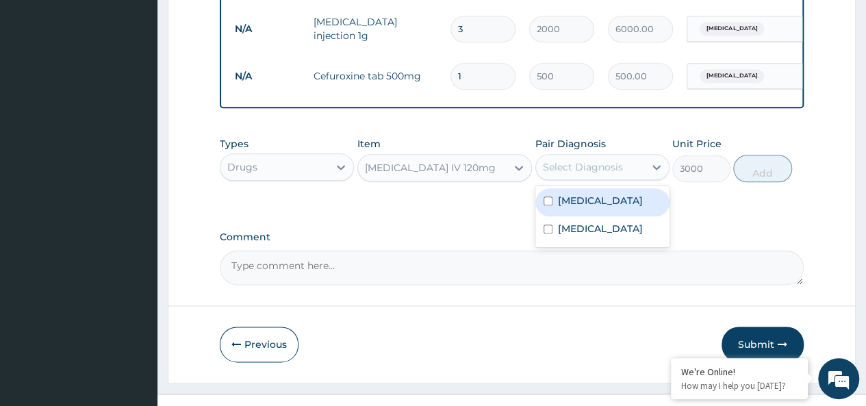
click at [604, 165] on div "Select Diagnosis" at bounding box center [583, 167] width 80 height 14
click at [579, 201] on label "Mixed malaria" at bounding box center [600, 201] width 85 height 14
checkbox input "true"
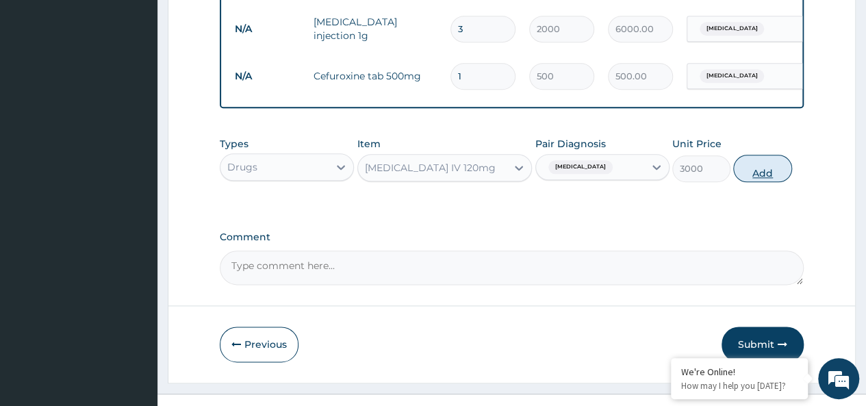
click at [764, 171] on button "Add" at bounding box center [762, 168] width 58 height 27
type input "0"
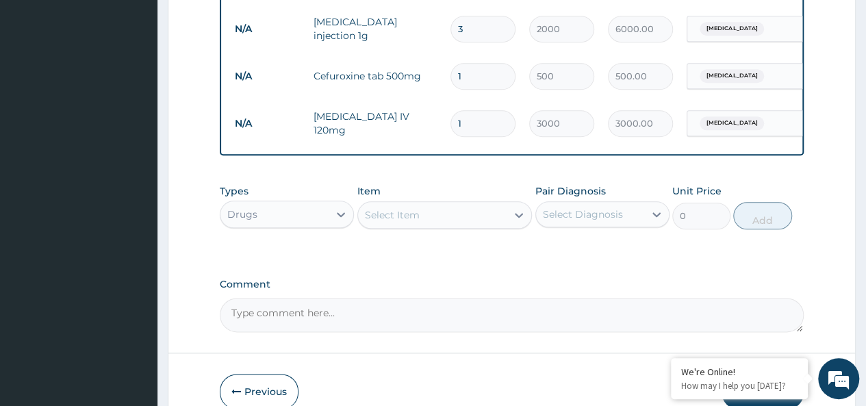
type input "2"
type input "6000.00"
type input "3"
type input "9000.00"
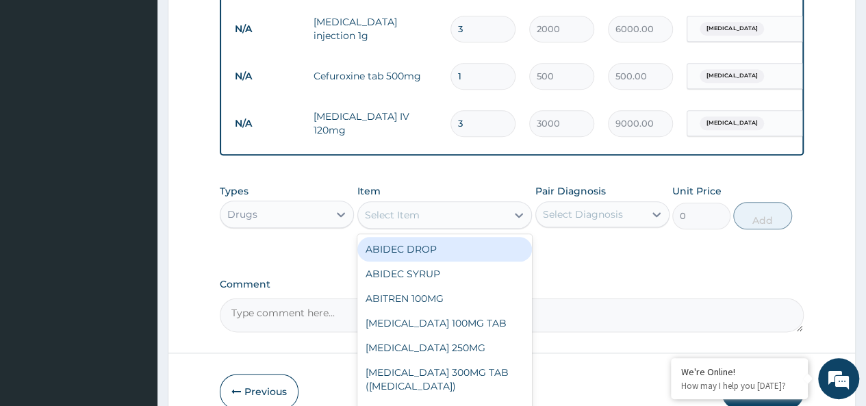
click at [478, 205] on div "Select Item" at bounding box center [432, 215] width 149 height 22
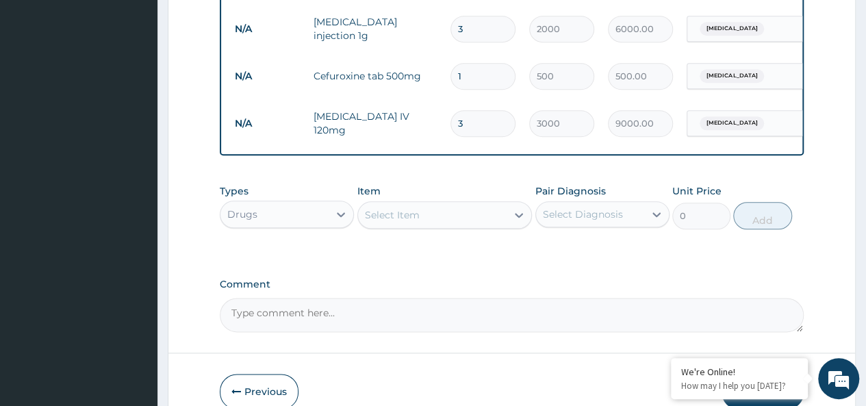
click at [441, 213] on div "Select Item" at bounding box center [432, 215] width 149 height 22
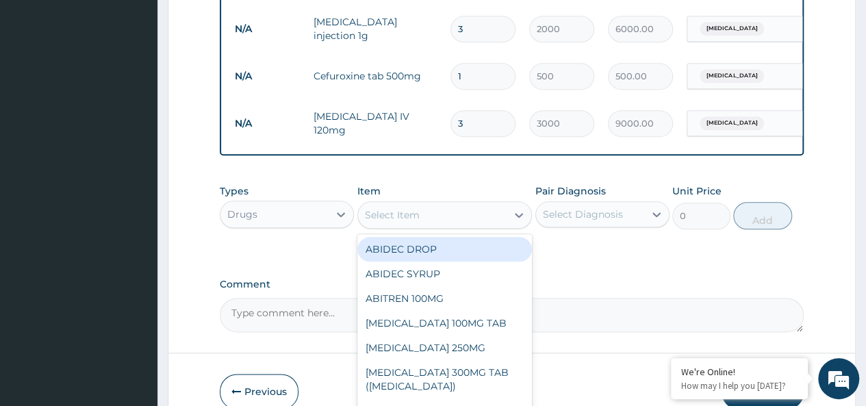
click at [441, 213] on div "Select Item" at bounding box center [432, 215] width 149 height 22
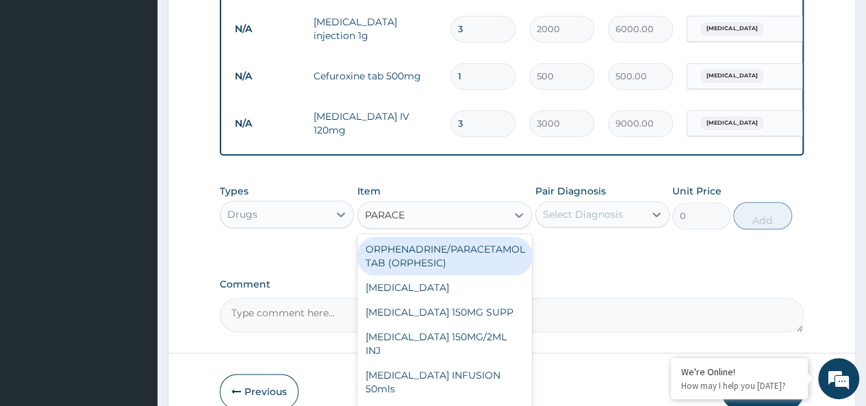
type input "PARACET"
click at [477, 249] on div "ORPHENADRINE/PARACETAMOL TAB (ORPHESIC)" at bounding box center [444, 256] width 175 height 38
type input "30"
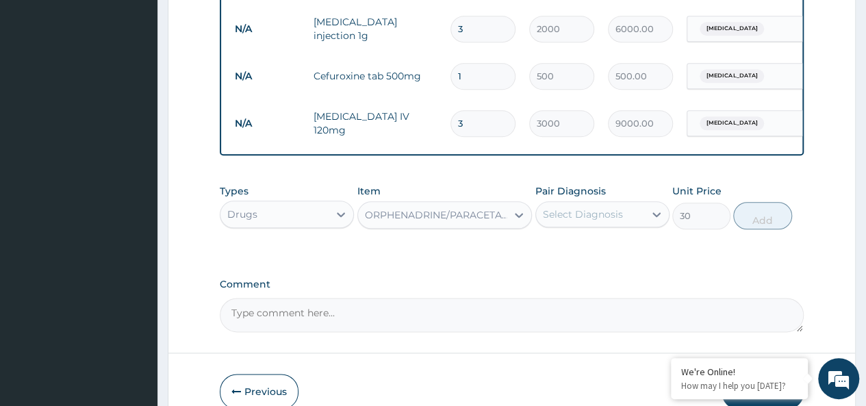
click at [582, 214] on div "Select Diagnosis" at bounding box center [583, 214] width 80 height 14
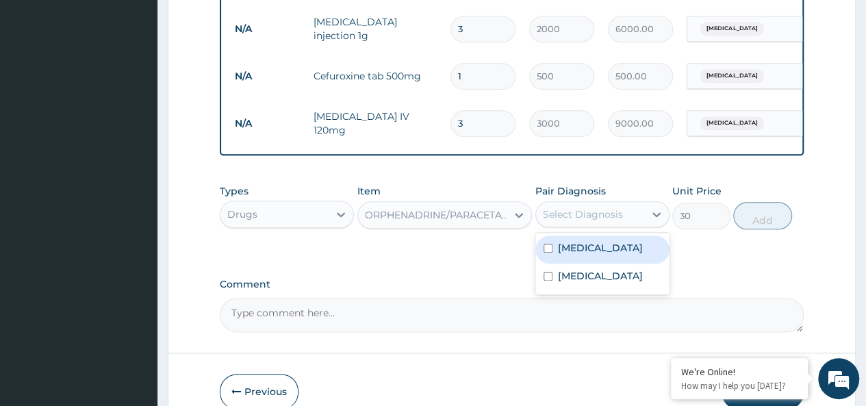
click at [592, 249] on label "Mixed malaria" at bounding box center [600, 248] width 85 height 14
checkbox input "true"
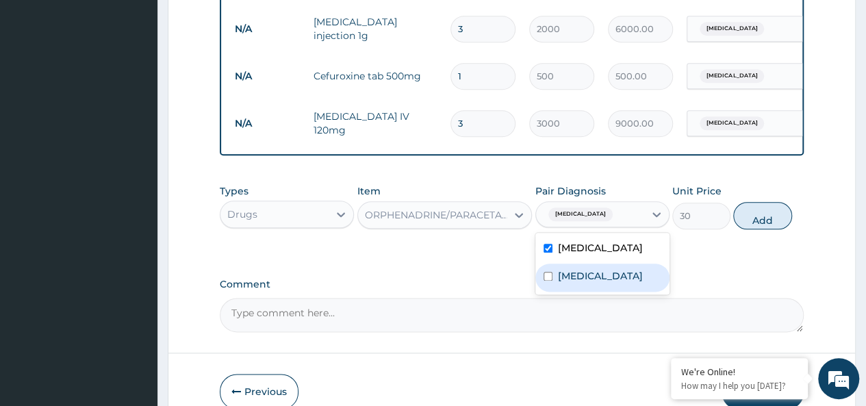
click at [592, 273] on label "Bacterial sepsis" at bounding box center [600, 276] width 85 height 14
checkbox input "true"
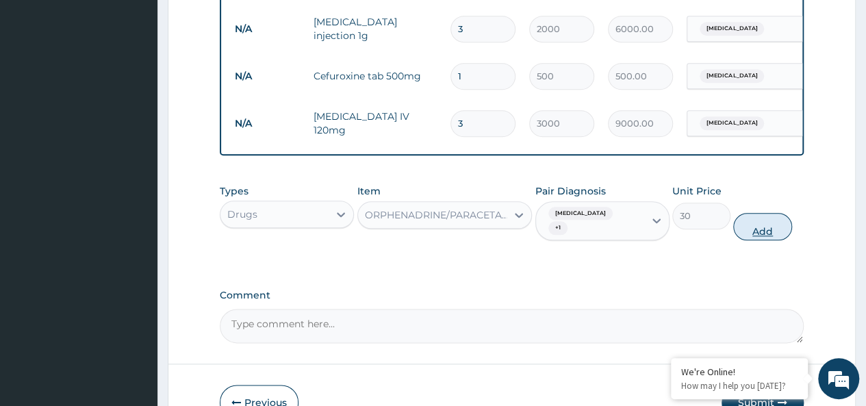
click at [762, 217] on button "Add" at bounding box center [762, 226] width 58 height 27
type input "0"
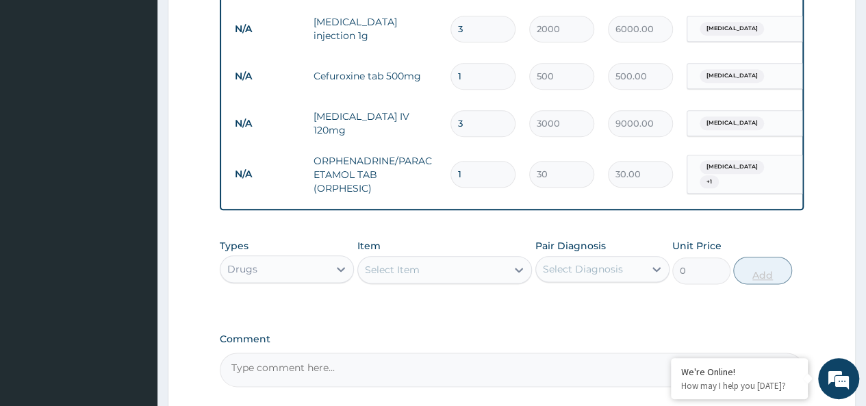
type input "10"
type input "300.00"
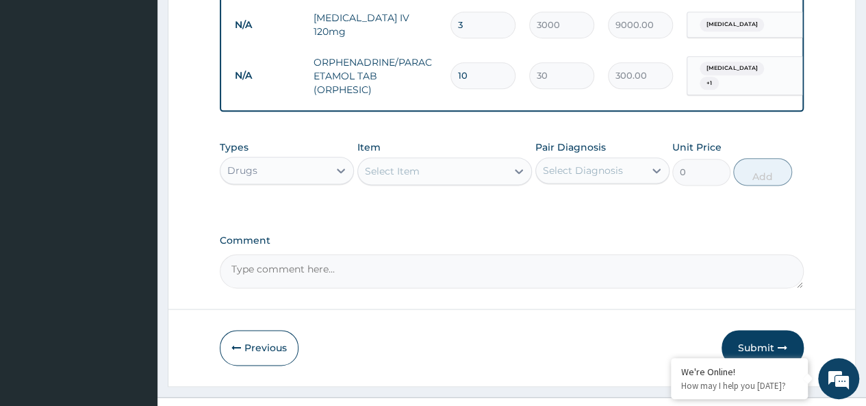
scroll to position [816, 0]
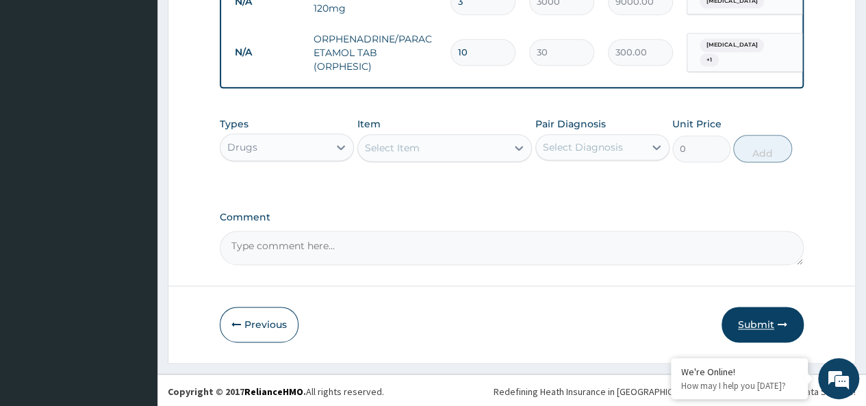
type input "10"
click at [766, 324] on button "Submit" at bounding box center [763, 325] width 82 height 36
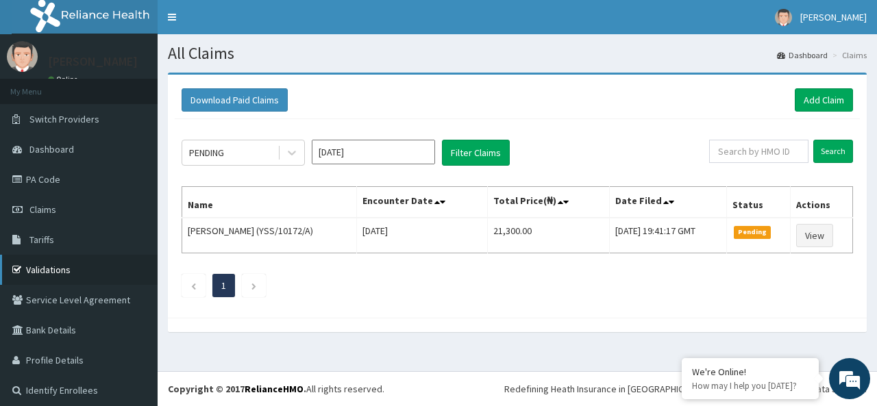
click at [44, 270] on link "Validations" at bounding box center [79, 270] width 158 height 30
